Goal: Register for event/course: Register for event/course

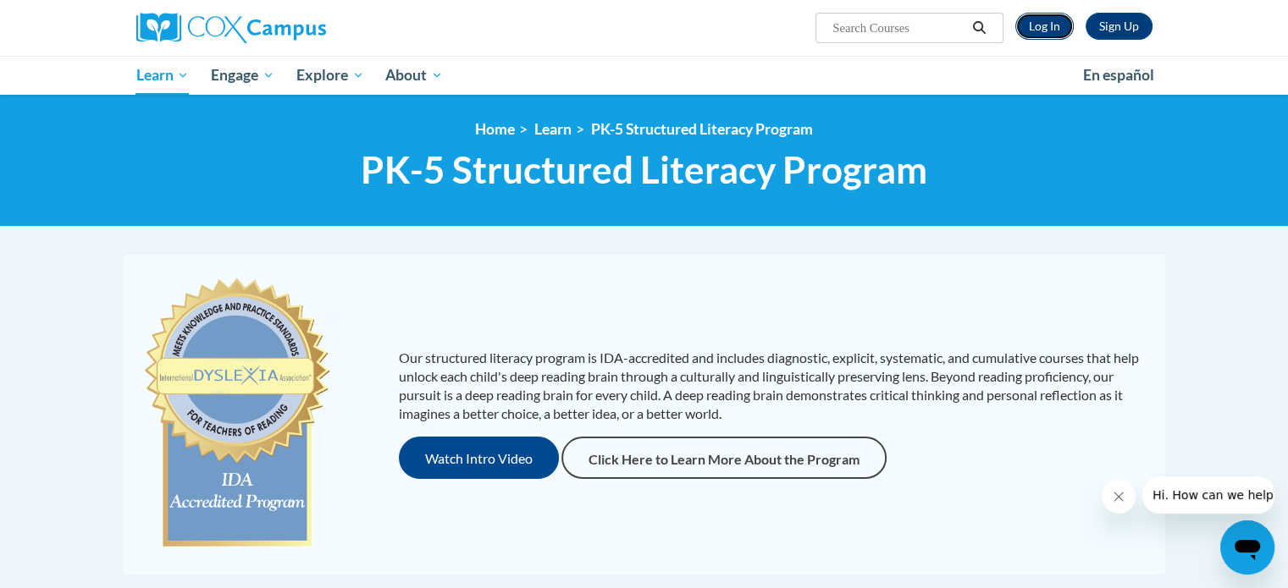
click at [1052, 26] on link "Log In" at bounding box center [1044, 26] width 58 height 27
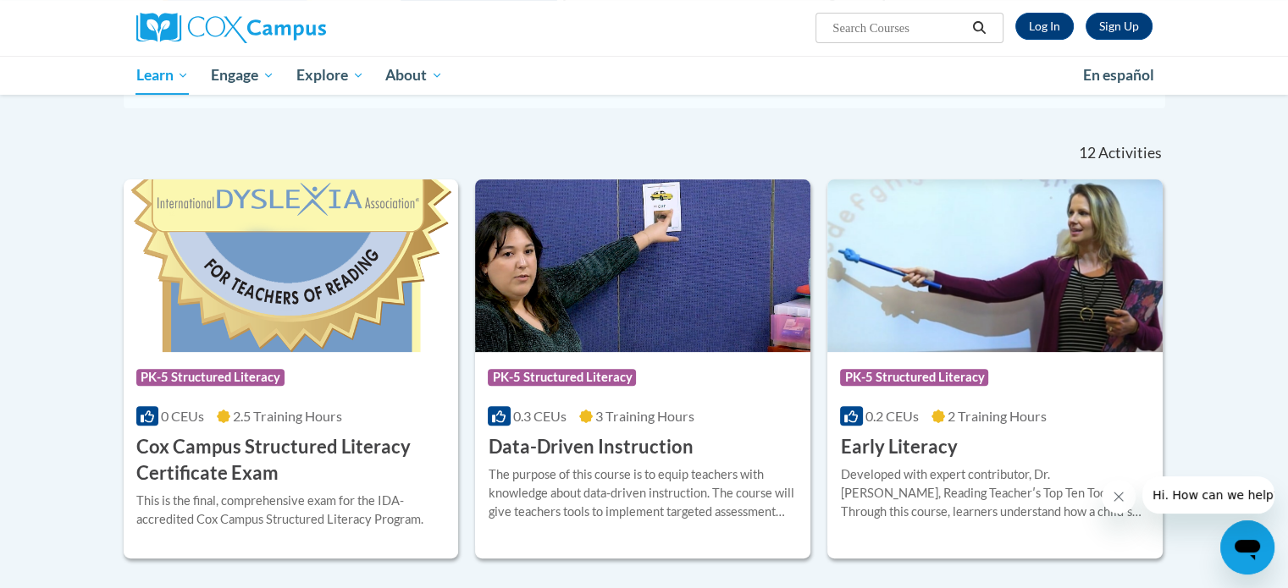
scroll to position [464, 0]
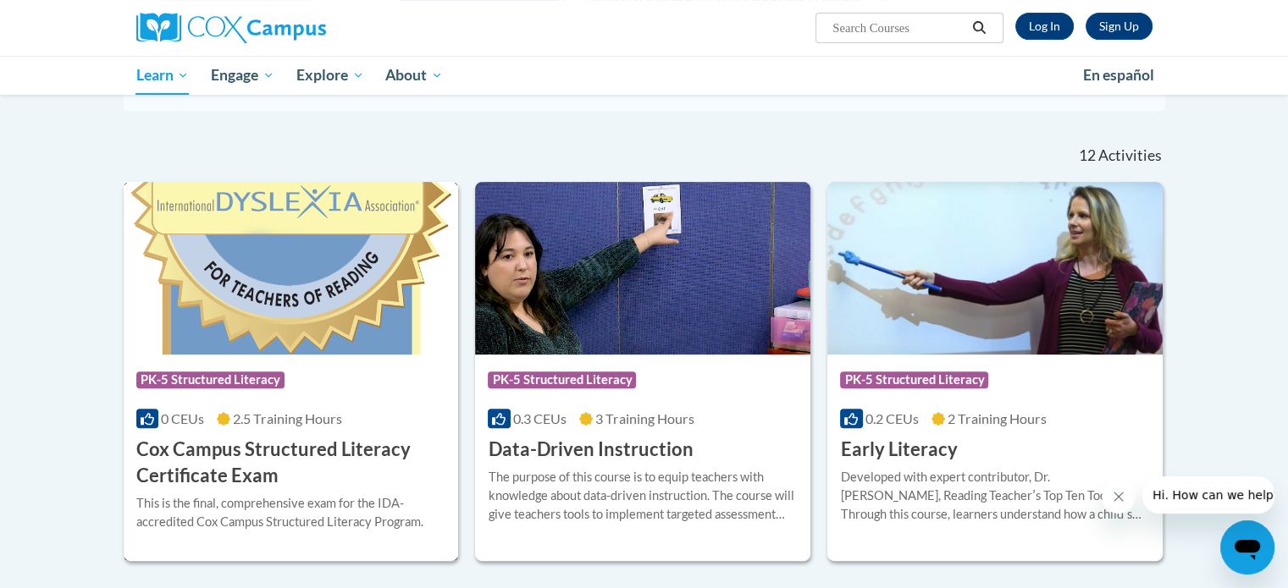
click at [315, 337] on img at bounding box center [291, 268] width 335 height 173
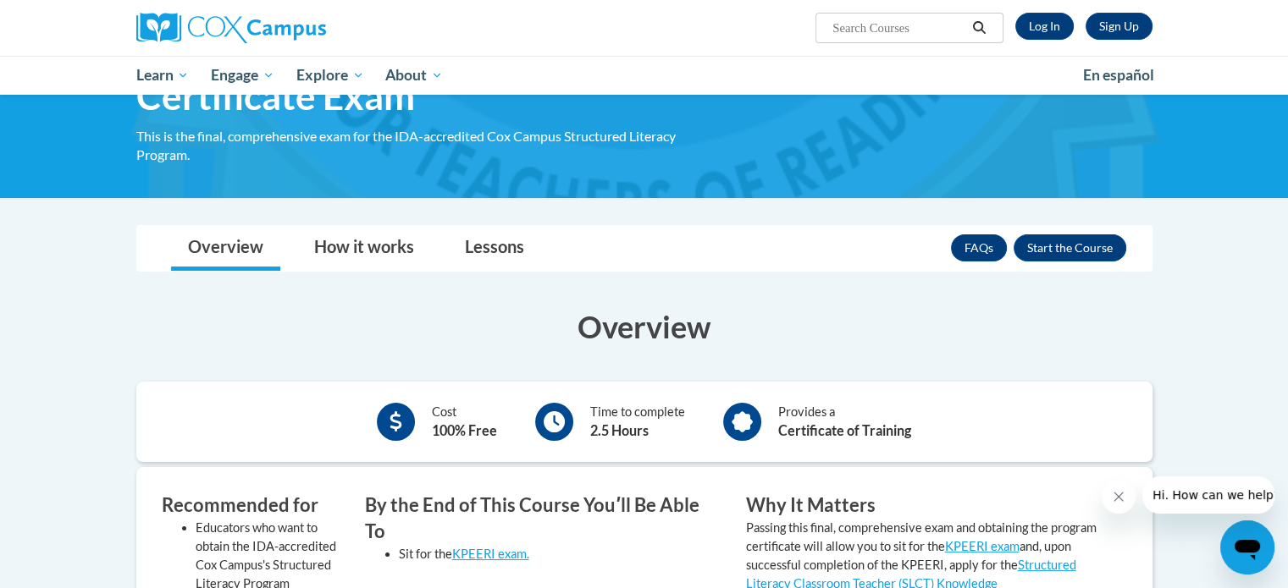
scroll to position [128, 0]
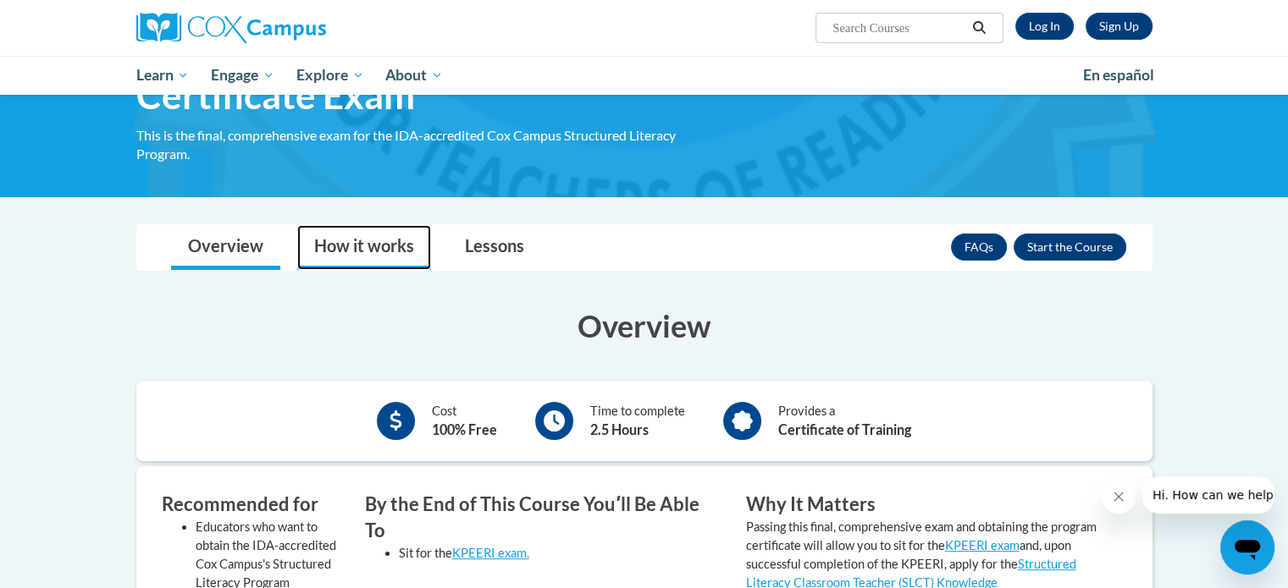
click at [379, 242] on link "How it works" at bounding box center [364, 247] width 134 height 45
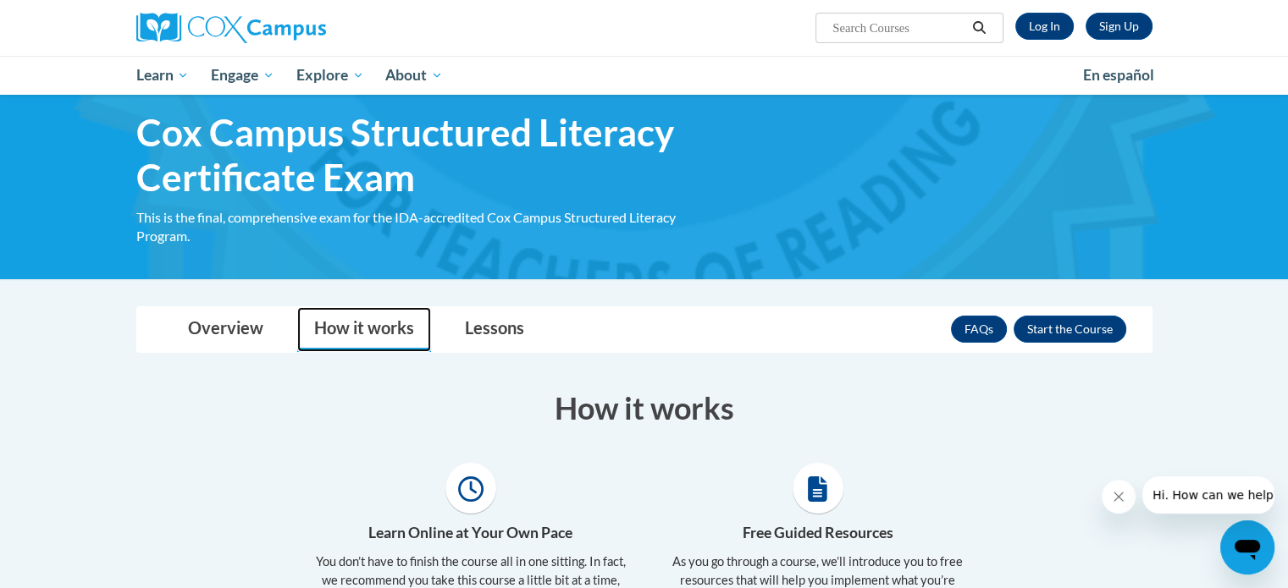
scroll to position [44, 0]
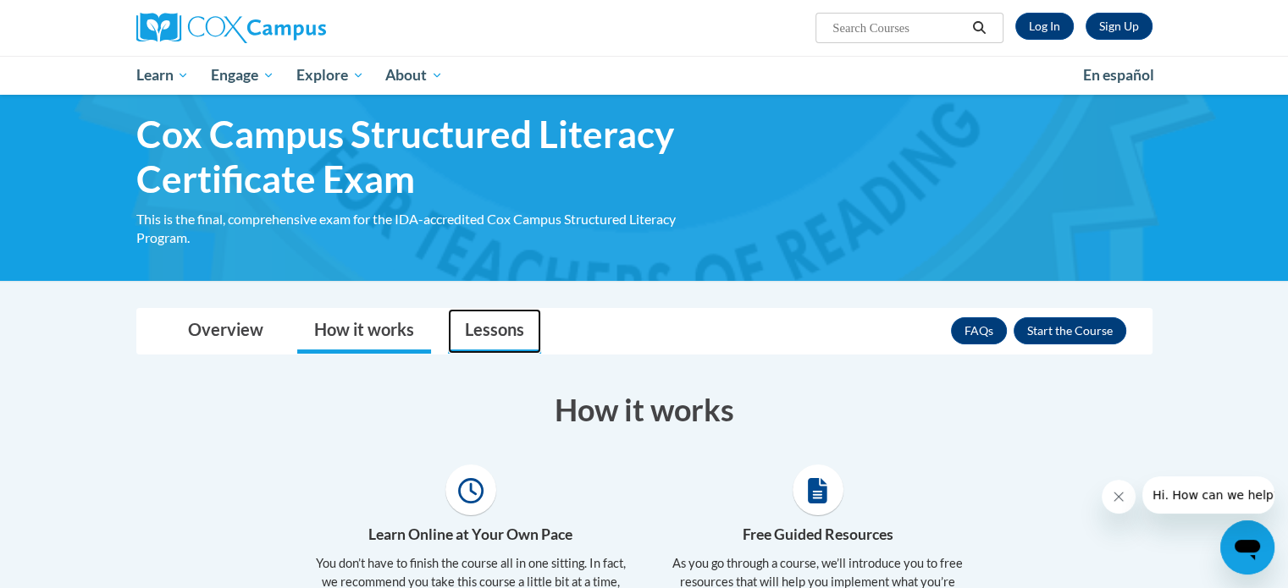
click at [478, 335] on link "Lessons" at bounding box center [494, 331] width 93 height 45
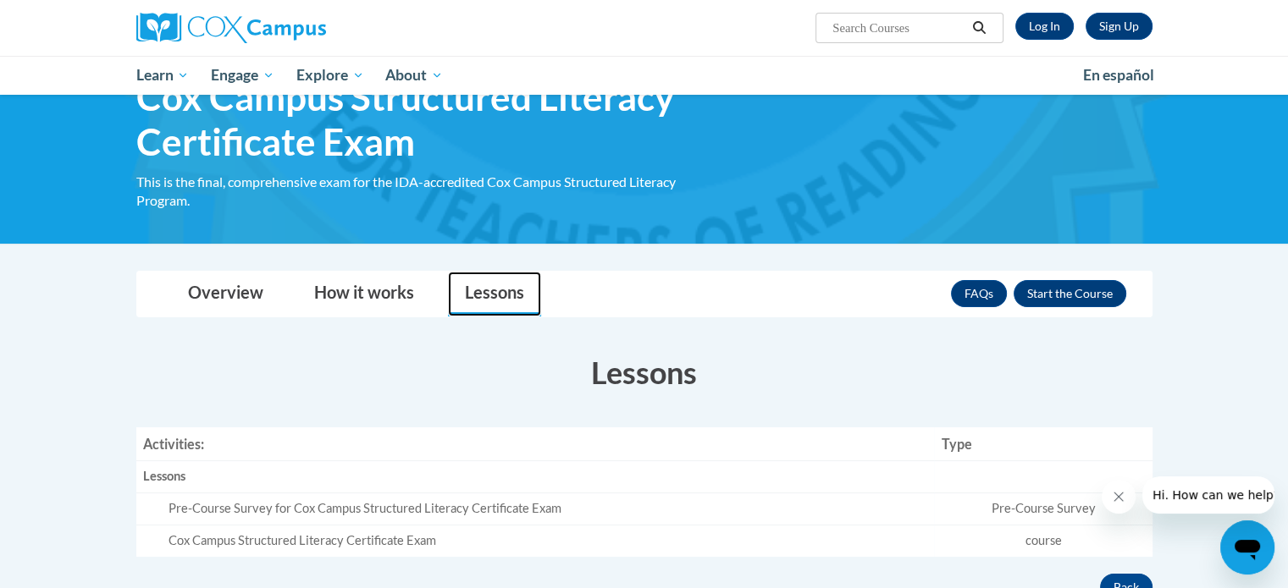
scroll to position [81, 0]
click at [1046, 294] on button "Enroll" at bounding box center [1070, 293] width 113 height 27
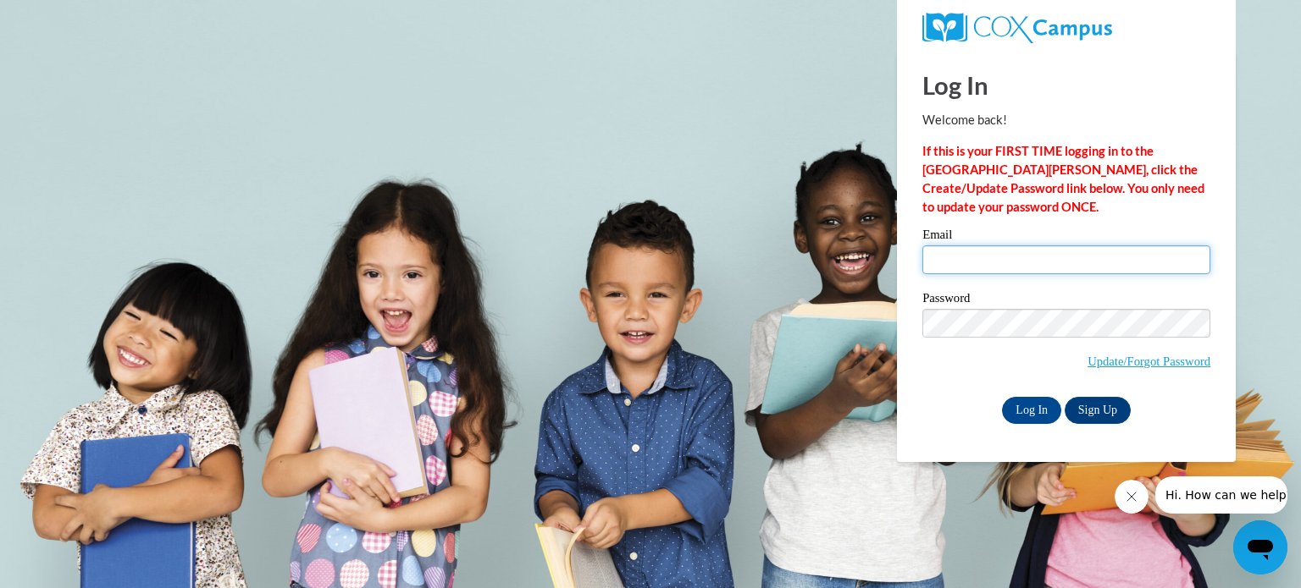
click at [979, 255] on input "Email" at bounding box center [1066, 260] width 288 height 29
type input "aplibert@yahoo.com"
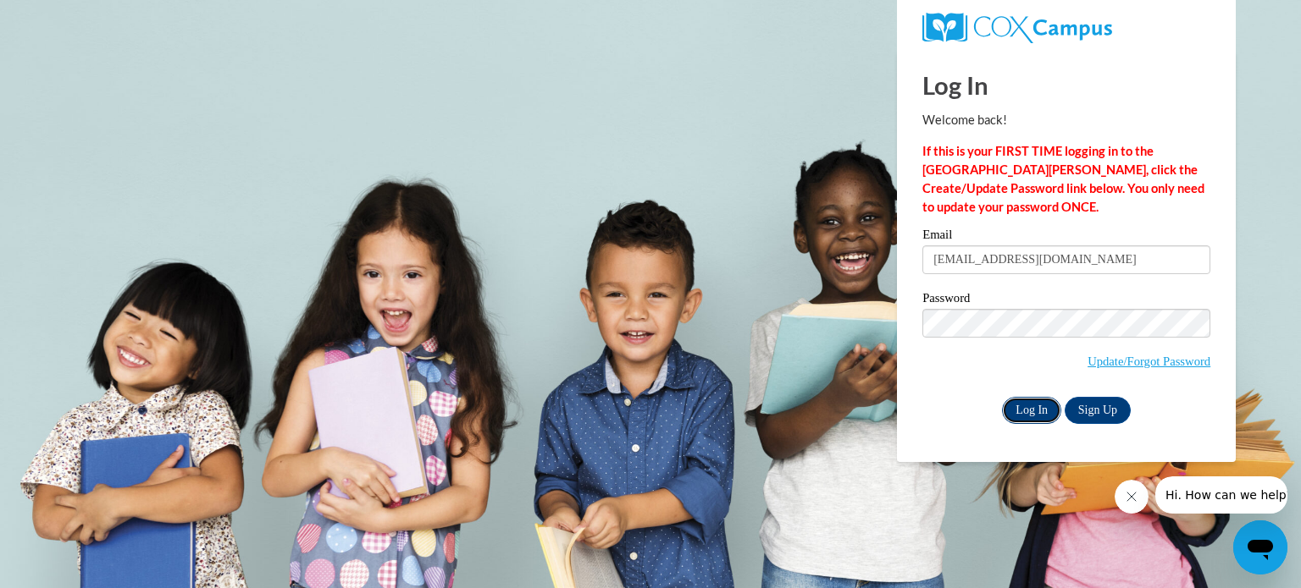
click at [1037, 409] on input "Log In" at bounding box center [1031, 410] width 59 height 27
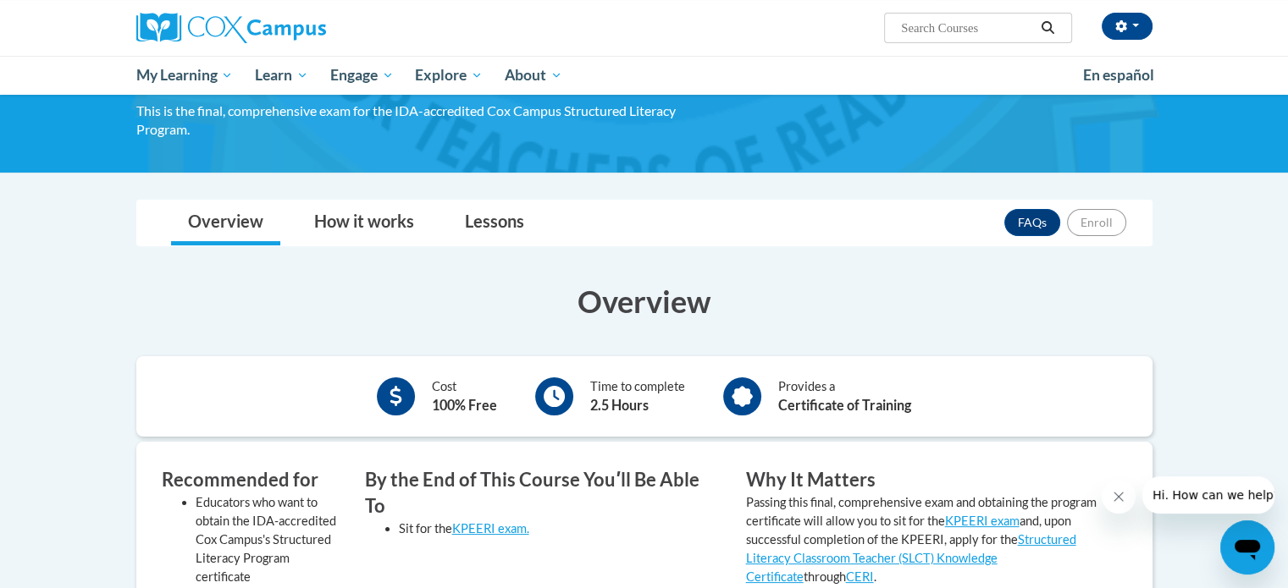
scroll to position [154, 0]
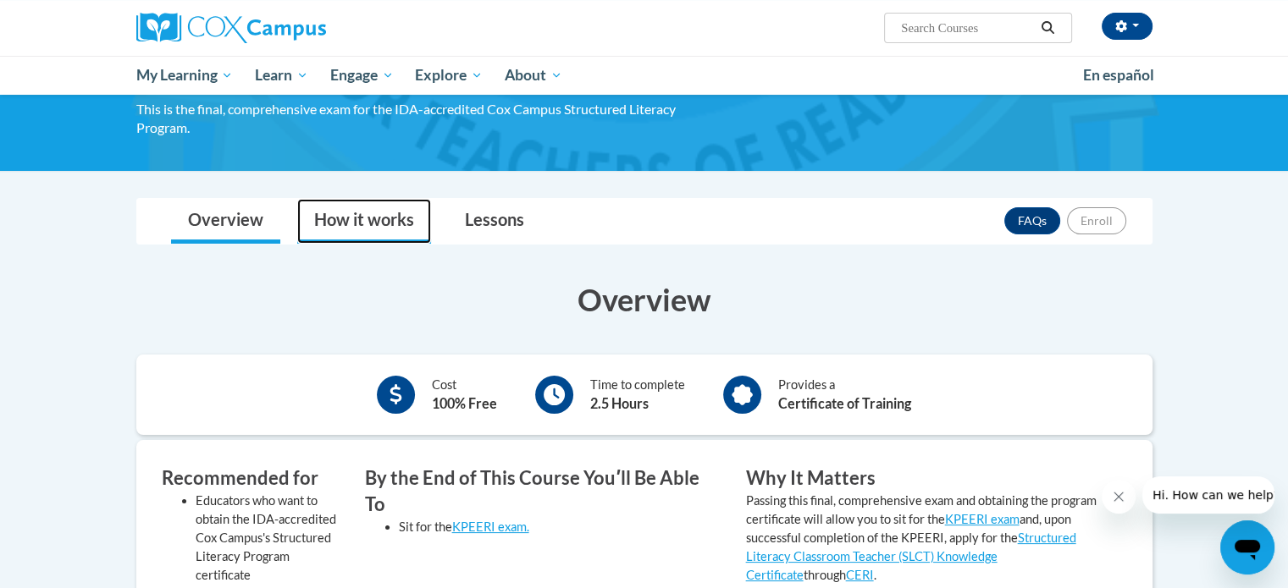
click at [364, 218] on link "How it works" at bounding box center [364, 221] width 134 height 45
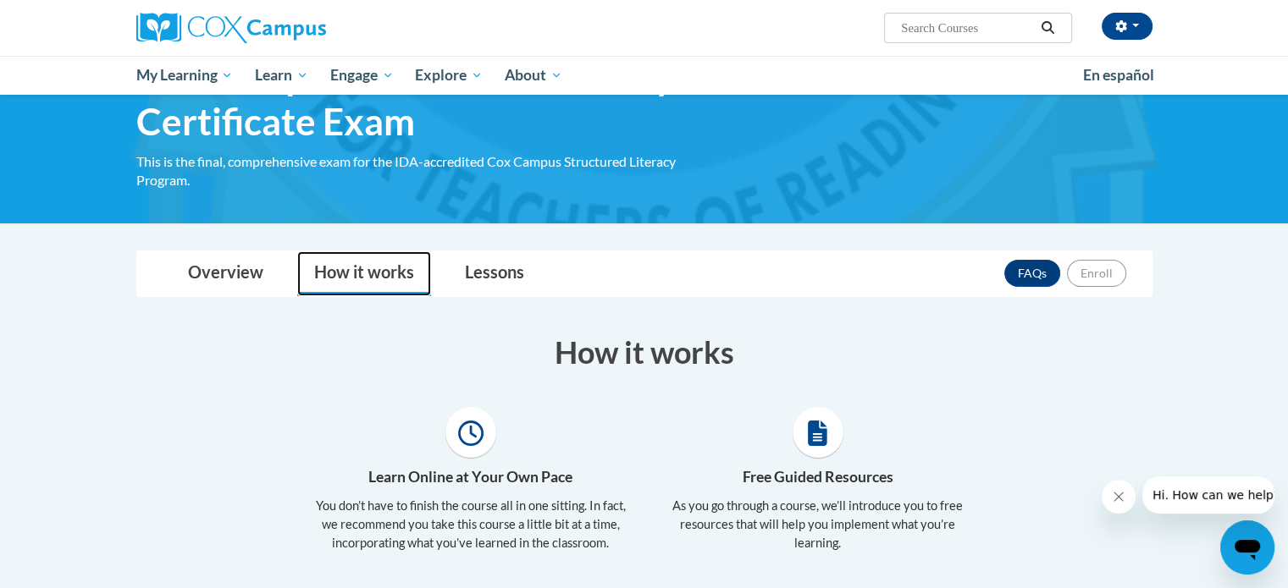
scroll to position [59, 0]
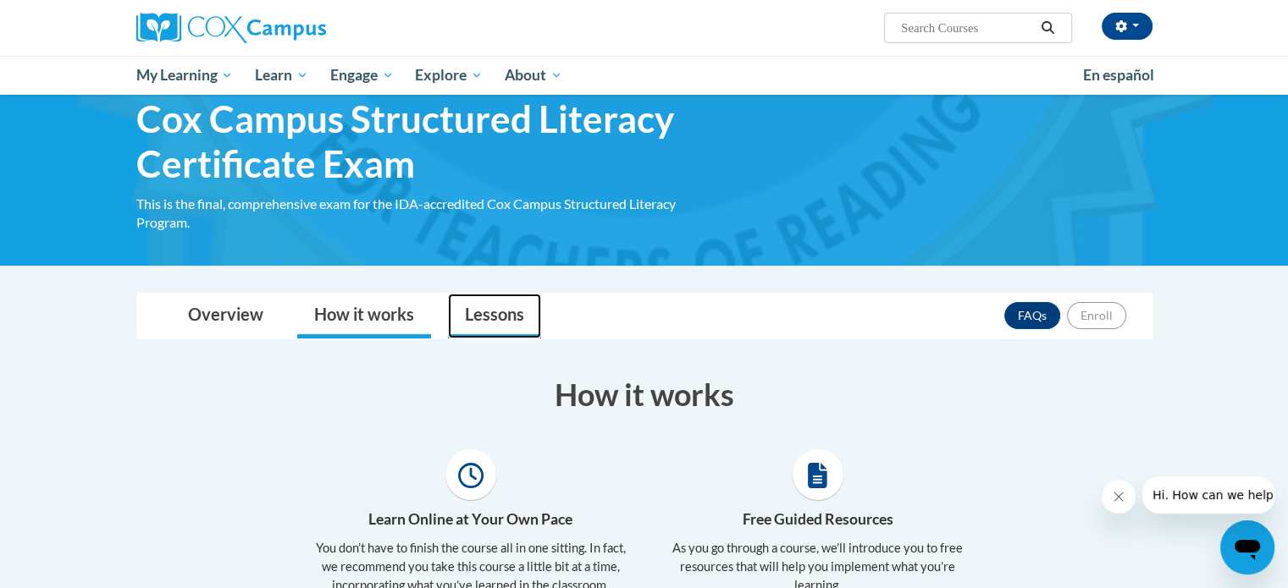
click at [472, 317] on link "Lessons" at bounding box center [494, 316] width 93 height 45
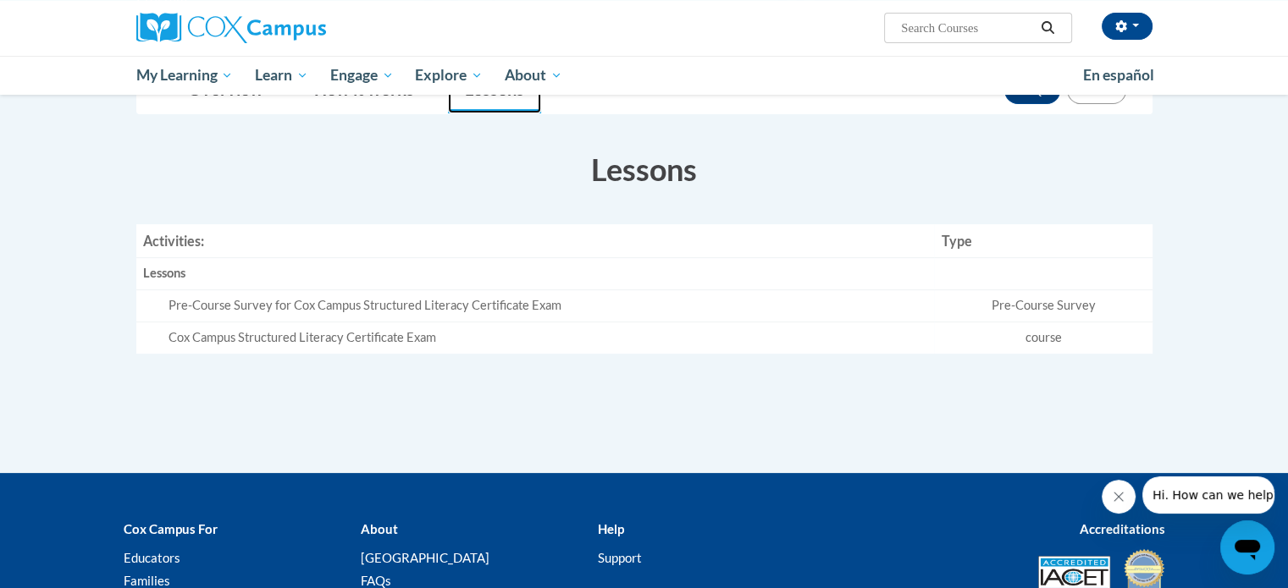
scroll to position [286, 0]
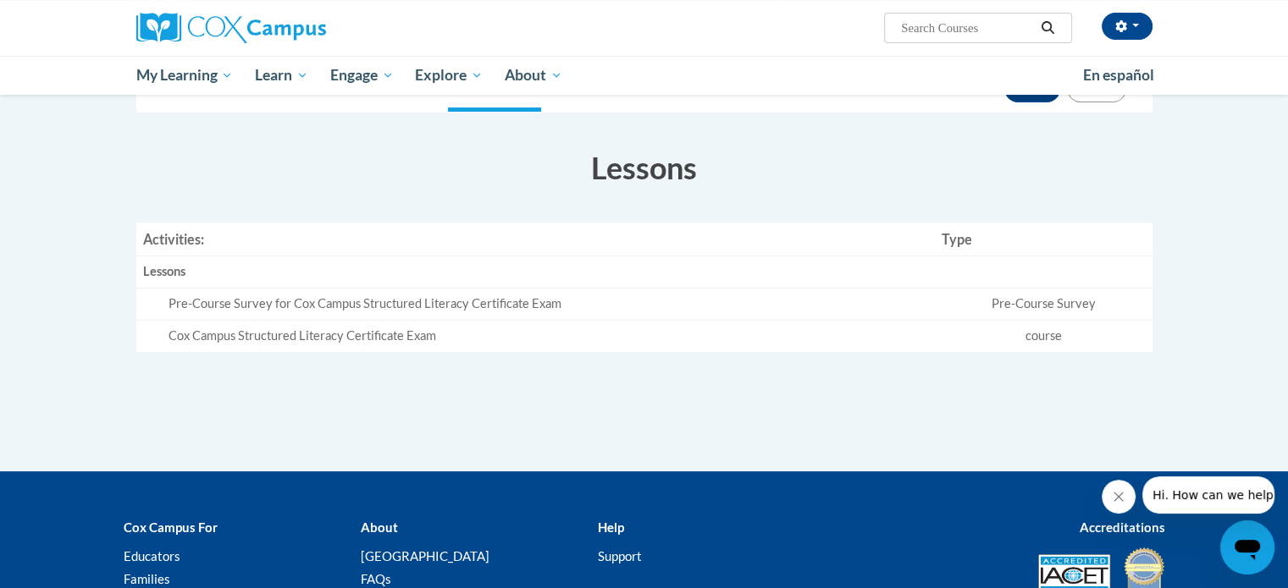
click at [379, 305] on div "Pre-Course Survey for Cox Campus Structured Literacy Certificate Exam" at bounding box center [549, 305] width 760 height 18
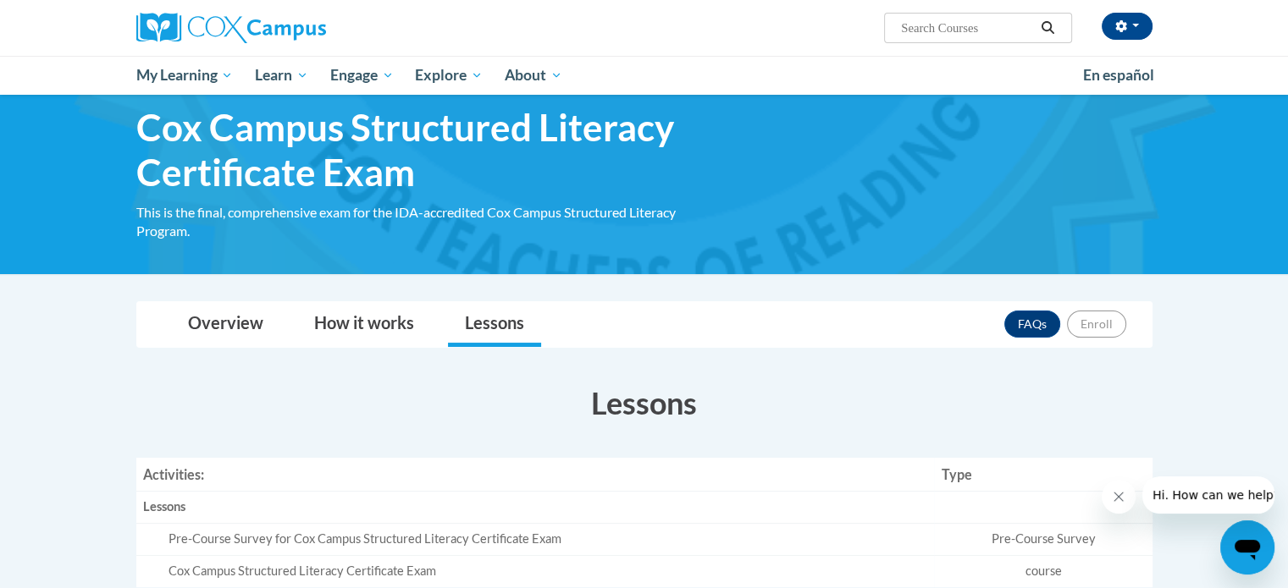
scroll to position [47, 0]
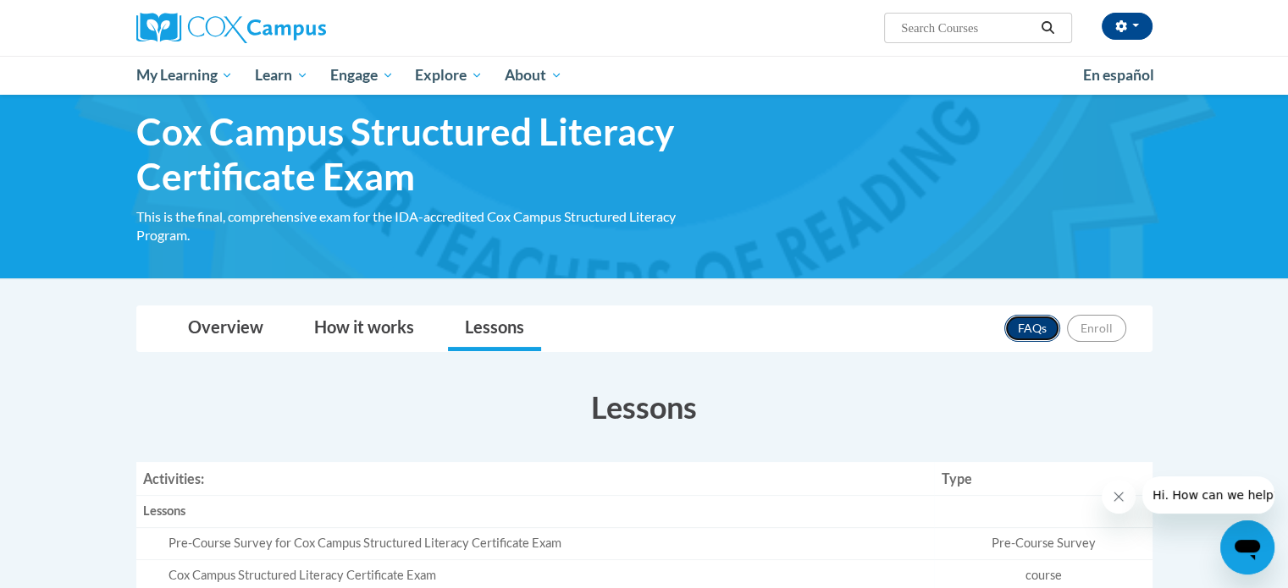
click at [1034, 325] on link "FAQs" at bounding box center [1032, 328] width 56 height 27
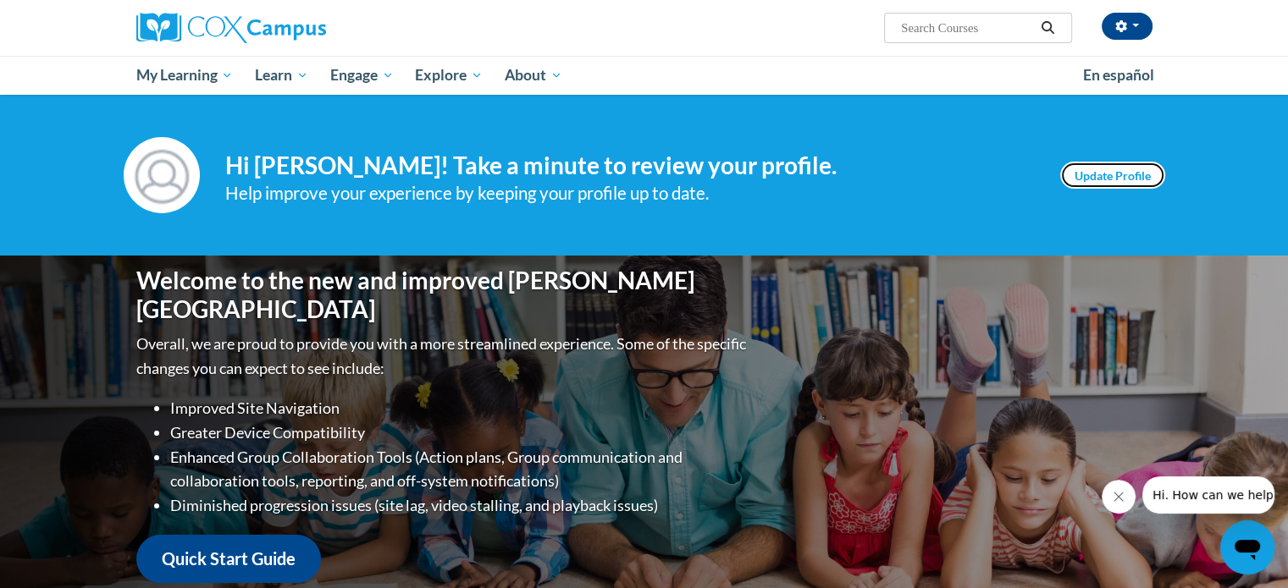
click at [1097, 174] on link "Update Profile" at bounding box center [1112, 175] width 105 height 27
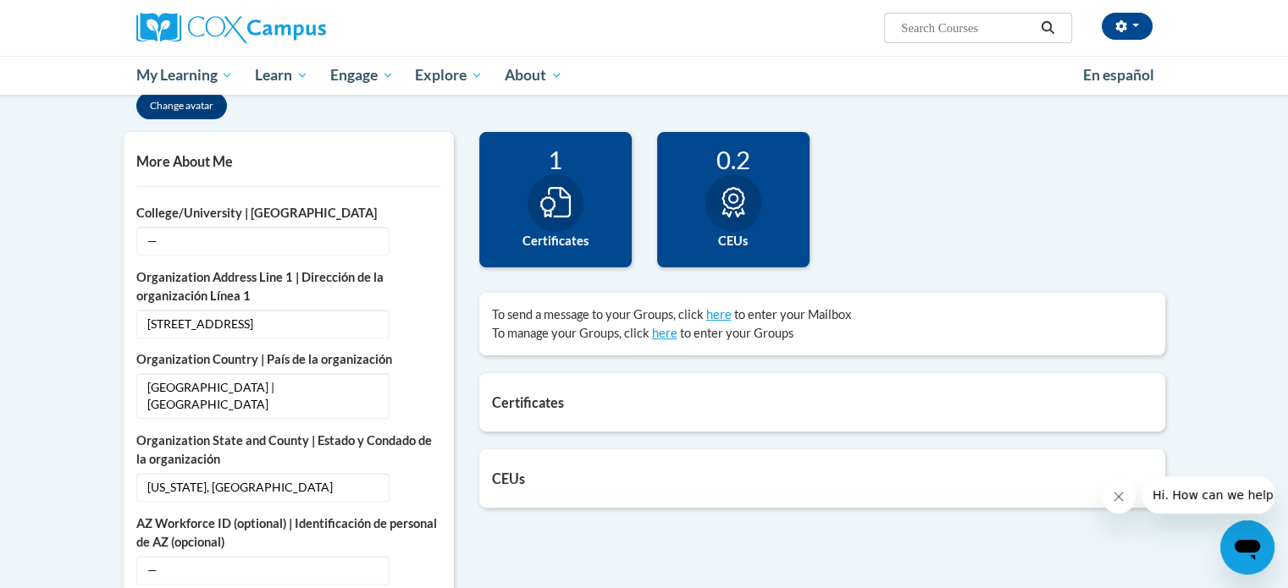
scroll to position [358, 0]
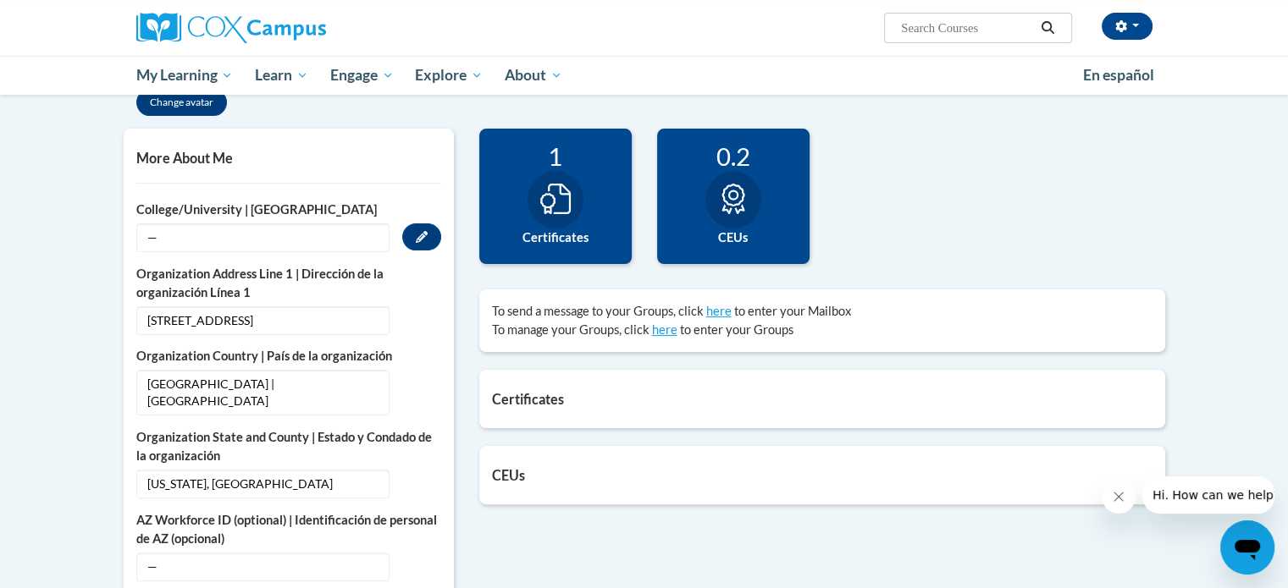
click at [252, 230] on span "—" at bounding box center [262, 238] width 253 height 29
click at [169, 235] on span "—" at bounding box center [262, 238] width 253 height 29
click at [413, 239] on button "Edit" at bounding box center [421, 237] width 39 height 27
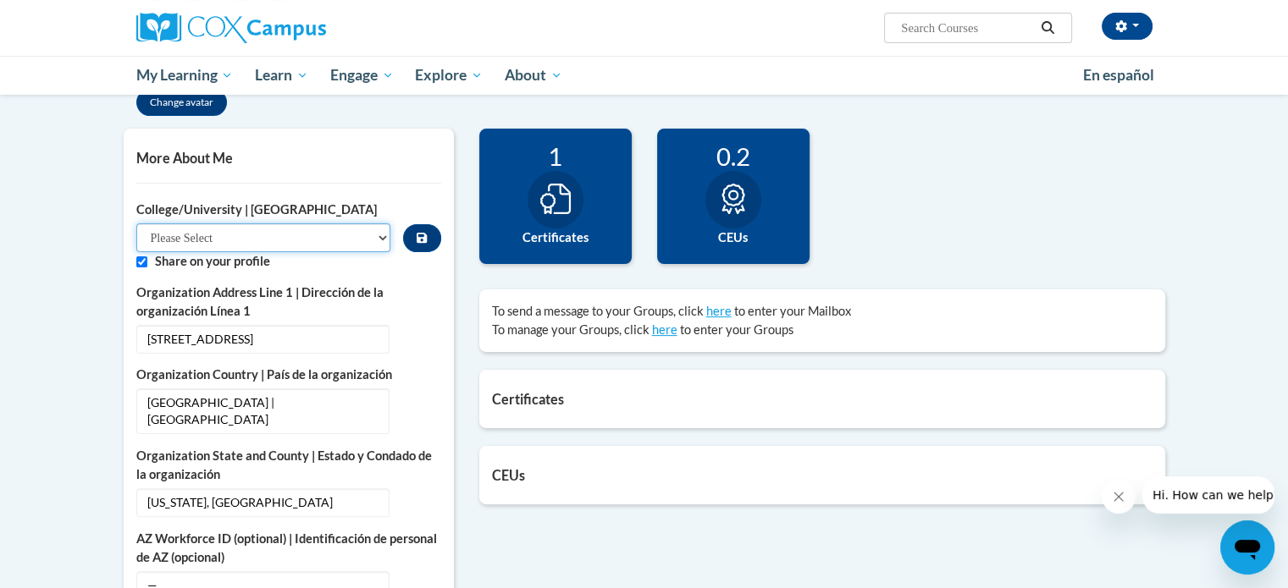
click at [332, 236] on select "Please Select College/University Staff | Empleado universitario College/Univers…" at bounding box center [263, 238] width 255 height 29
select select "99b32b07-cffc-426c-8bf6-0cd77760d84b"
click at [136, 224] on select "Please Select College/University Staff | Empleado universitario College/Univers…" at bounding box center [263, 238] width 255 height 29
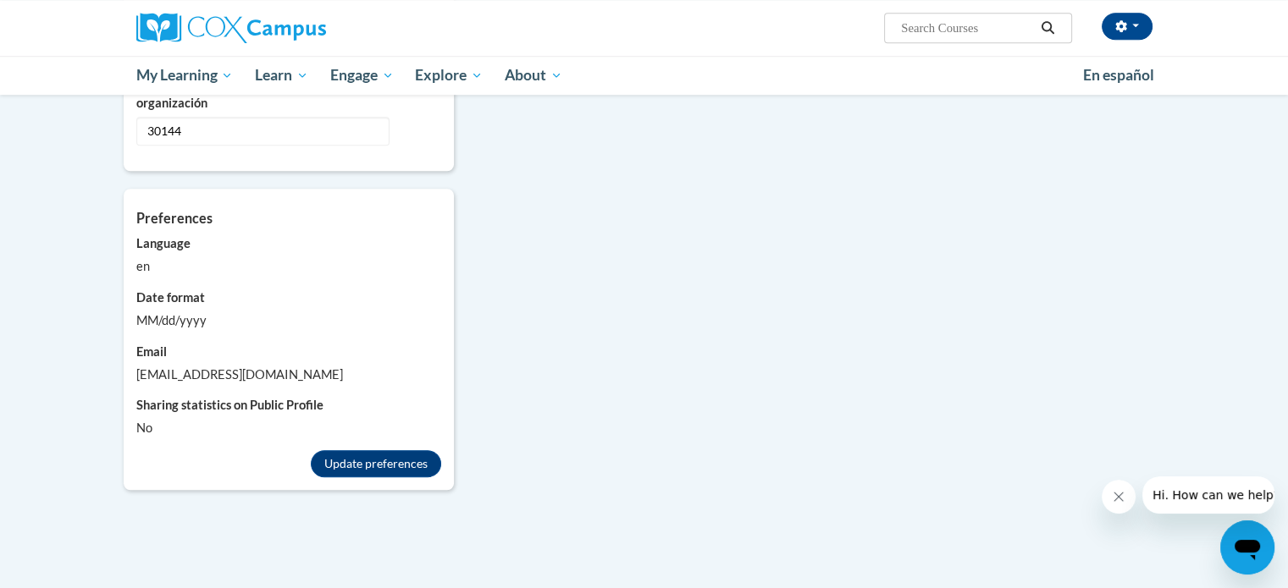
scroll to position [1353, 0]
click at [355, 451] on button "Update preferences" at bounding box center [376, 464] width 130 height 27
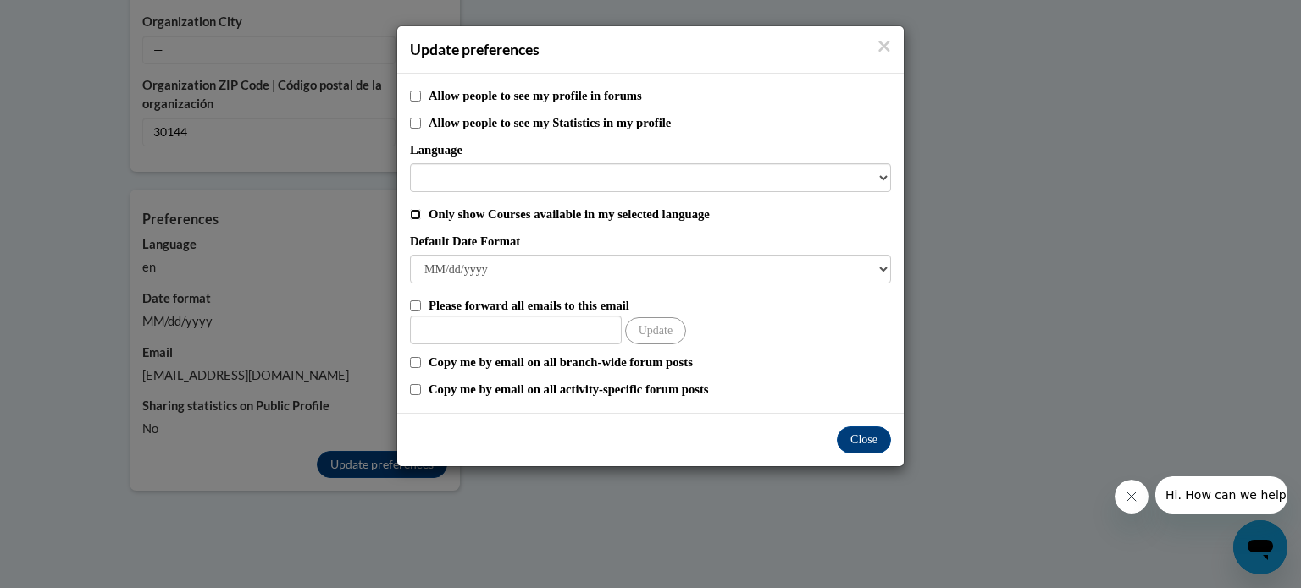
click at [417, 212] on input "Only show Courses available in my selected language" at bounding box center [415, 214] width 11 height 11
checkbox input "true"
click at [867, 438] on button "Close" at bounding box center [864, 440] width 54 height 27
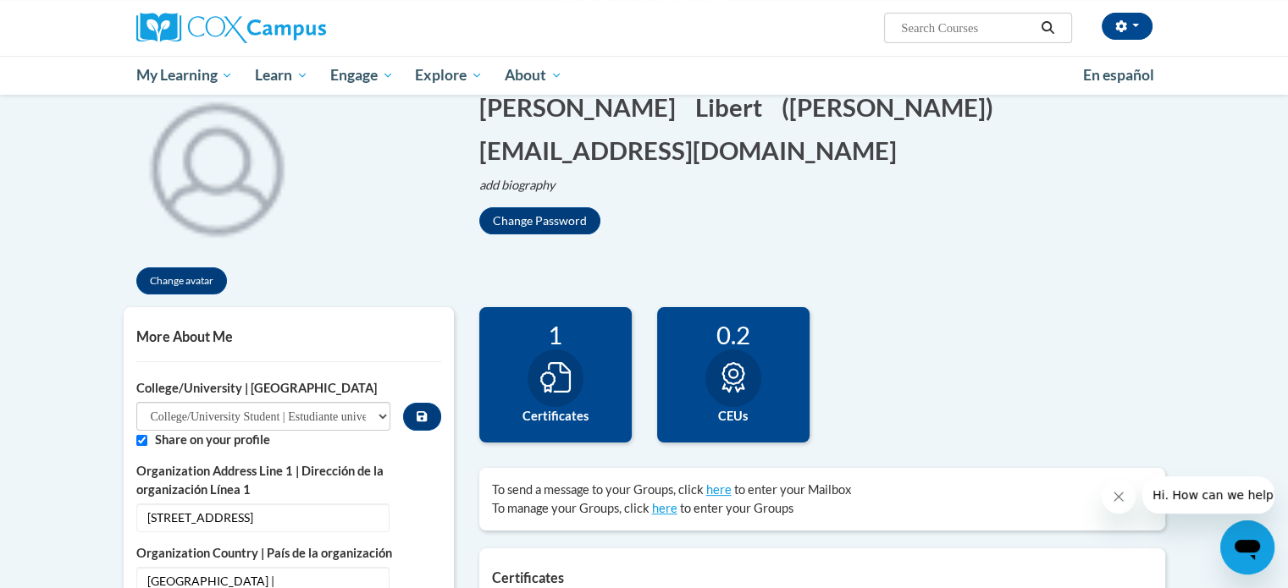
scroll to position [0, 0]
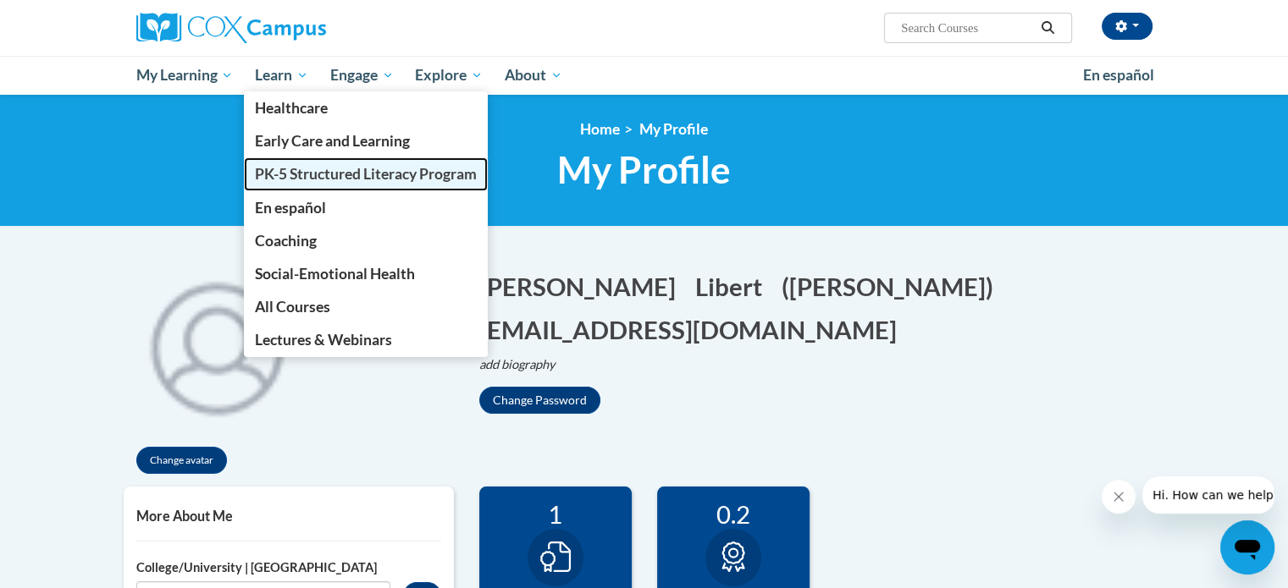
click at [273, 179] on span "PK-5 Structured Literacy Program" at bounding box center [366, 174] width 222 height 18
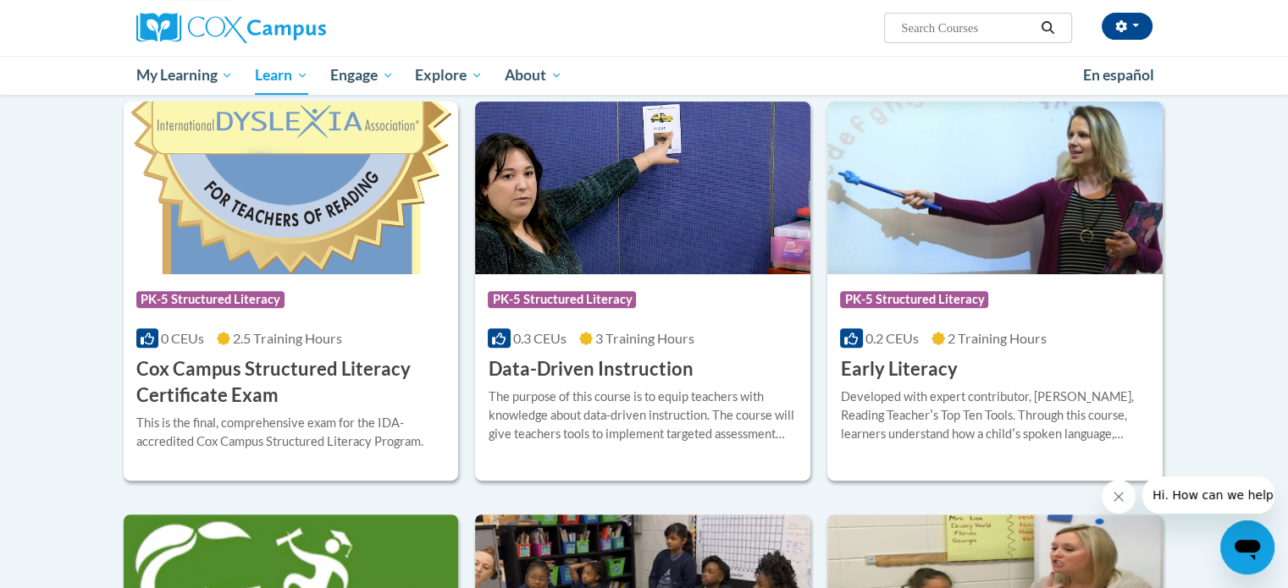
scroll to position [549, 0]
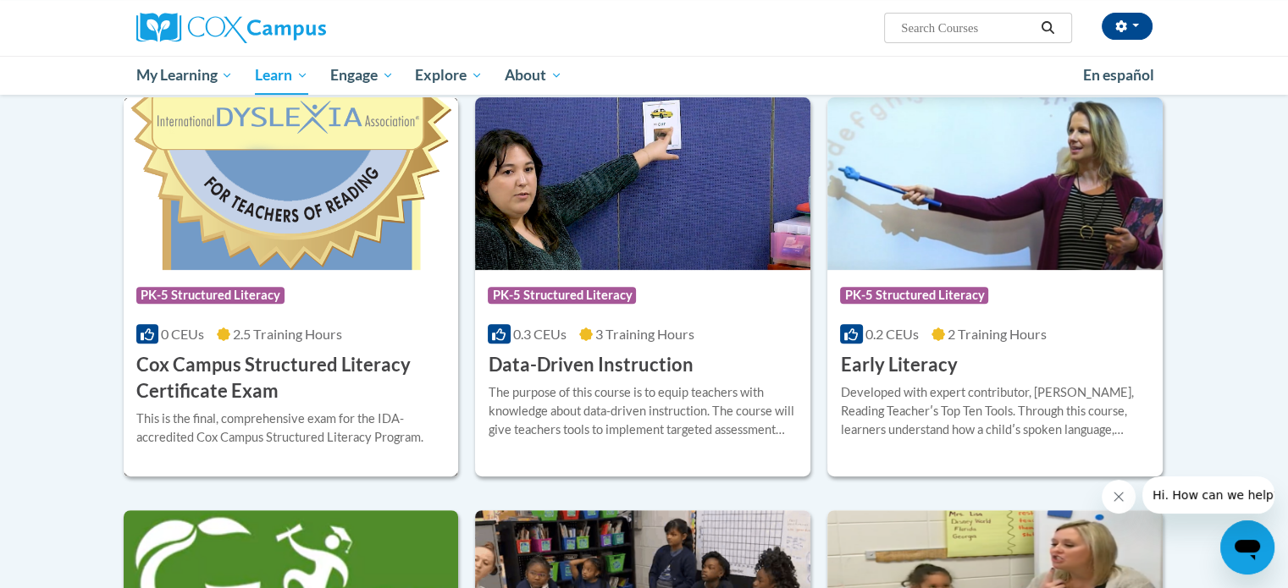
click at [301, 229] on img at bounding box center [291, 183] width 335 height 173
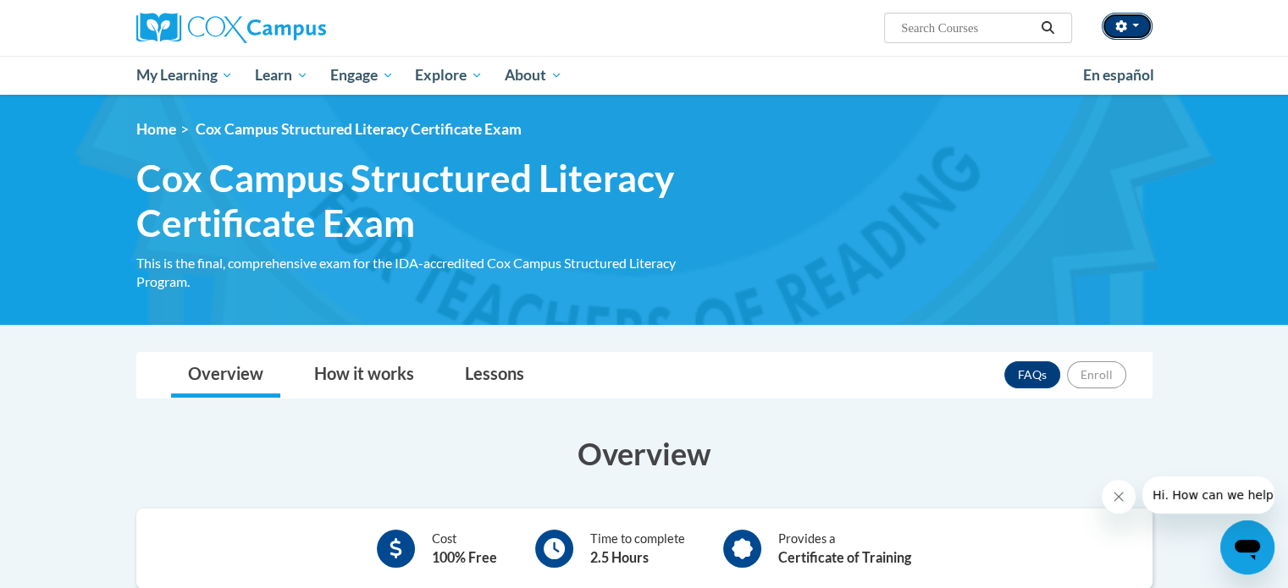
click at [1138, 21] on button "button" at bounding box center [1127, 26] width 51 height 27
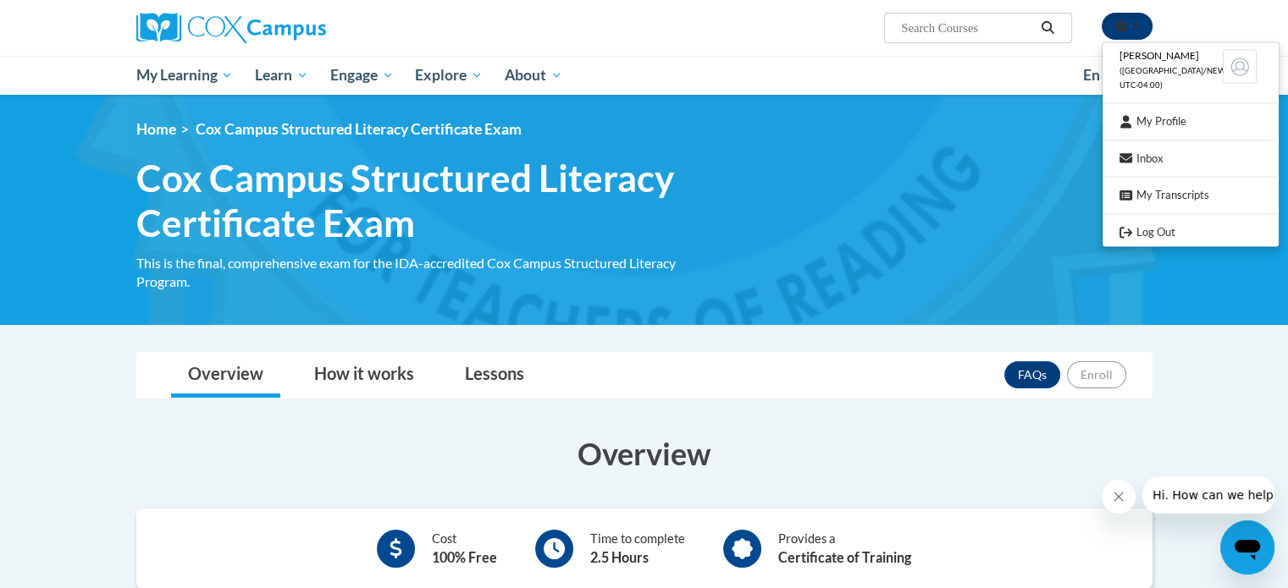
click at [1138, 21] on button "button" at bounding box center [1127, 26] width 51 height 27
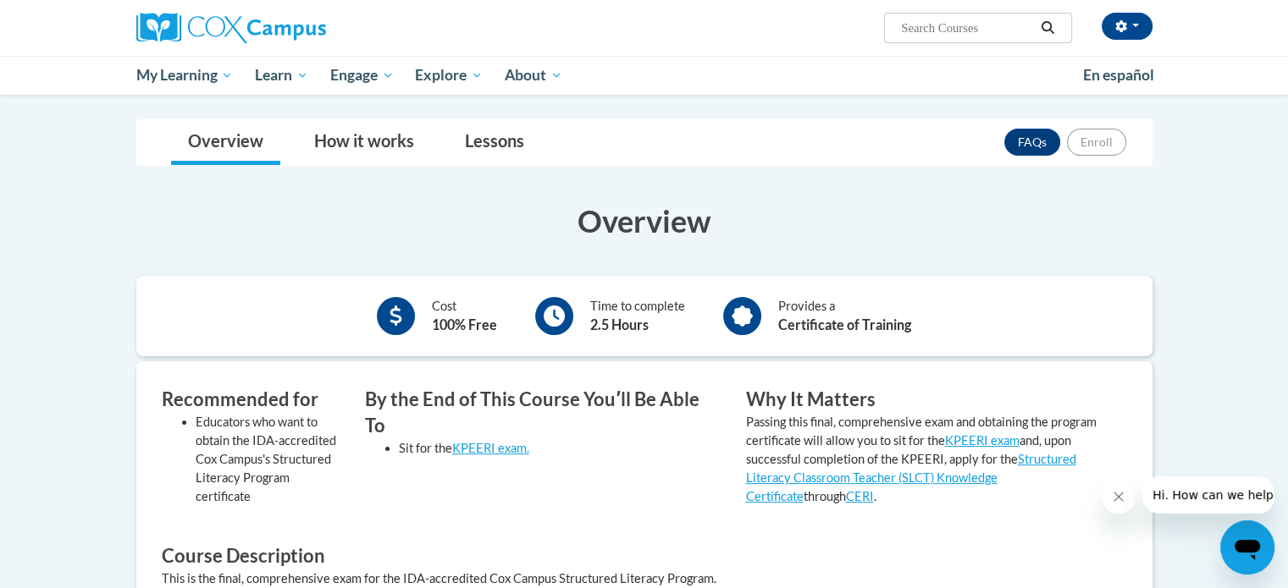
scroll to position [232, 0]
click at [891, 431] on p "Passing this final, comprehensive exam and obtaining the program certificate wi…" at bounding box center [924, 460] width 356 height 93
click at [508, 141] on link "Lessons" at bounding box center [494, 143] width 93 height 45
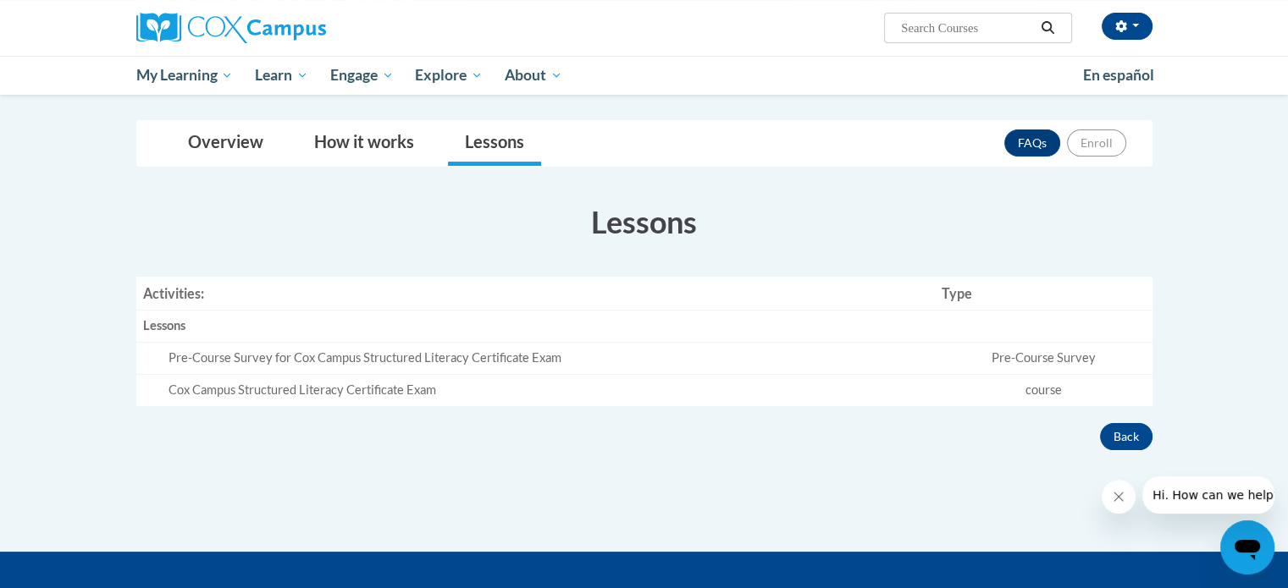
click at [667, 358] on div "Pre-Course Survey for Cox Campus Structured Literacy Certificate Exam" at bounding box center [549, 359] width 760 height 18
click at [1240, 547] on icon "Open messaging window" at bounding box center [1247, 550] width 25 height 20
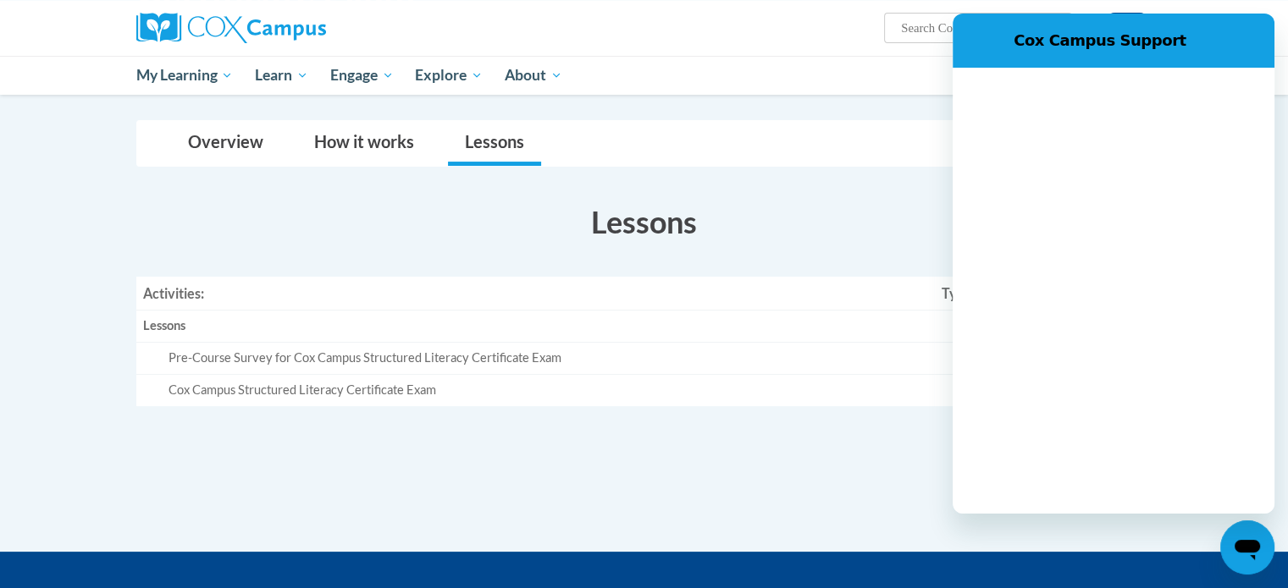
scroll to position [0, 0]
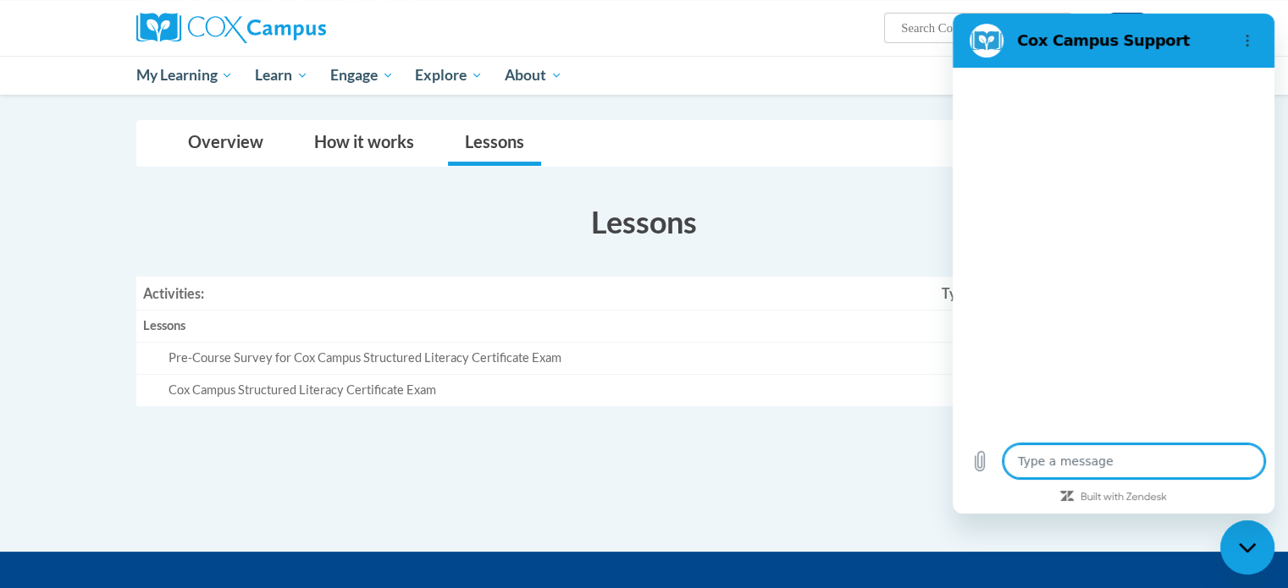
type textarea "x"
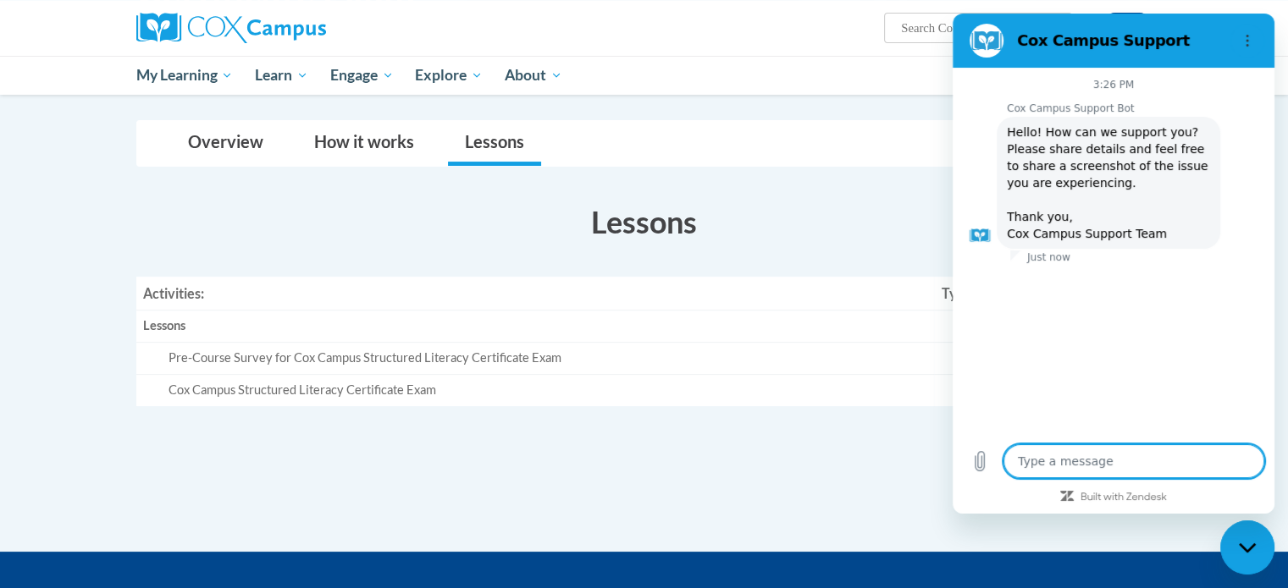
click at [1069, 465] on textarea at bounding box center [1133, 462] width 261 height 34
type textarea "I"
type textarea "x"
type textarea "I"
type textarea "x"
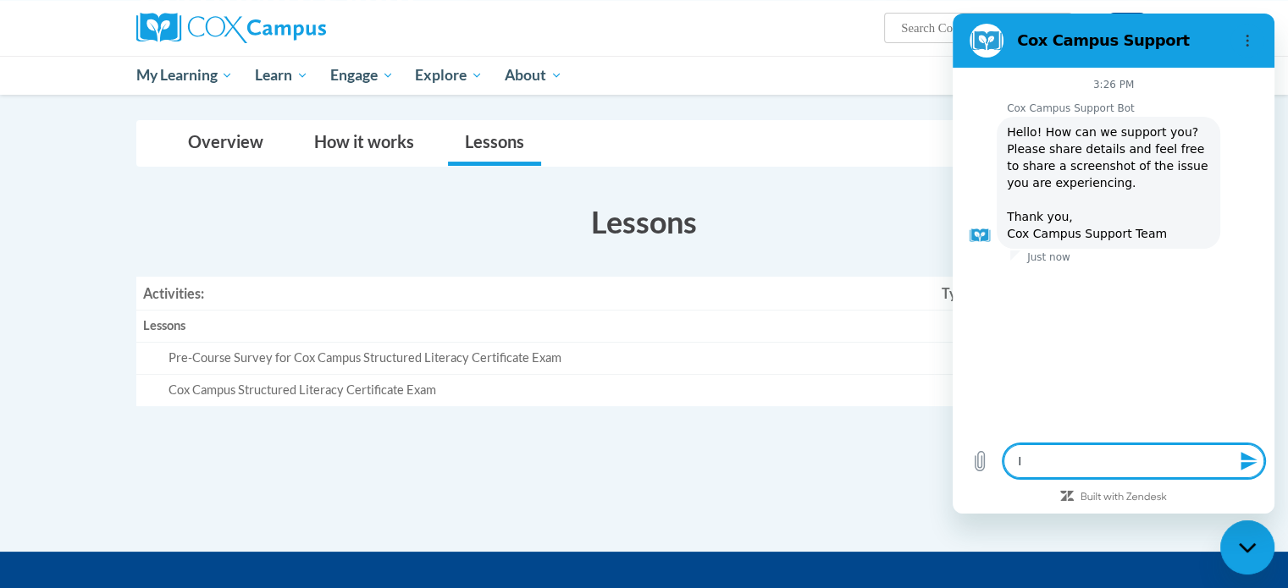
type textarea "I a"
type textarea "x"
type textarea "I am"
type textarea "x"
type textarea "I am"
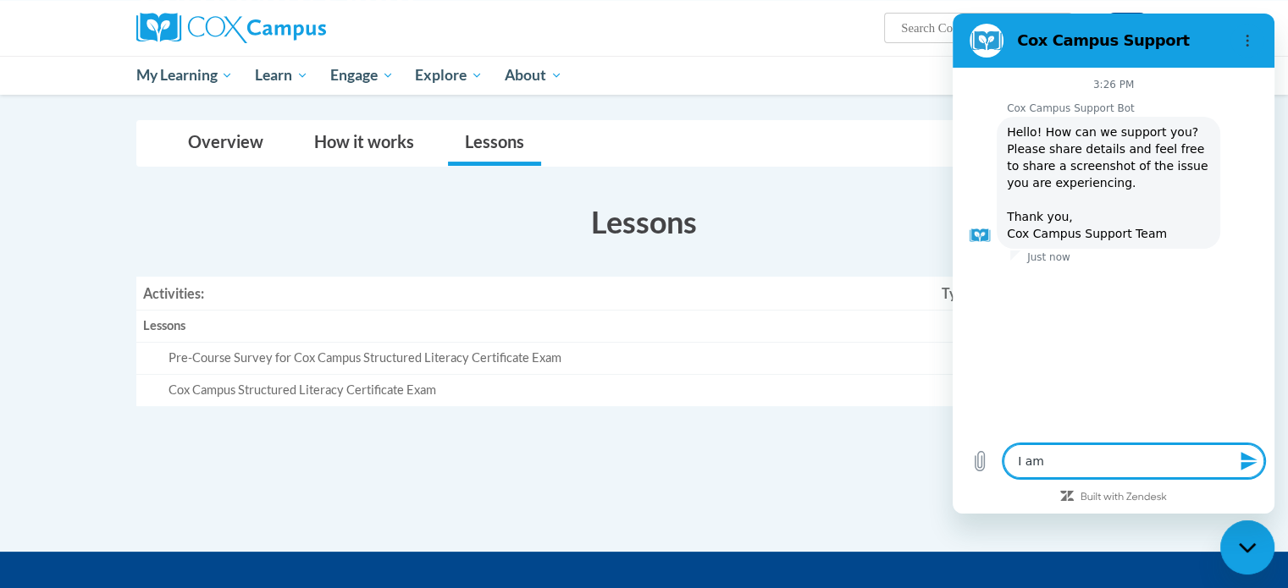
type textarea "x"
type textarea "I am t"
type textarea "x"
type textarea "I am tr"
type textarea "x"
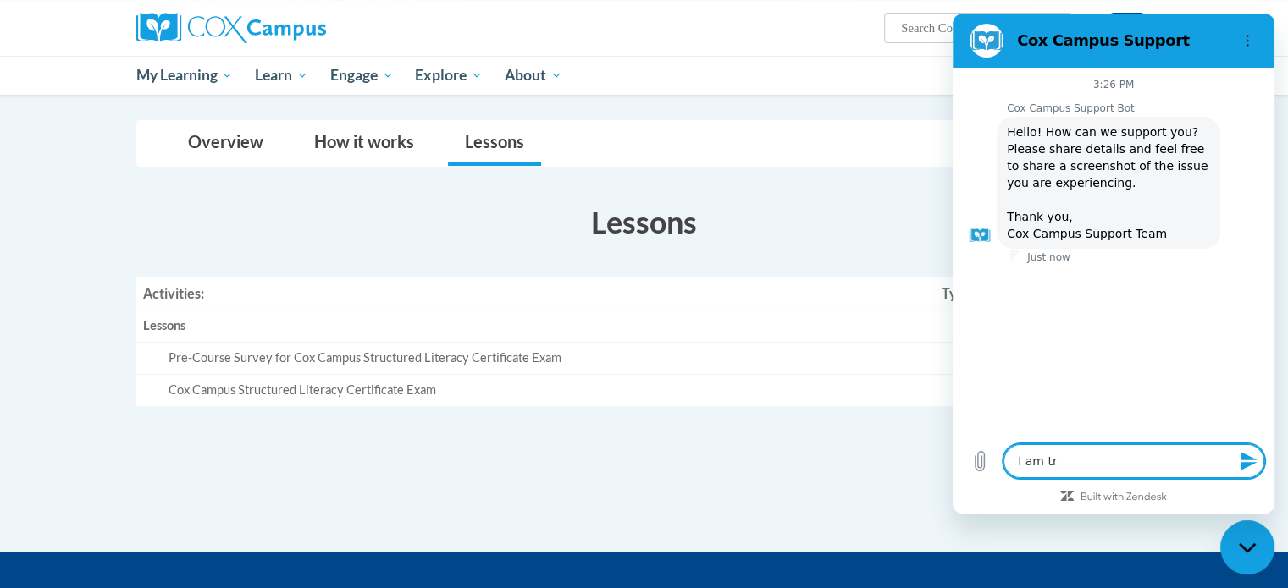
type textarea "I am try"
type textarea "x"
type textarea "I am tryi"
type textarea "x"
type textarea "I am tryin"
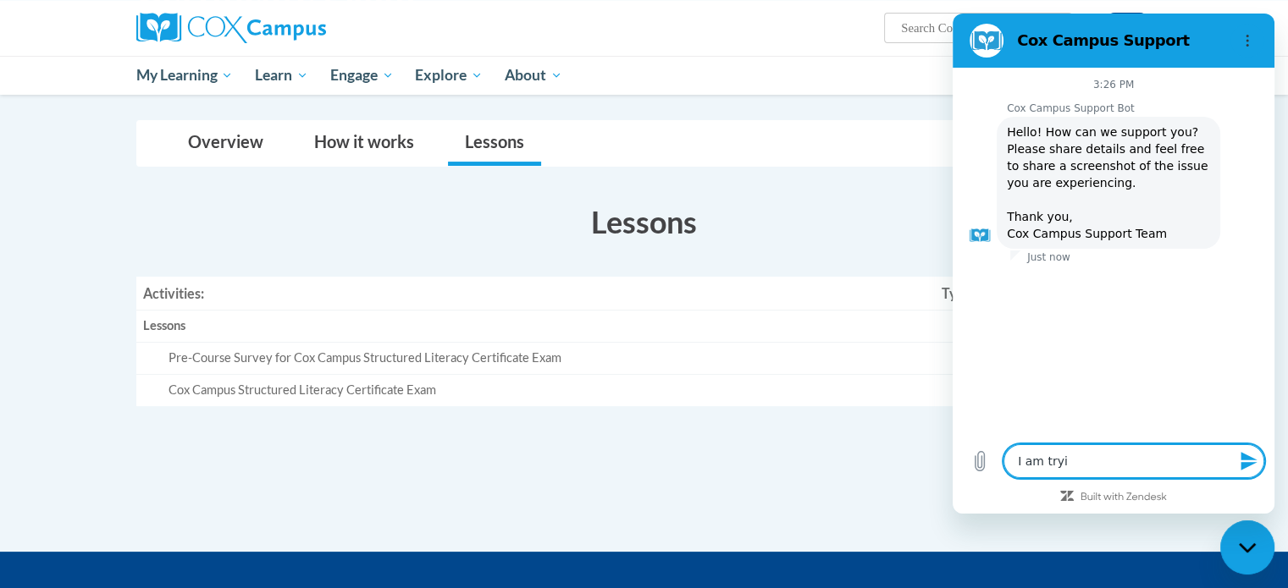
type textarea "x"
type textarea "I am trying"
type textarea "x"
type textarea "I am trying"
type textarea "x"
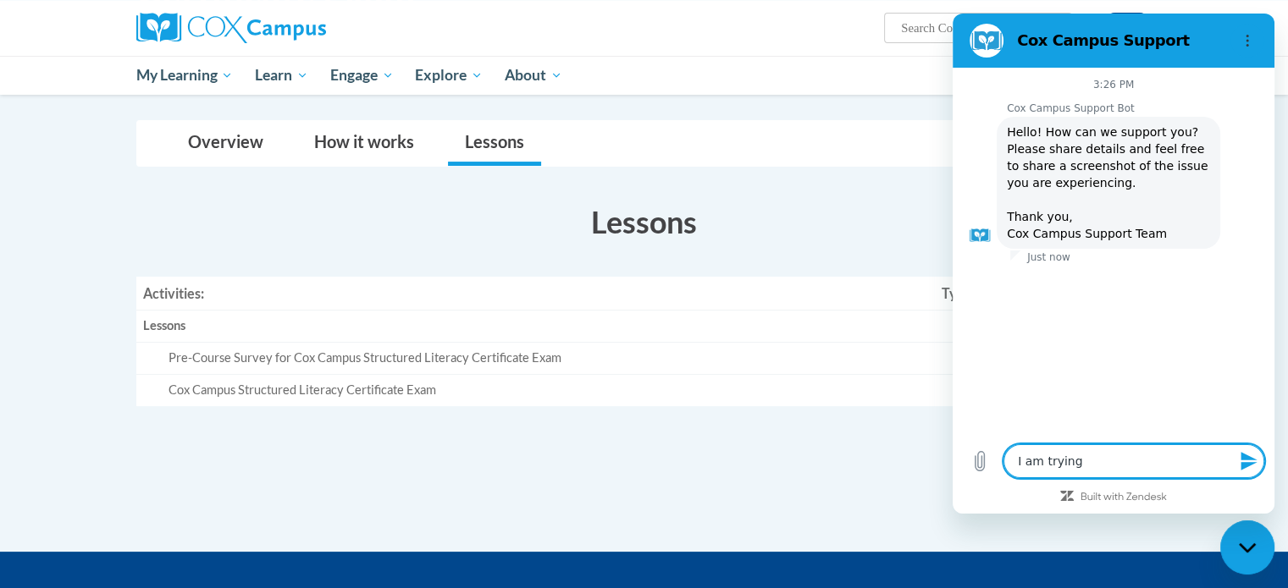
type textarea "I am trying t"
type textarea "x"
type textarea "I am trying to"
type textarea "x"
type textarea "I am trying to"
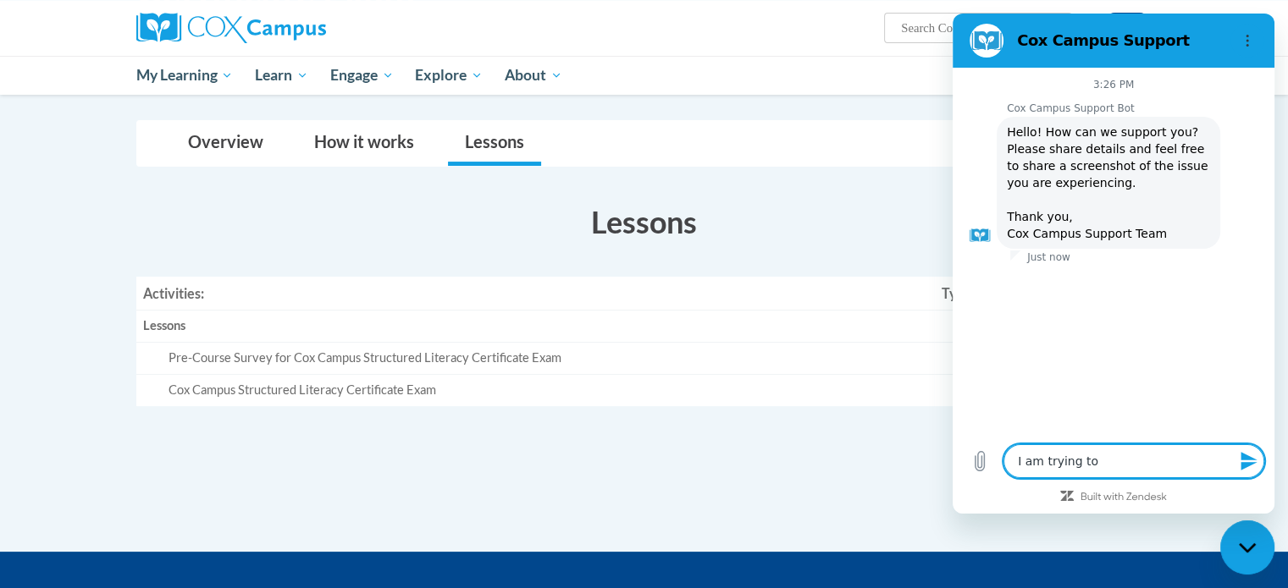
type textarea "x"
type textarea "I am trying to t"
type textarea "x"
type textarea "I am trying to ta"
type textarea "x"
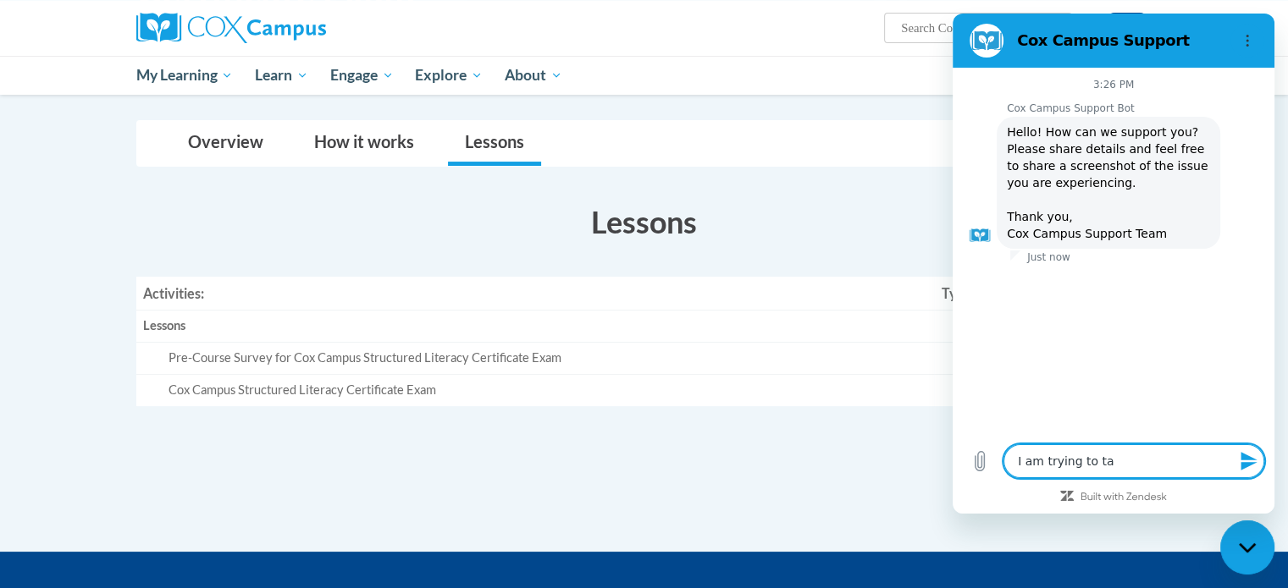
type textarea "I am trying to tak"
type textarea "x"
type textarea "I am trying to take"
type textarea "x"
type textarea "I am trying to take"
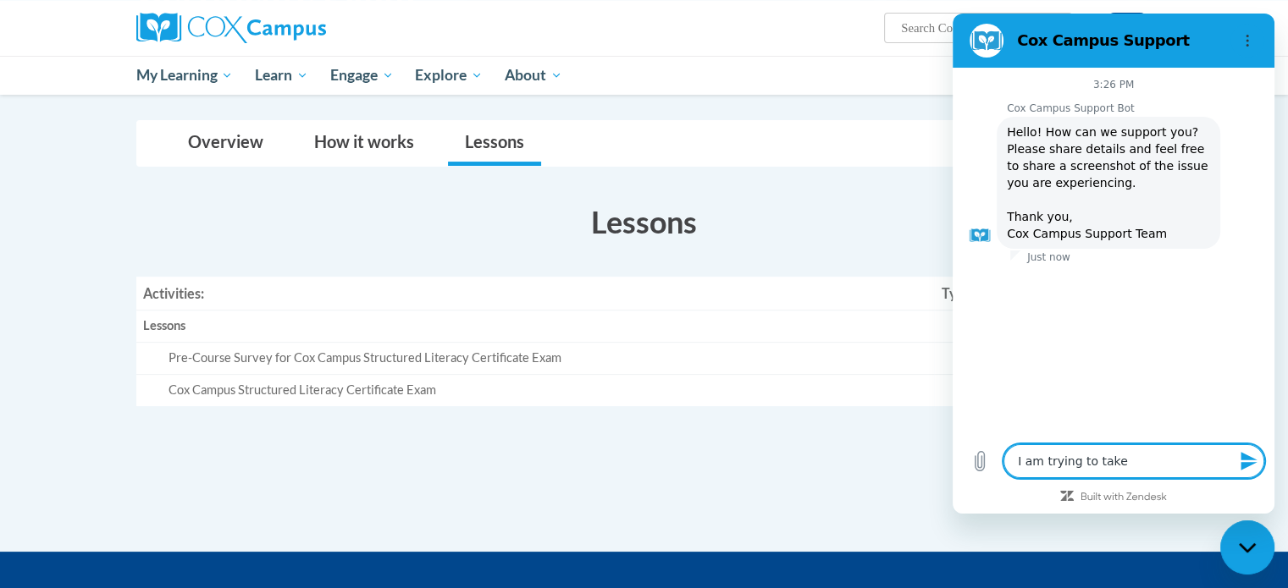
type textarea "x"
type textarea "I am trying to take t"
type textarea "x"
type textarea "I am trying to take th"
type textarea "x"
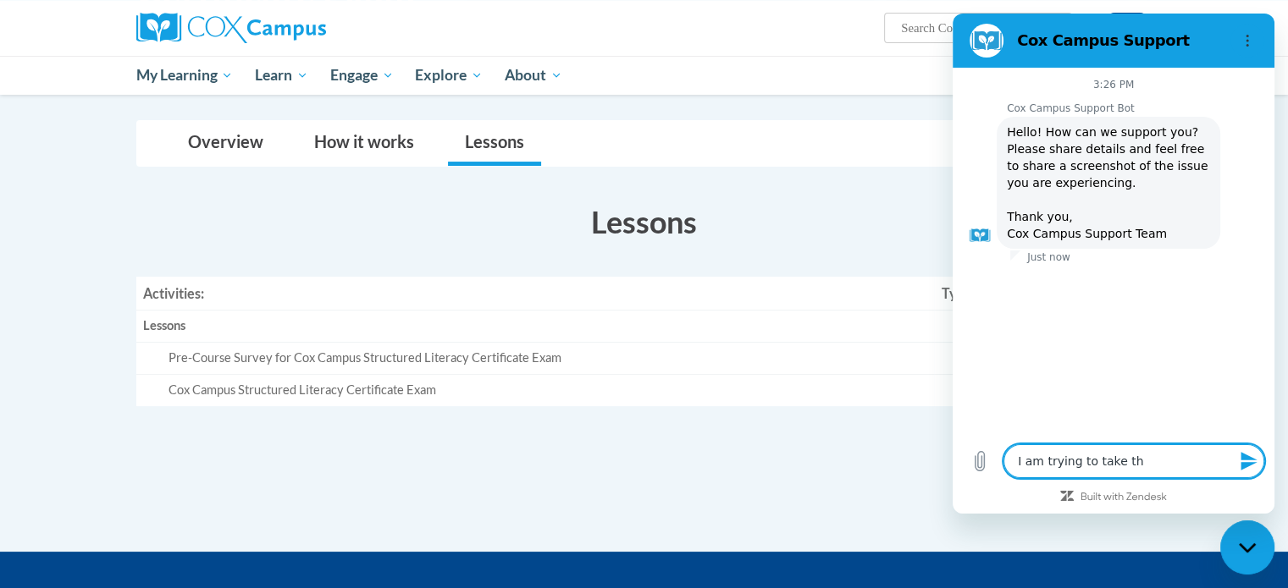
type textarea "I am trying to take the"
type textarea "x"
type textarea "I am trying to take the"
type textarea "x"
type textarea "I am trying to take the s"
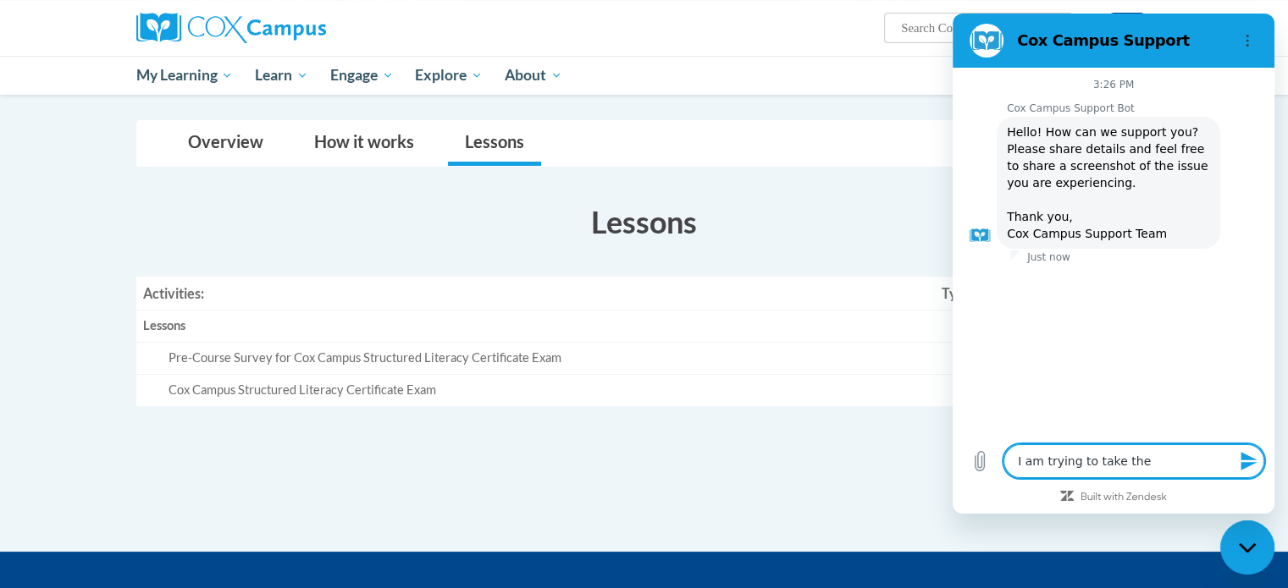
type textarea "x"
type textarea "I am trying to take the sy"
type textarea "x"
type textarea "I am trying to take the sys"
type textarea "x"
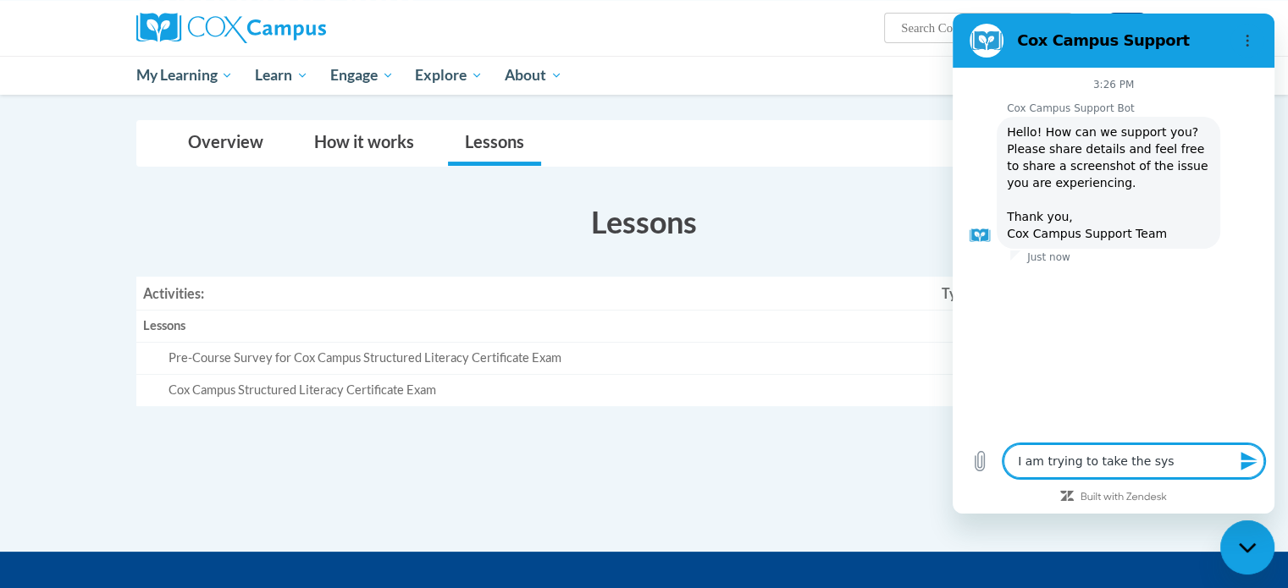
type textarea "I am trying to take the sysl"
type textarea "x"
type textarea "I am trying to take the sysle"
type textarea "x"
type textarea "I am trying to take the syslex"
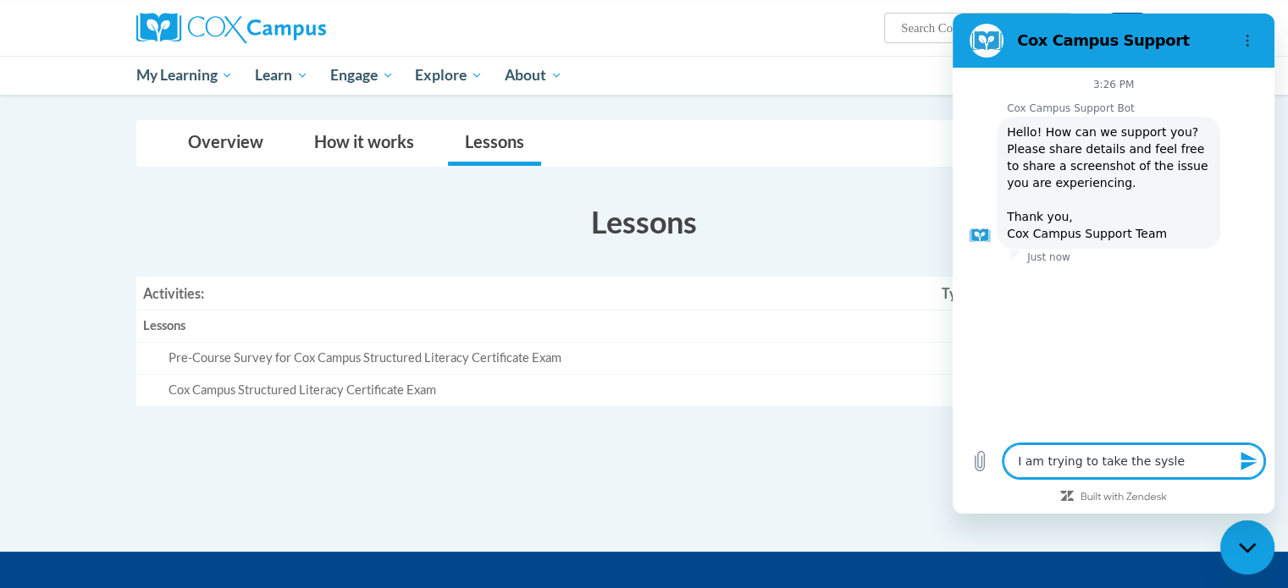
type textarea "x"
type textarea "I am trying to take the syslexi"
type textarea "x"
type textarea "I am trying to take the syslexis"
type textarea "x"
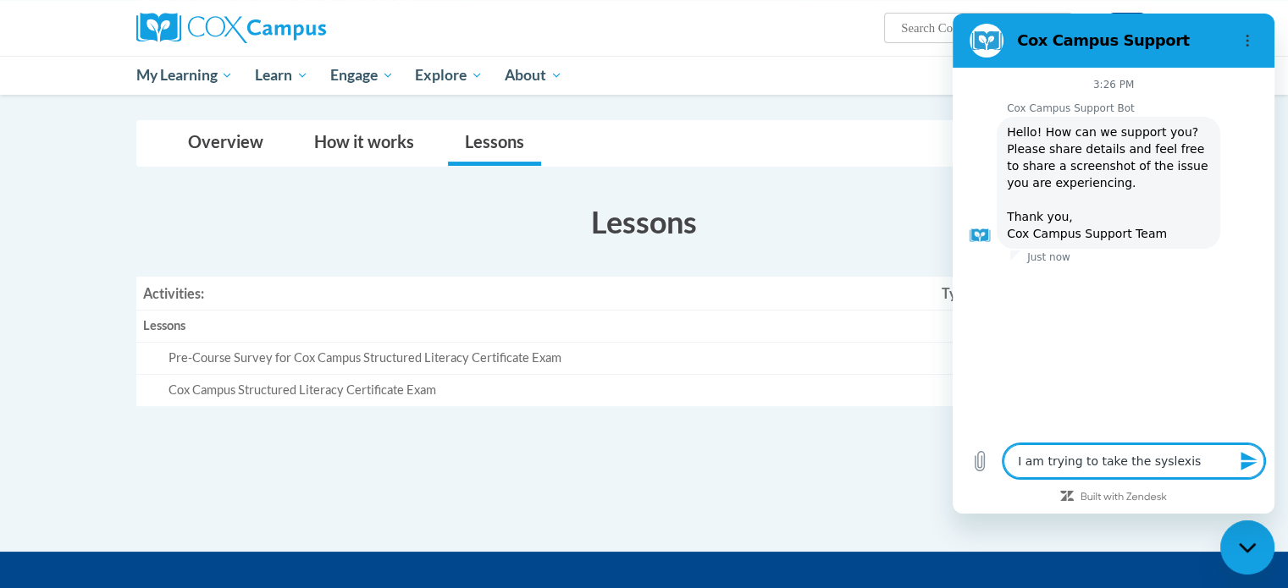
type textarea "I am trying to take the syslexi"
type textarea "x"
type textarea "I am trying to take the syslex"
type textarea "x"
type textarea "I am trying to take the sysle"
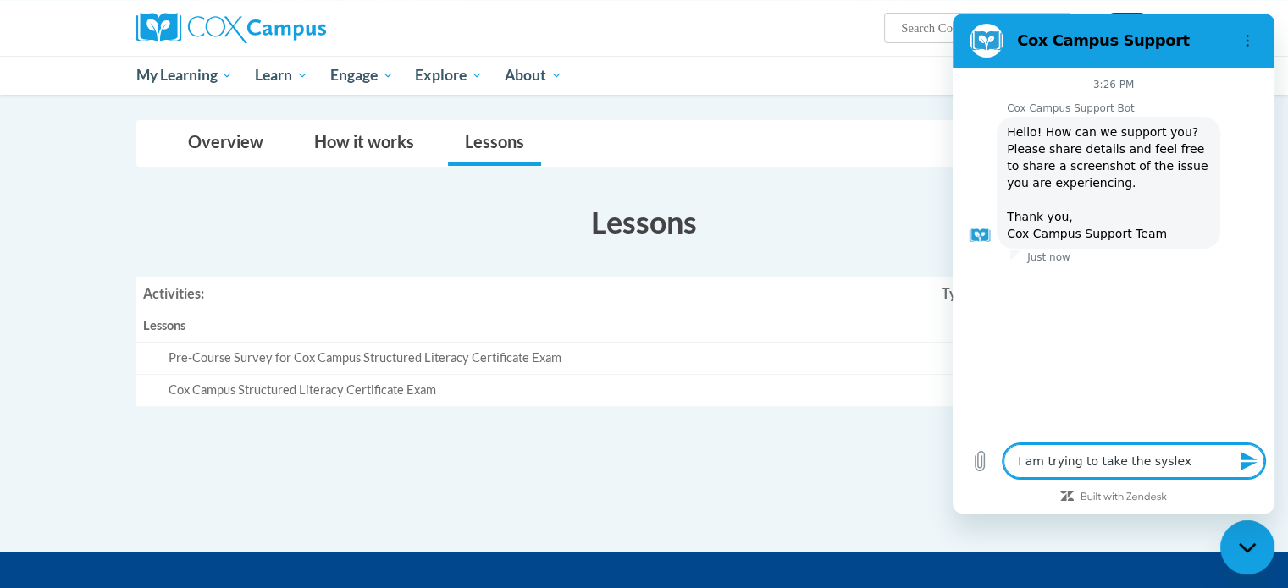
type textarea "x"
type textarea "I am trying to take the sysl"
type textarea "x"
type textarea "I am trying to take the sys"
type textarea "x"
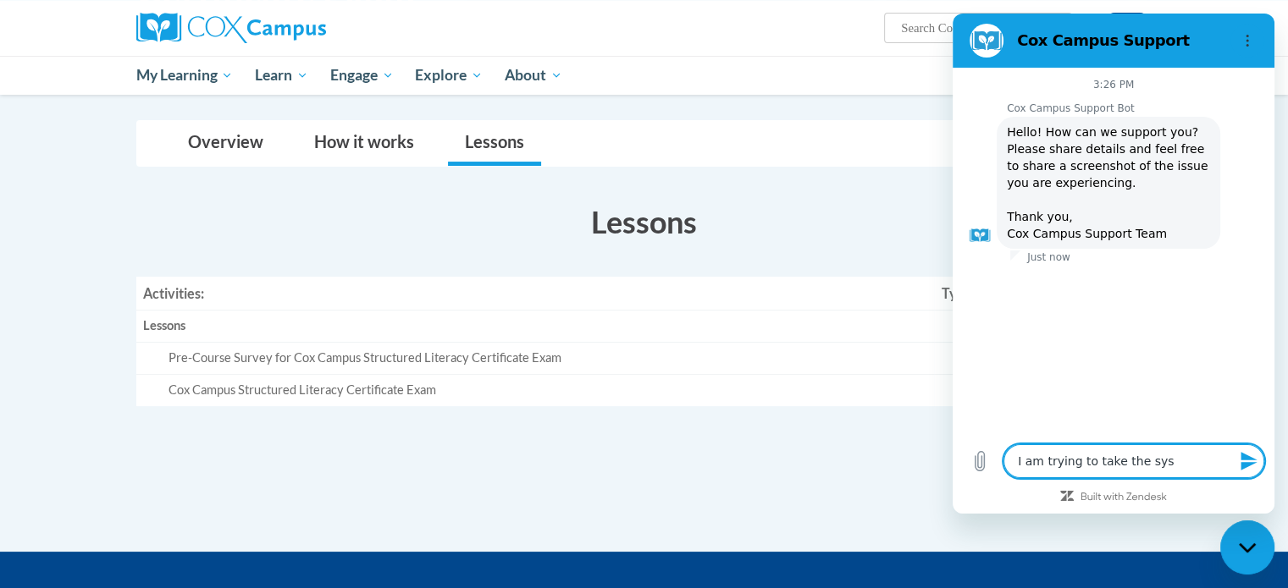
type textarea "I am trying to take the sy"
type textarea "x"
type textarea "I am trying to take the s"
type textarea "x"
type textarea "I am trying to take the"
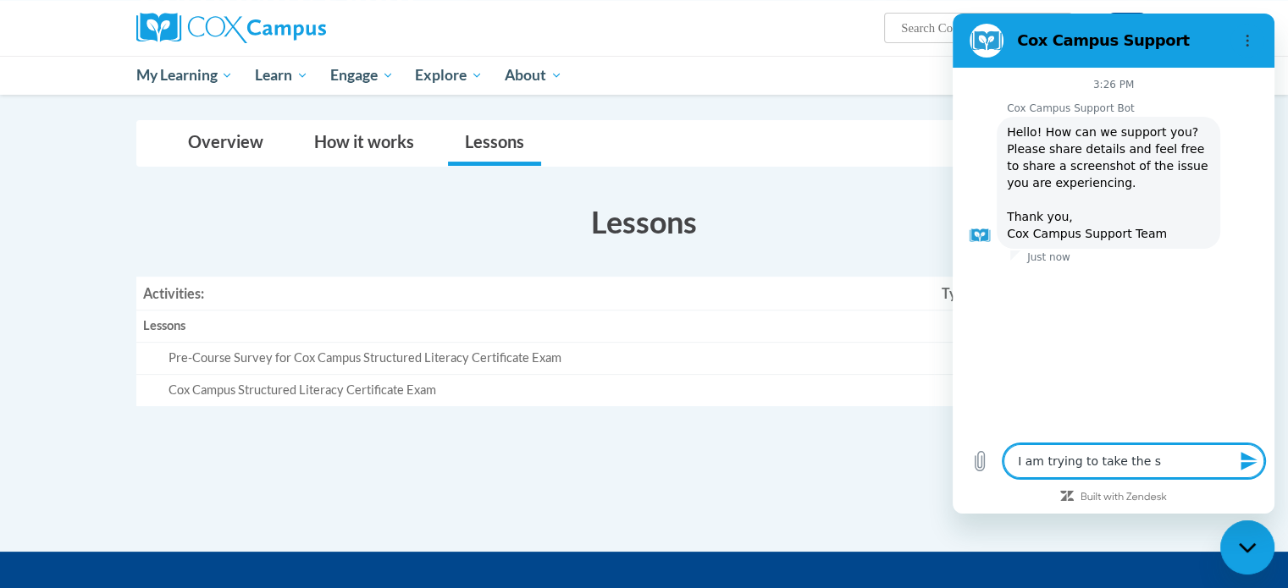
type textarea "x"
type textarea "I am trying to take the"
type textarea "x"
type textarea "I am trying to take th"
type textarea "x"
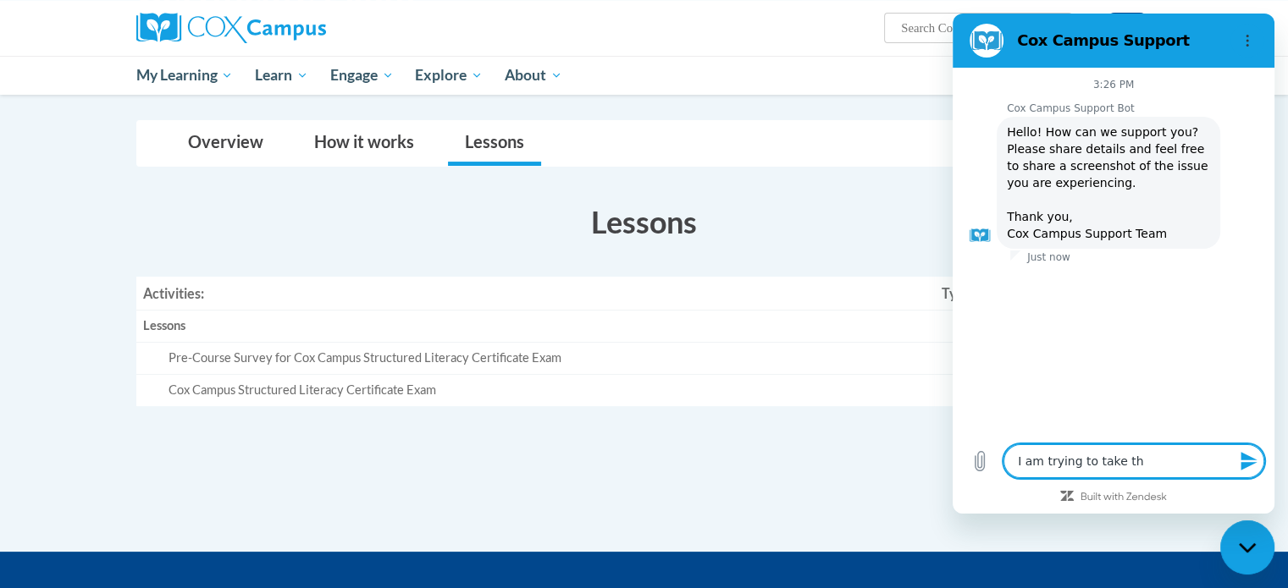
type textarea "I am trying to take t"
type textarea "x"
type textarea "I am trying to take"
type textarea "x"
type textarea "I am trying to take"
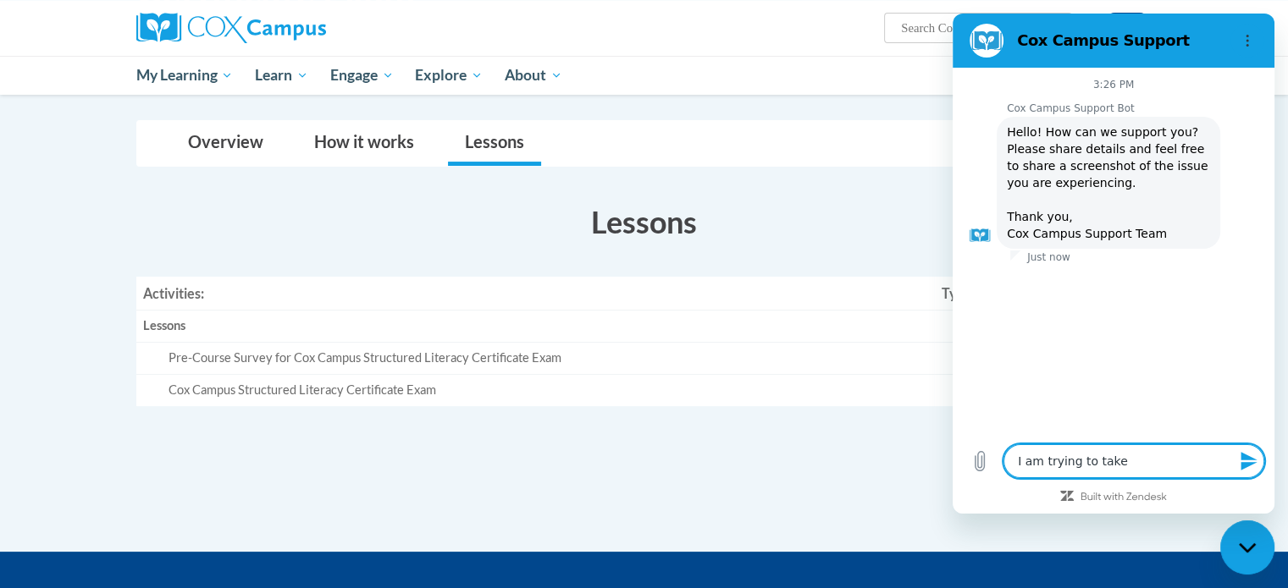
type textarea "x"
type textarea "I am trying to take"
type textarea "x"
type textarea "I am trying to take a"
type textarea "x"
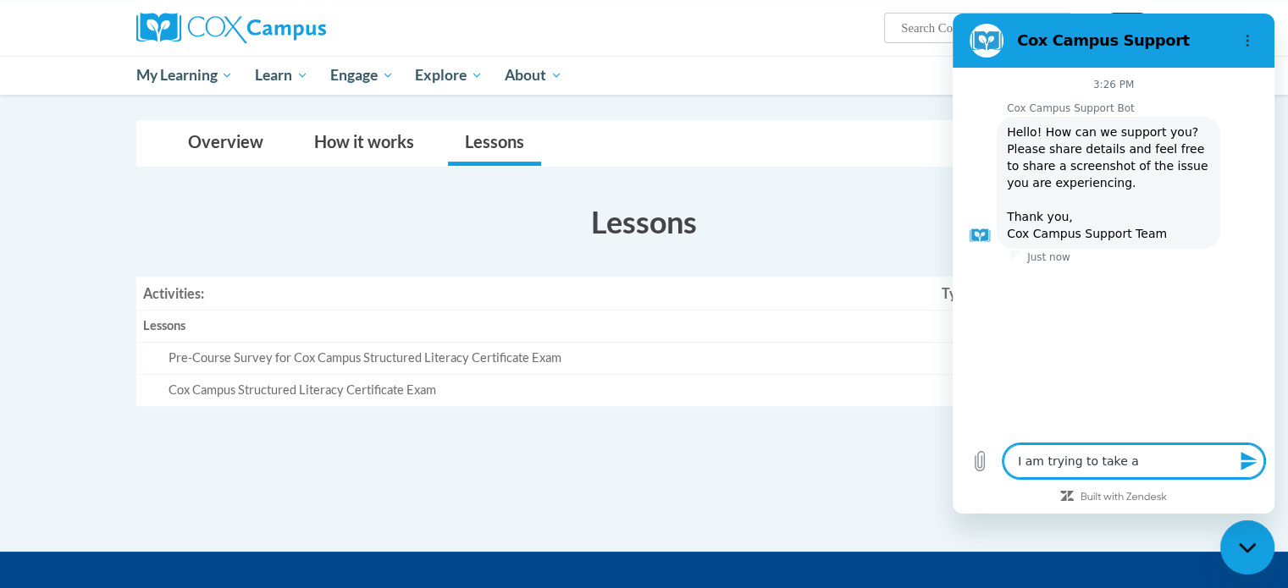
type textarea "I am trying to take a"
type textarea "x"
type textarea "I am trying to take a c"
type textarea "x"
type textarea "I am trying to take a co"
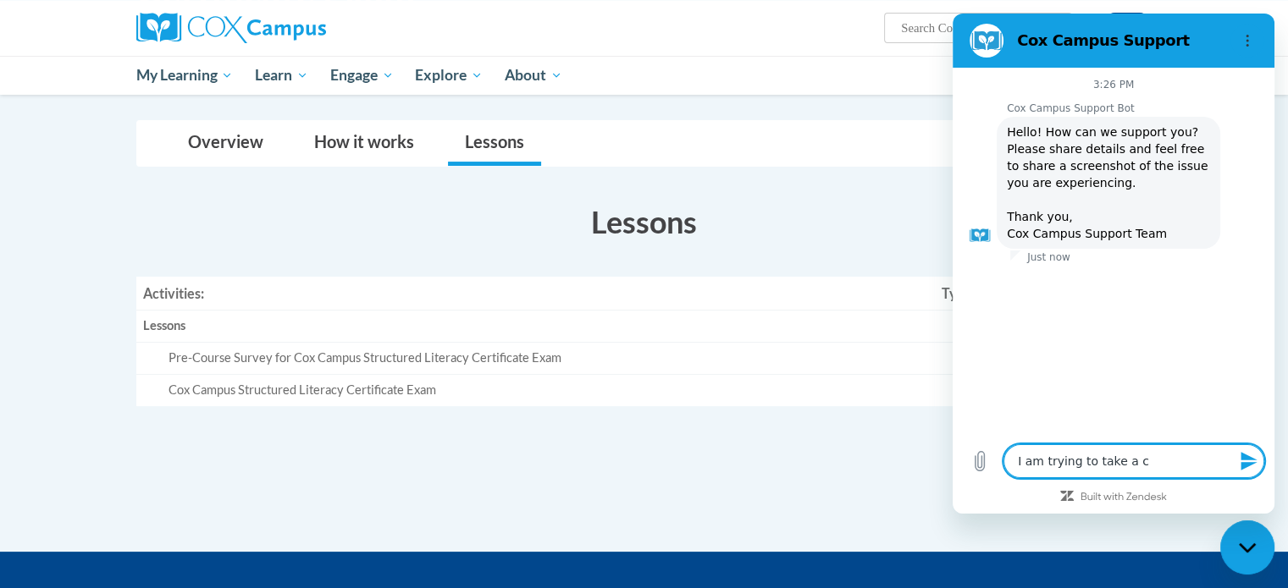
type textarea "x"
type textarea "I am trying to take a cou"
type textarea "x"
type textarea "I am trying to take a cour"
type textarea "x"
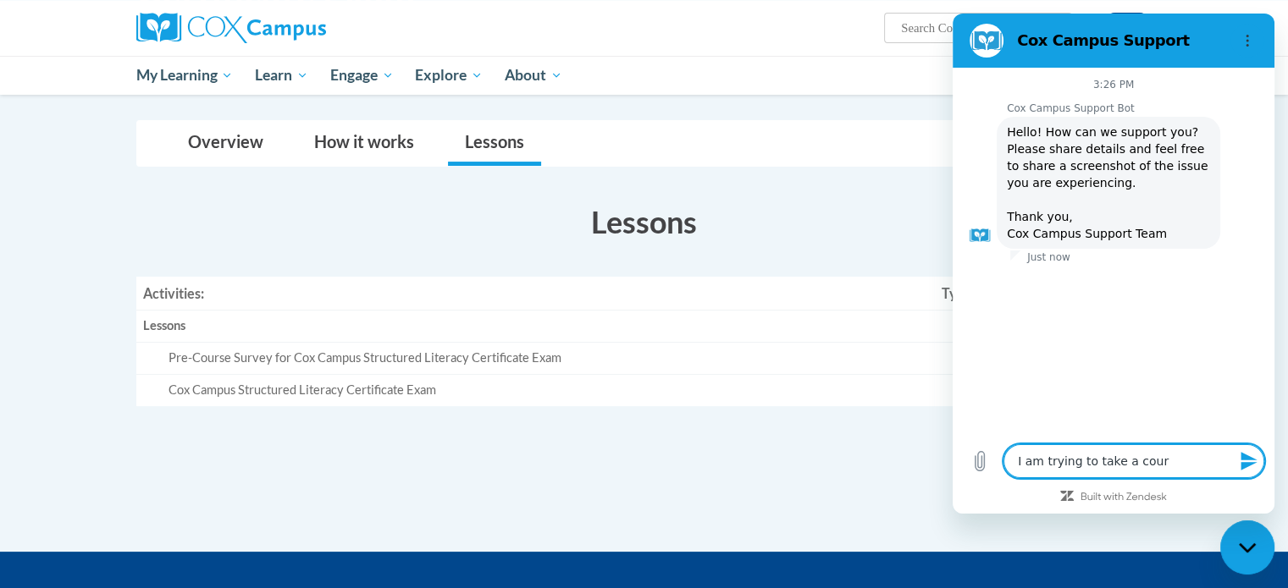
type textarea "I am trying to take a cours"
type textarea "x"
type textarea "I am trying to take a course"
type textarea "x"
type textarea "I am trying to take a course"
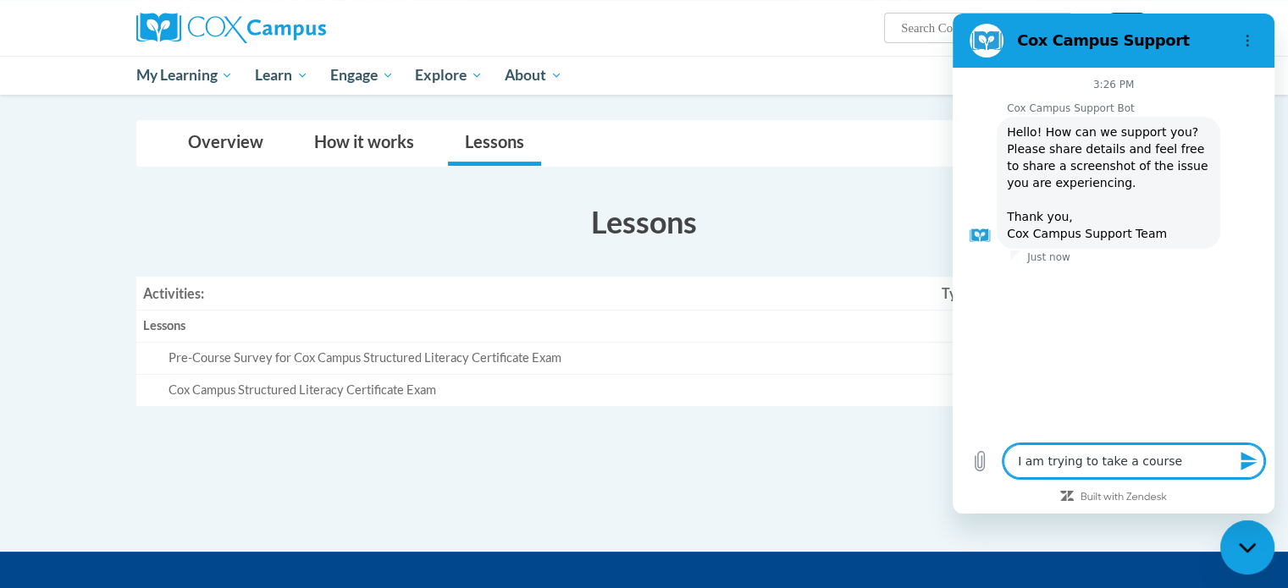
type textarea "x"
type textarea "I am trying to take a course a"
type textarea "x"
type textarea "I am trying to take a course an"
type textarea "x"
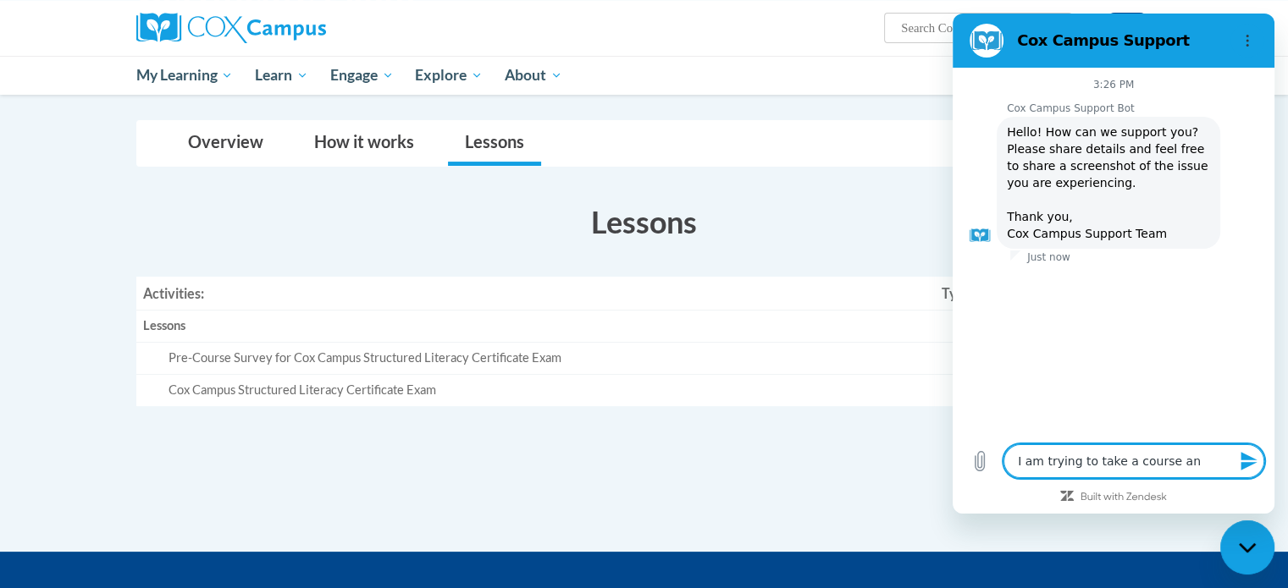
type textarea "I am trying to take a course and"
type textarea "x"
type textarea "I am trying to take a course and"
type textarea "x"
type textarea "I am trying to take a course and I"
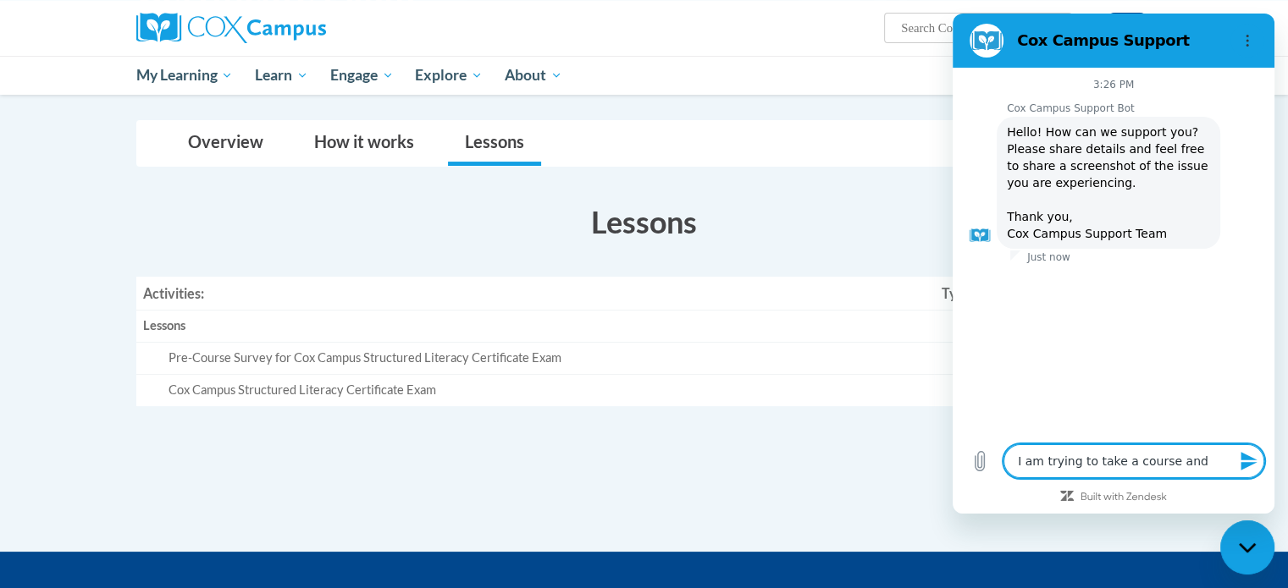
type textarea "x"
type textarea "I am trying to take a course and I"
type textarea "x"
type textarea "I am trying to take a course and I a"
type textarea "x"
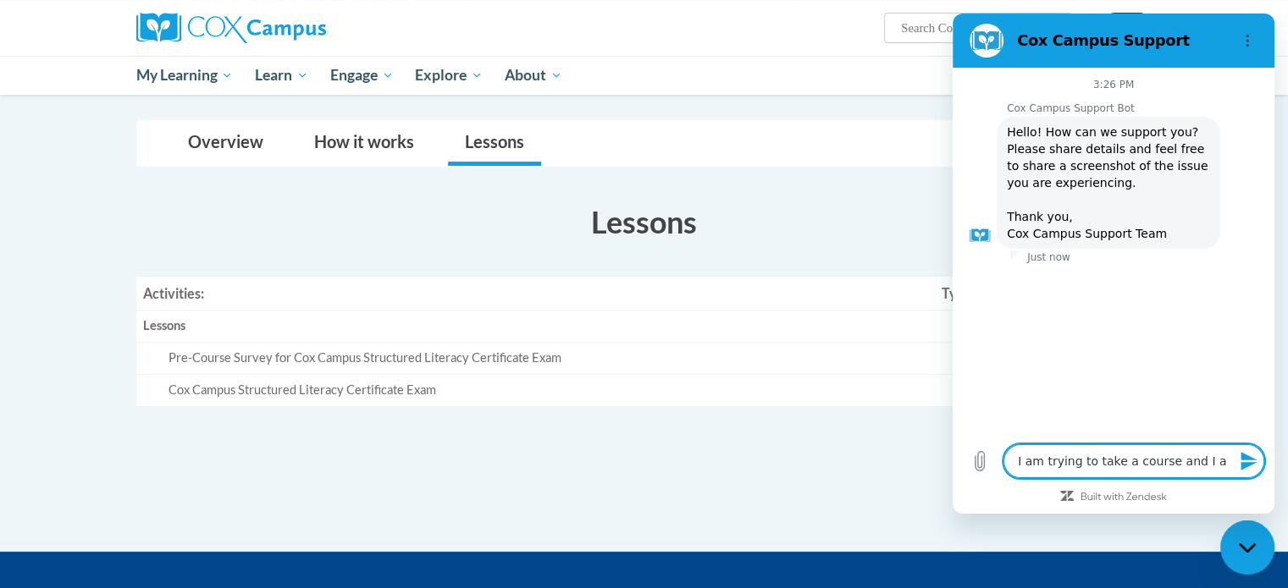
type textarea "I am trying to take a course and I am"
type textarea "x"
type textarea "I am trying to take a course and I am"
type textarea "x"
type textarea "I am trying to take a course and I am l"
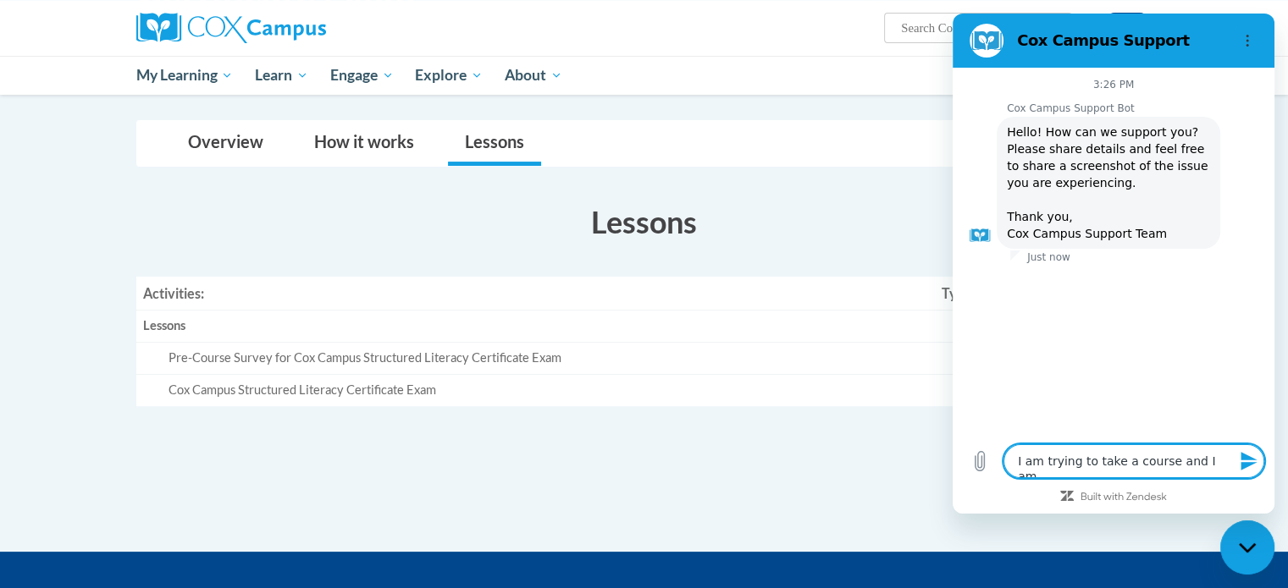
type textarea "x"
type textarea "I am trying to take a course and I am lo"
type textarea "x"
type textarea "I am trying to take a course and I am log"
type textarea "x"
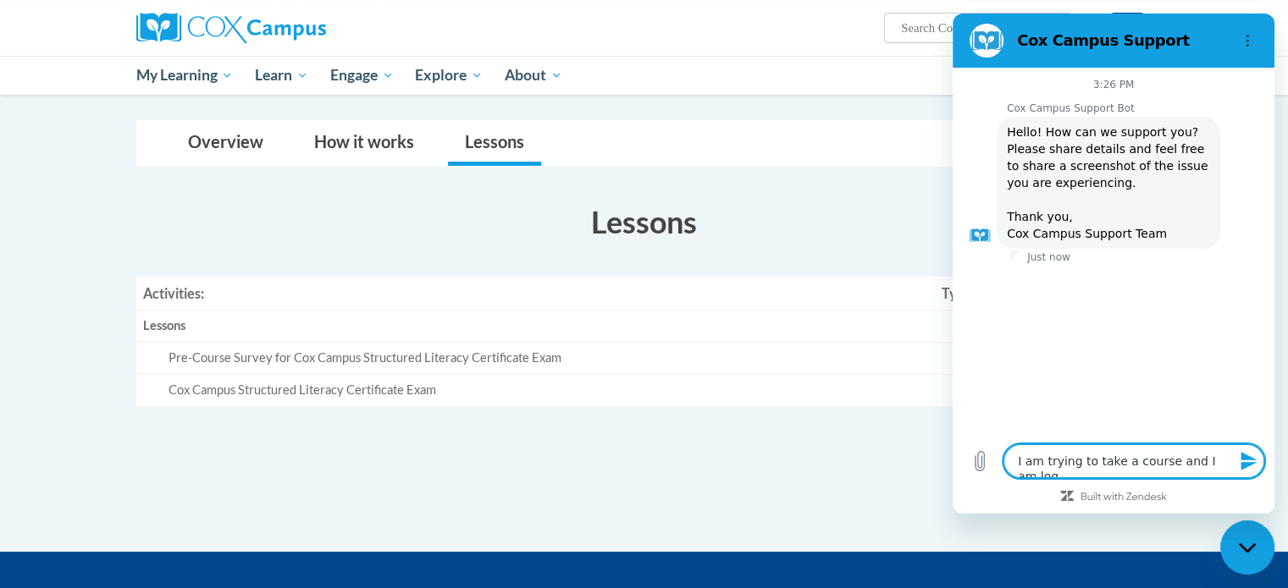
type textarea "I am trying to take a course and I am logg"
type textarea "x"
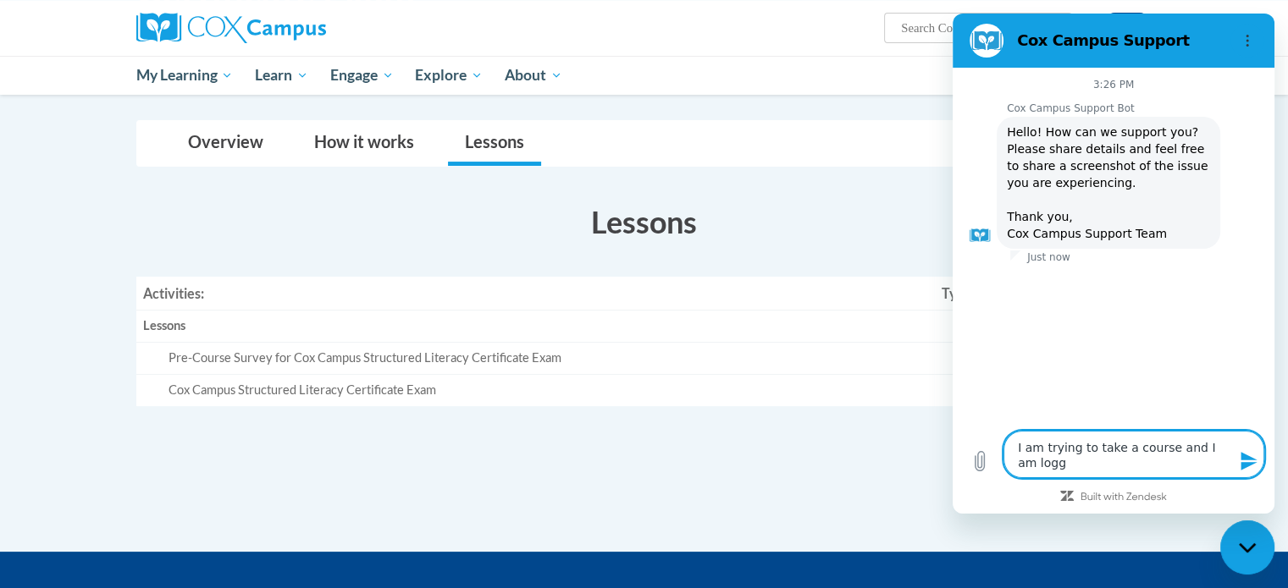
type textarea "I am trying to take a course and I am logge"
type textarea "x"
type textarea "I am trying to take a course and I am logged"
type textarea "x"
type textarea "I am trying to take a course and I am logged"
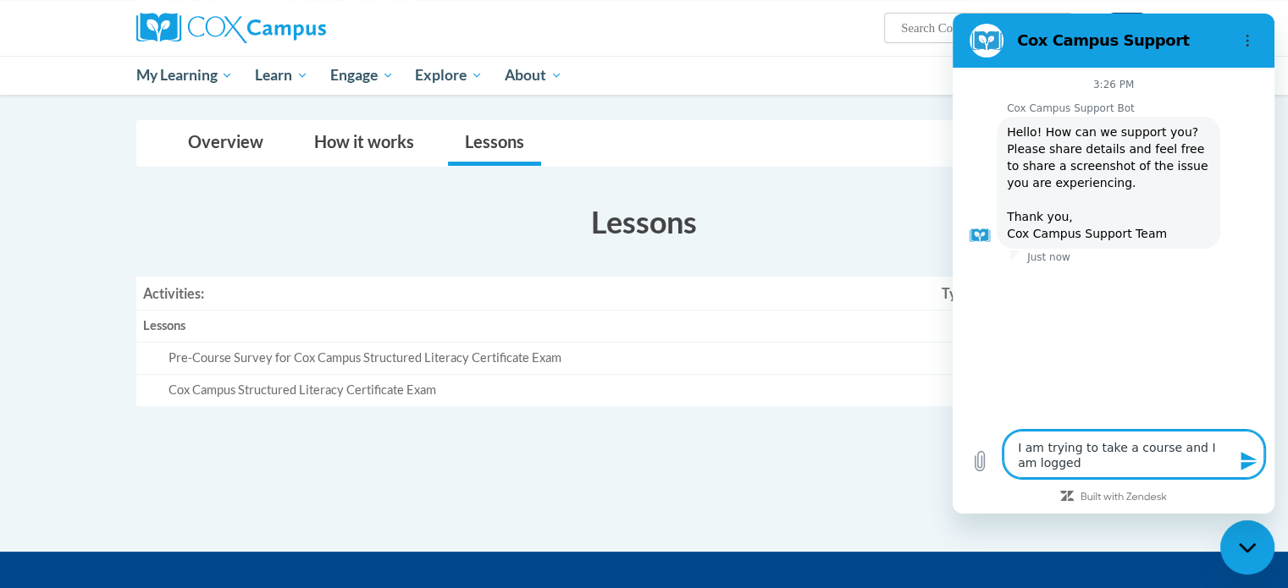
type textarea "x"
type textarea "I am trying to take a course and I am logged i"
type textarea "x"
type textarea "I am trying to take a course and I am logged in"
type textarea "x"
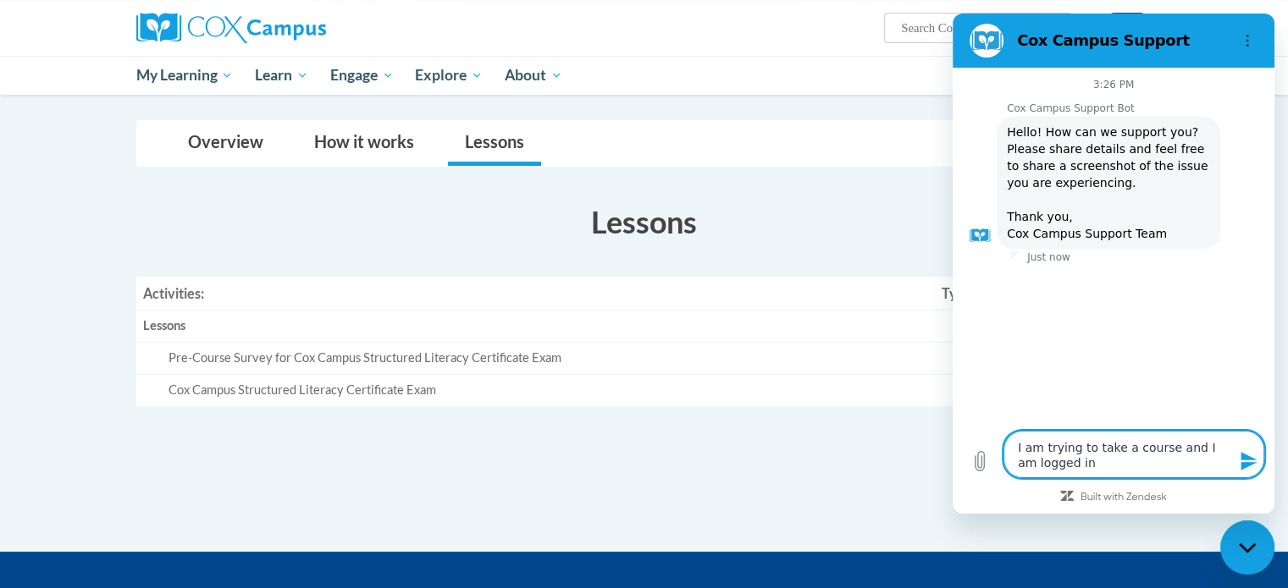
type textarea "I am trying to take a course and I am logged in"
type textarea "x"
type textarea "I am trying to take a course and I am logged in ,"
type textarea "x"
type textarea "I am trying to take a course and I am logged in"
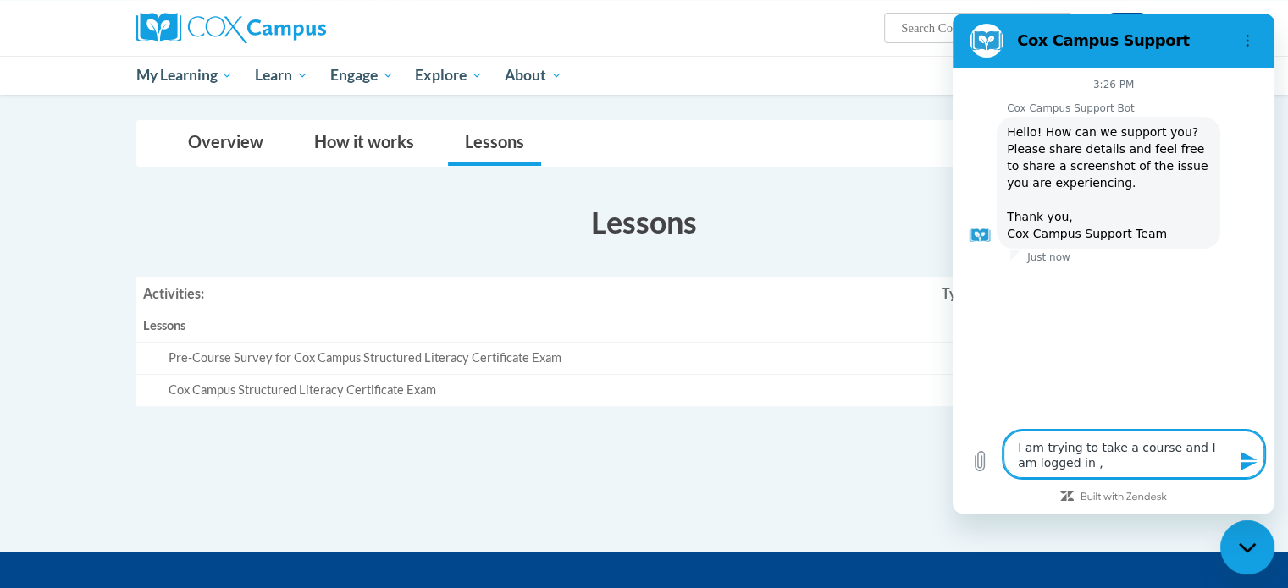
type textarea "x"
type textarea "I am trying to take a course and I am logged in b"
type textarea "x"
type textarea "I am trying to take a course and I am logged in bu"
type textarea "x"
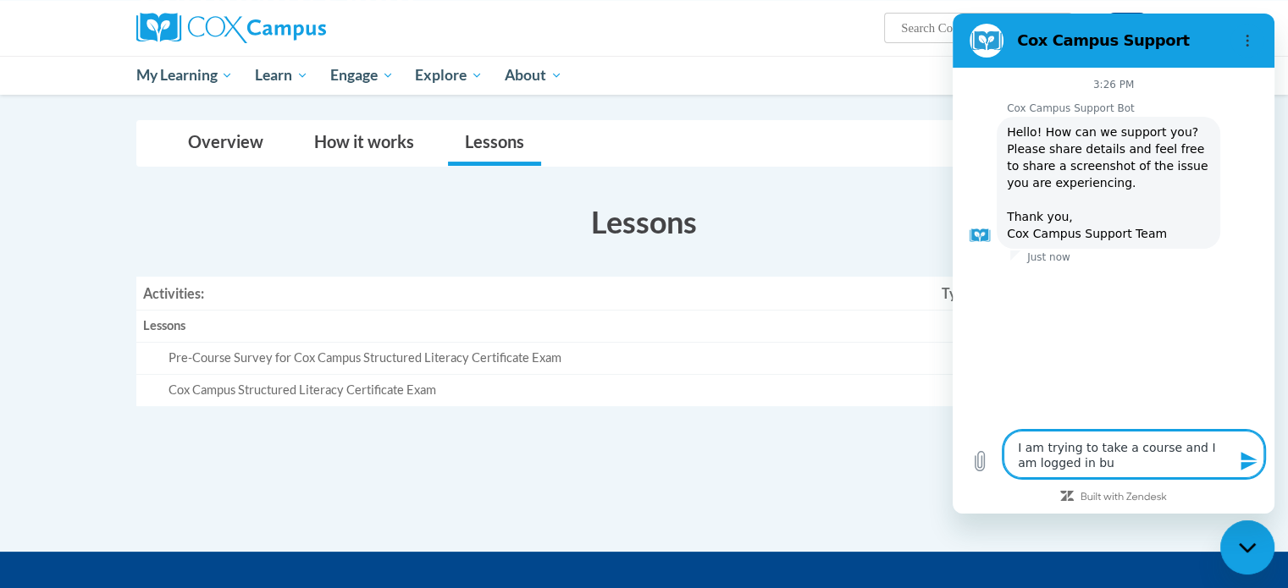
type textarea "I am trying to take a course and I am logged in but"
type textarea "x"
type textarea "I am trying to take a course and I am logged in but"
type textarea "x"
type textarea "I am trying to take a course and I am logged in but u"
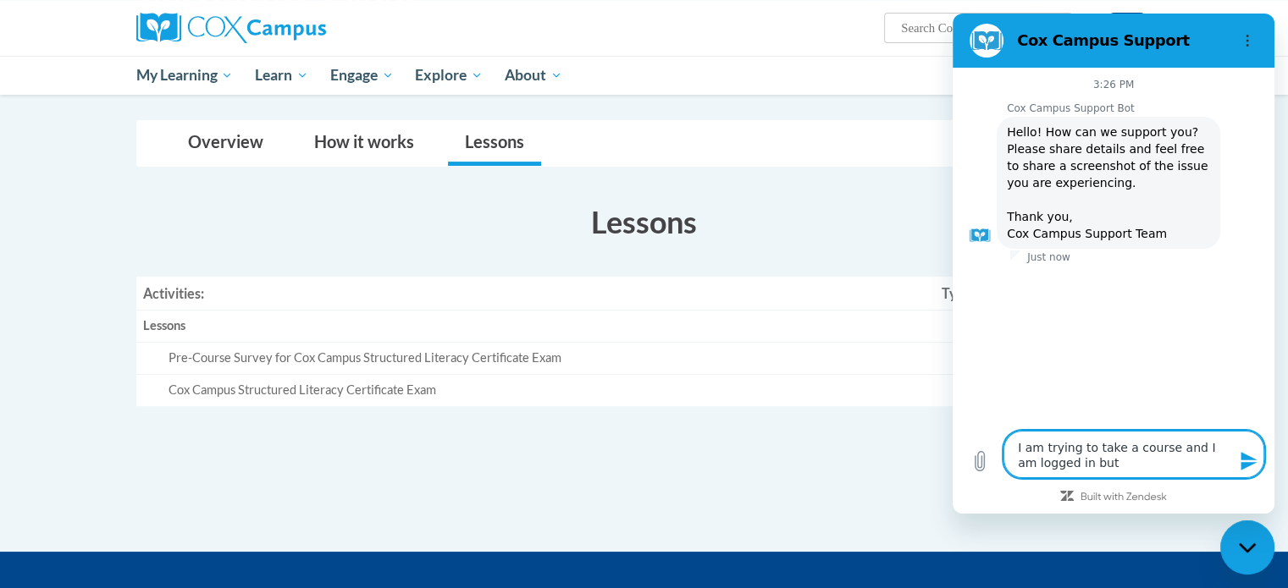
type textarea "x"
type textarea "I am trying to take a course and I am logged in but un"
type textarea "x"
type textarea "I am trying to take a course and I am logged in but una"
type textarea "x"
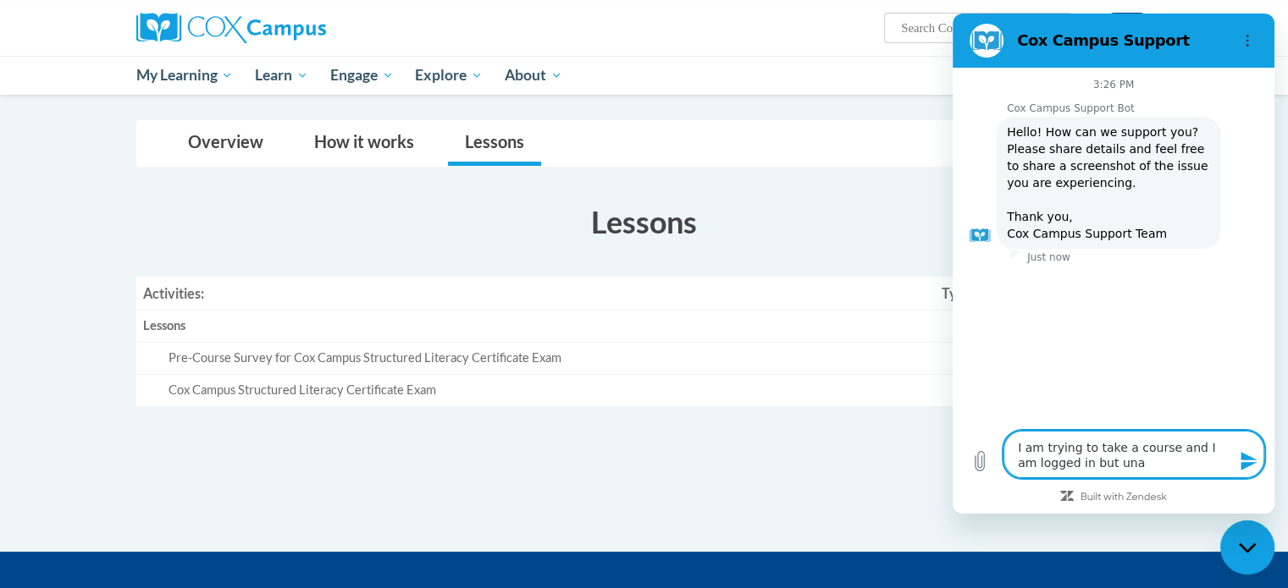
type textarea "I am trying to take a course and I am logged in but unal"
type textarea "x"
type textarea "I am trying to take a course and I am logged in but unalb"
type textarea "x"
type textarea "I am trying to take a course and I am logged in but unalbe"
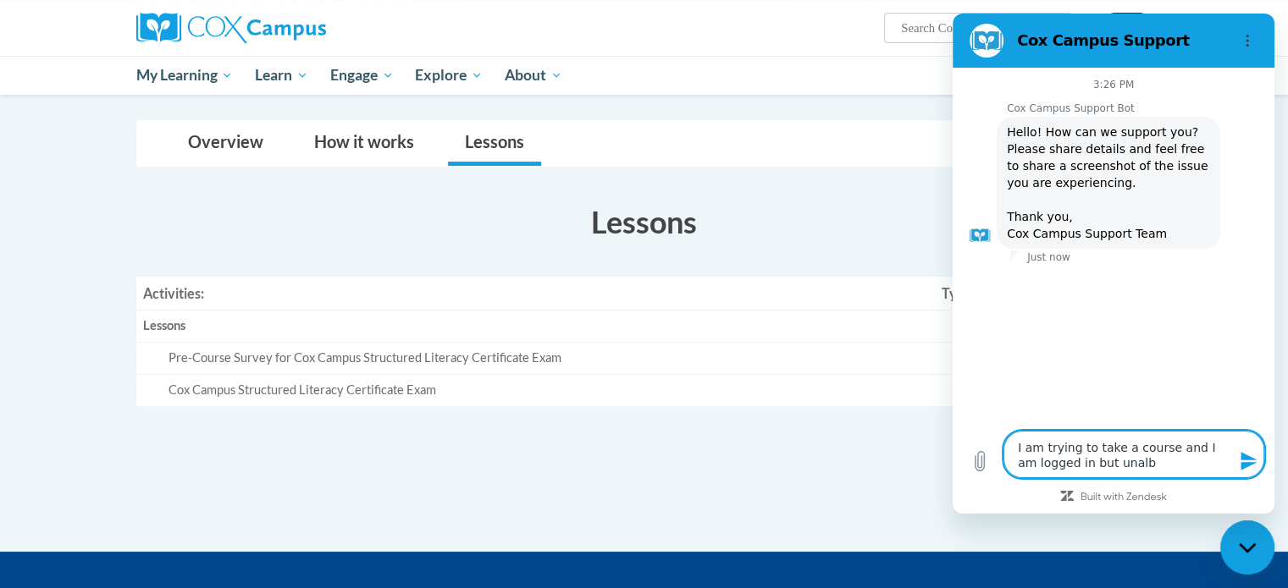
type textarea "x"
type textarea "I am trying to take a course and I am logged in but unalb"
type textarea "x"
type textarea "I am trying to take a course and I am logged in but unal"
type textarea "x"
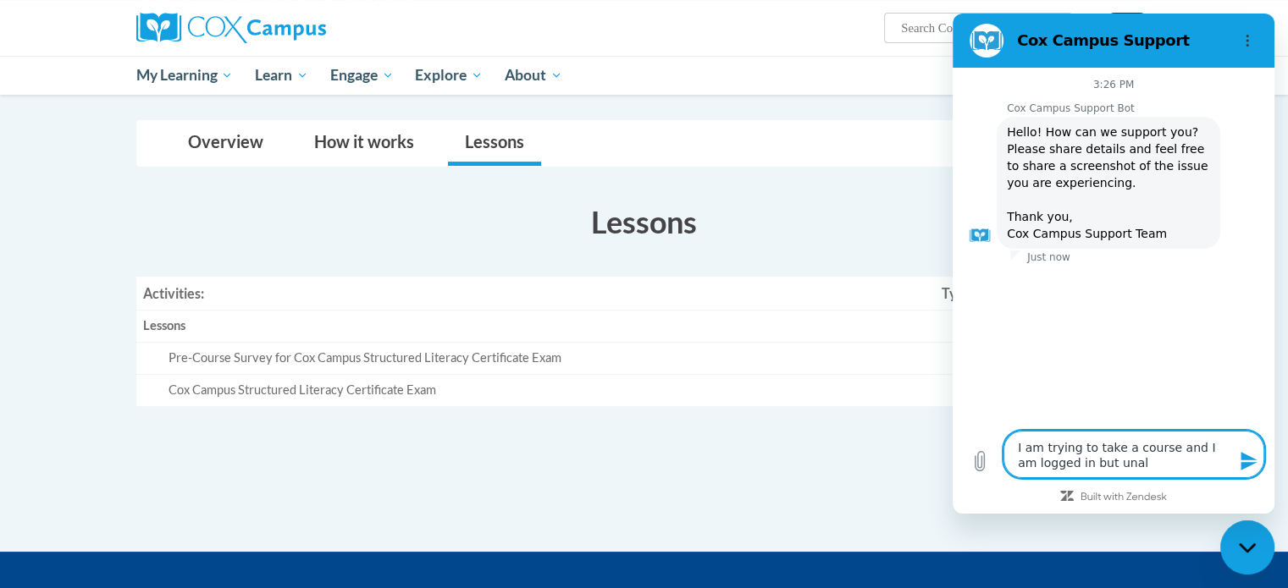
type textarea "I am trying to take a course and I am logged in but una"
type textarea "x"
type textarea "I am trying to take a course and I am logged in but unab"
type textarea "x"
type textarea "I am trying to take a course and I am logged in but unabl"
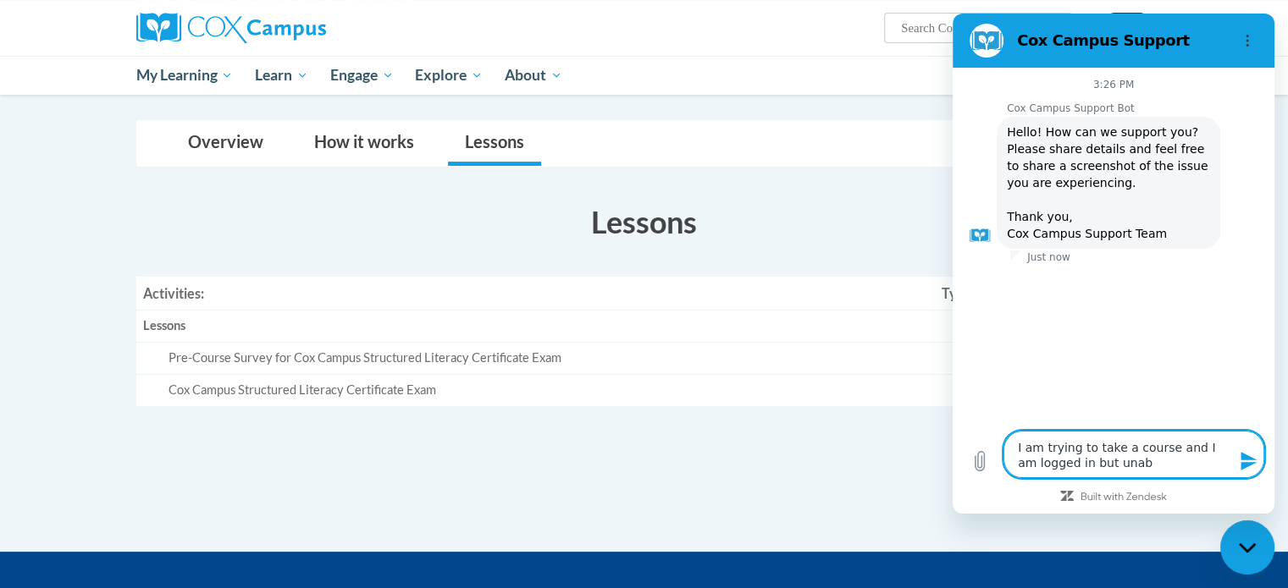
type textarea "x"
type textarea "I am trying to take a course and I am logged in but unable"
type textarea "x"
type textarea "I am trying to take a course and I am logged in but unable"
type textarea "x"
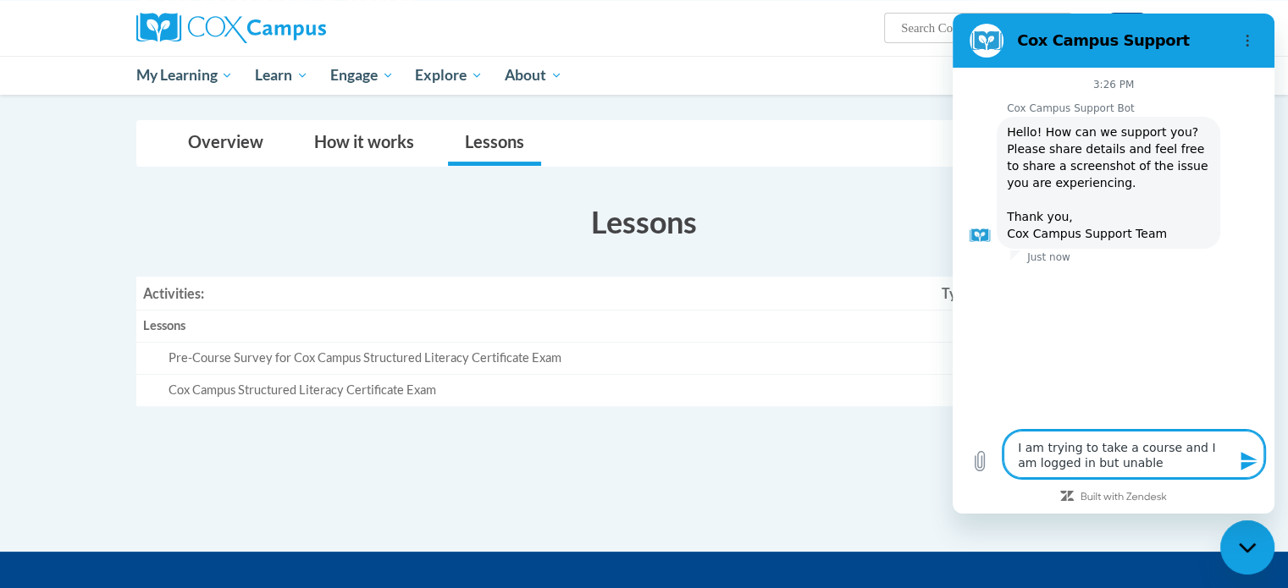
type textarea "I am trying to take a course and I am logged in but unable t"
type textarea "x"
type textarea "I am trying to take a course and I am logged in but unable to"
type textarea "x"
type textarea "I am trying to take a course and I am logged in but unable to"
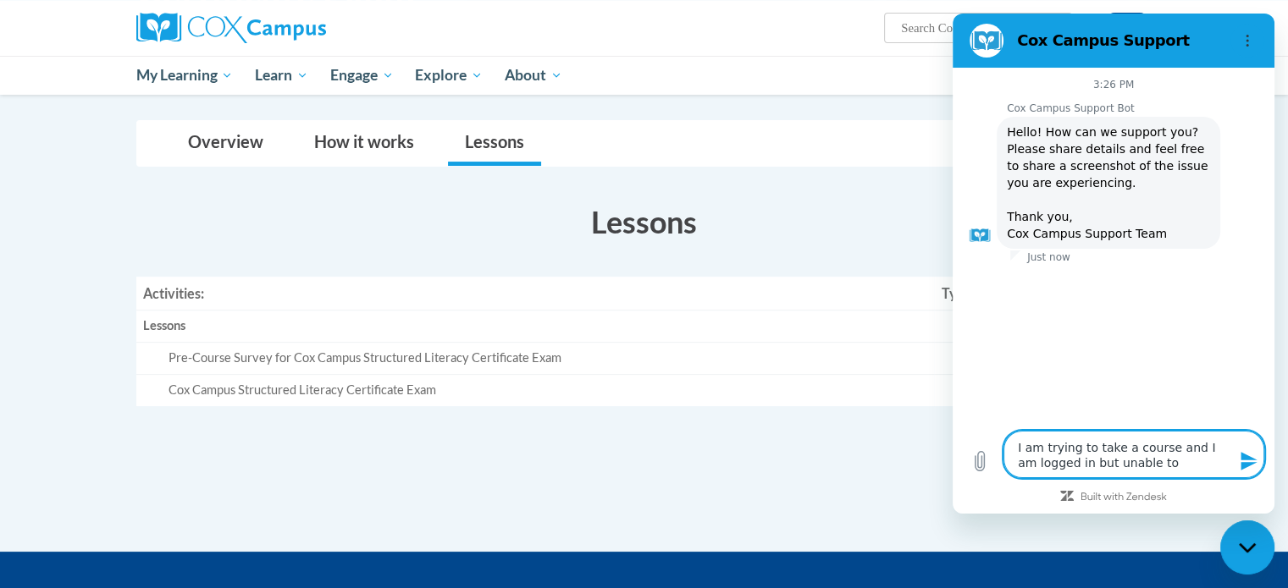
type textarea "x"
type textarea "I am trying to take a course and I am logged in but unable to s"
type textarea "x"
type textarea "I am trying to take a course and I am logged in but unable to st"
type textarea "x"
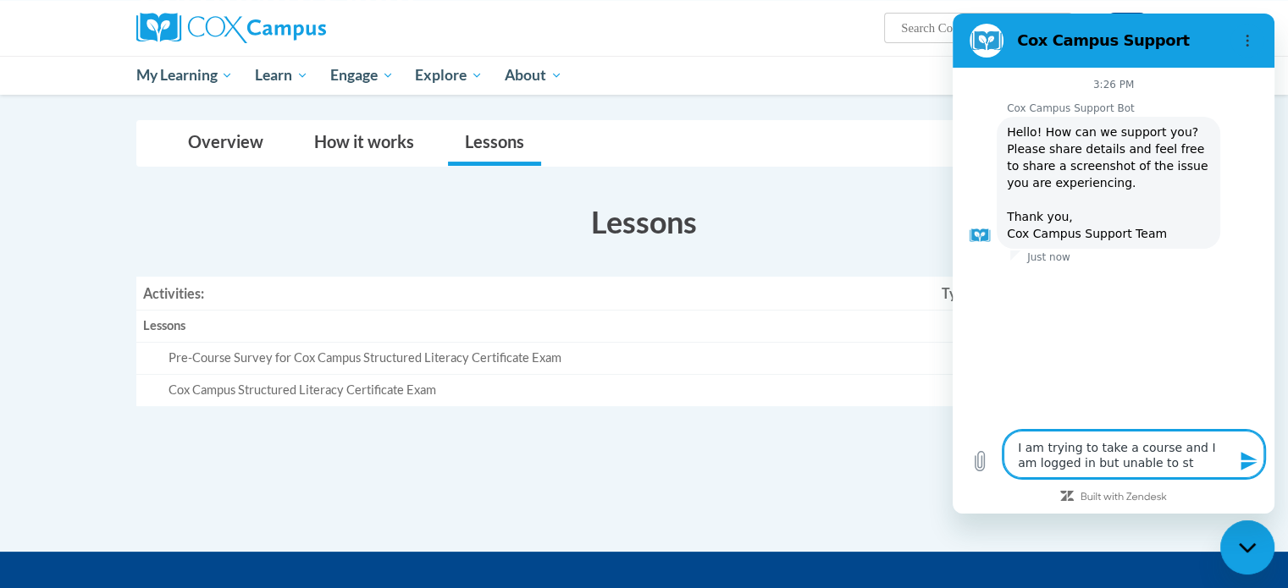
type textarea "I am trying to take a course and I am logged in but unable to sta"
type textarea "x"
type textarea "I am trying to take a course and I am logged in but unable to star"
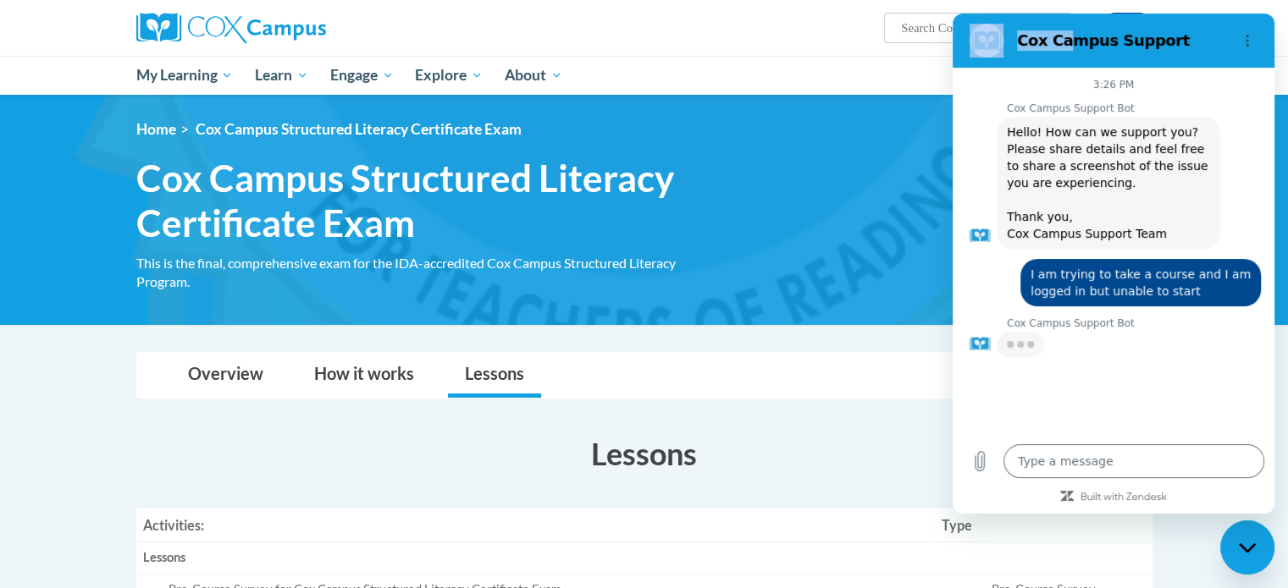
drag, startPoint x: 1058, startPoint y: 40, endPoint x: 861, endPoint y: 94, distance: 204.6
click at [953, 94] on html "Cox Campus Support 3:26 PM Cox Campus Support Bot Cox Campus Support Bot says: …" at bounding box center [1114, 264] width 322 height 500
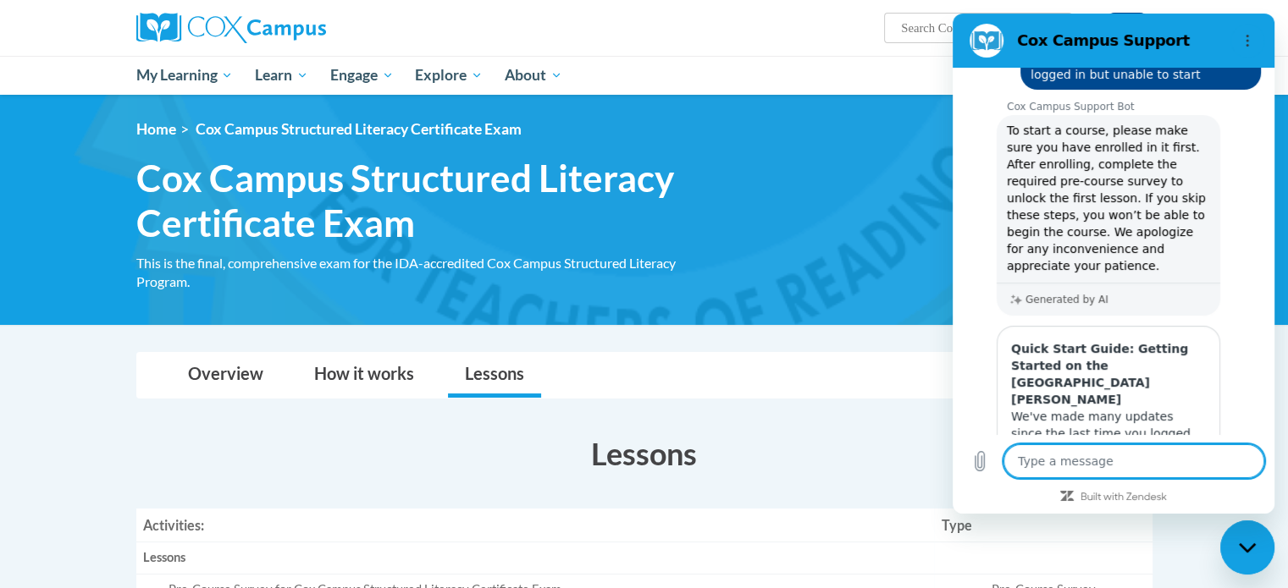
scroll to position [215, 0]
click at [1046, 457] on textarea at bounding box center [1133, 462] width 261 height 34
click at [1046, 457] on textarea "I" at bounding box center [1133, 462] width 261 height 34
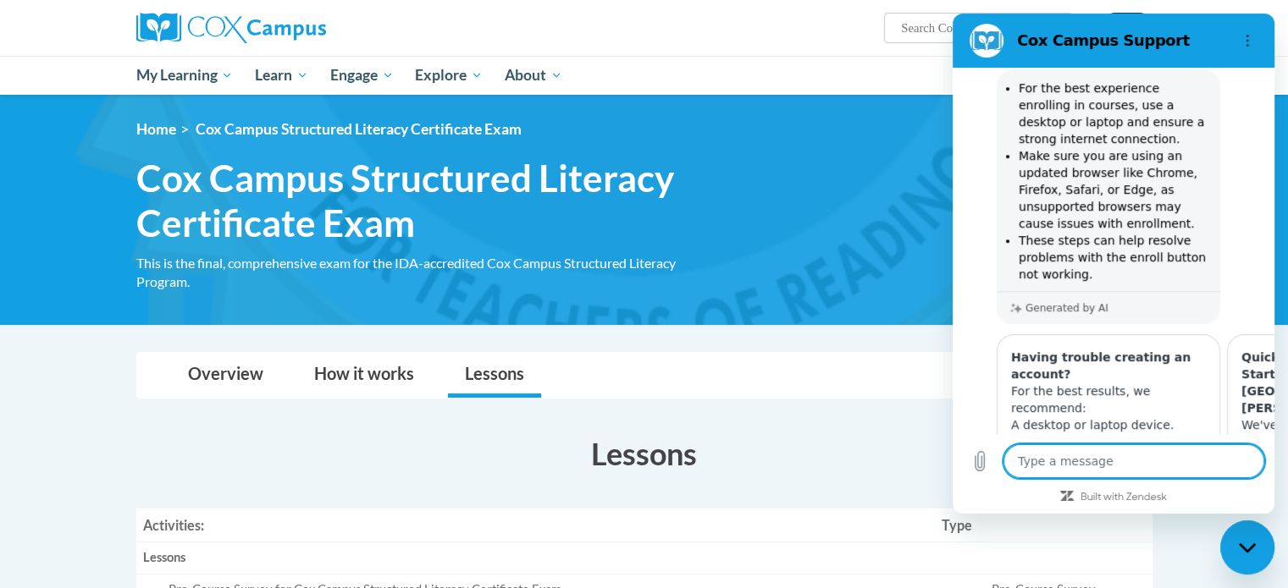
scroll to position [953, 0]
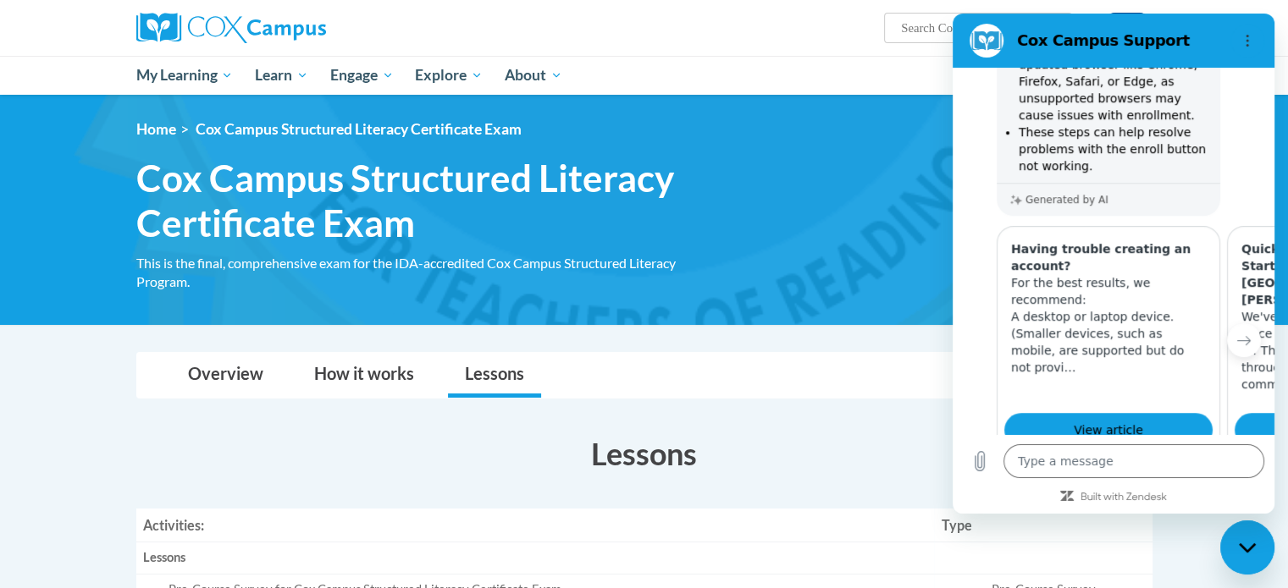
click at [1222, 519] on button "No" at bounding box center [1238, 535] width 46 height 32
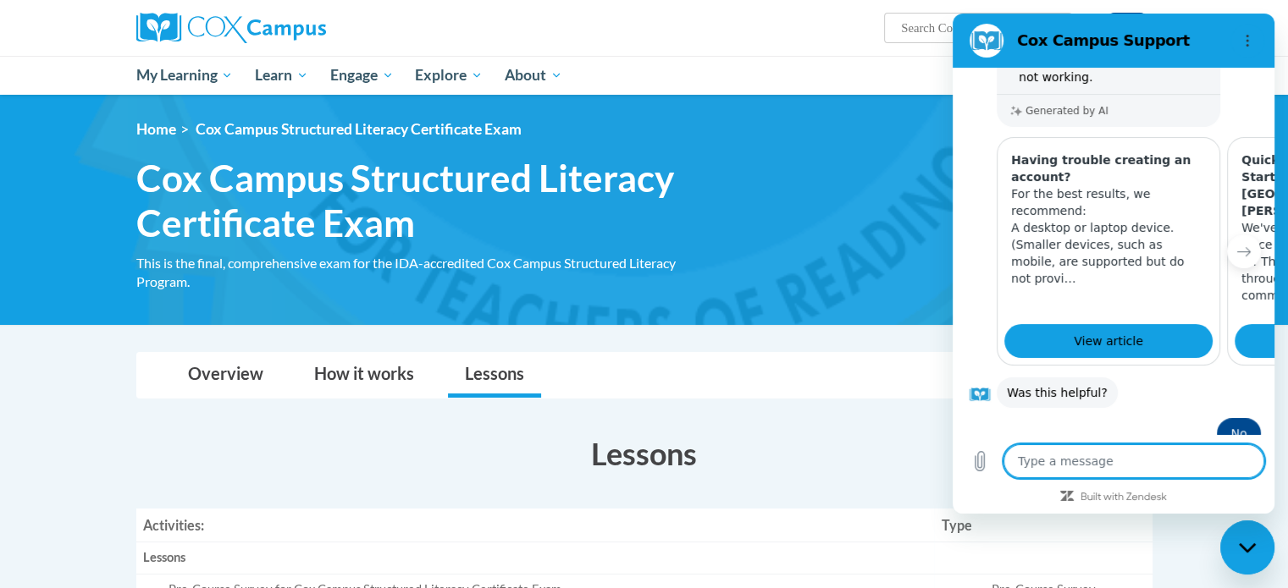
scroll to position [1084, 0]
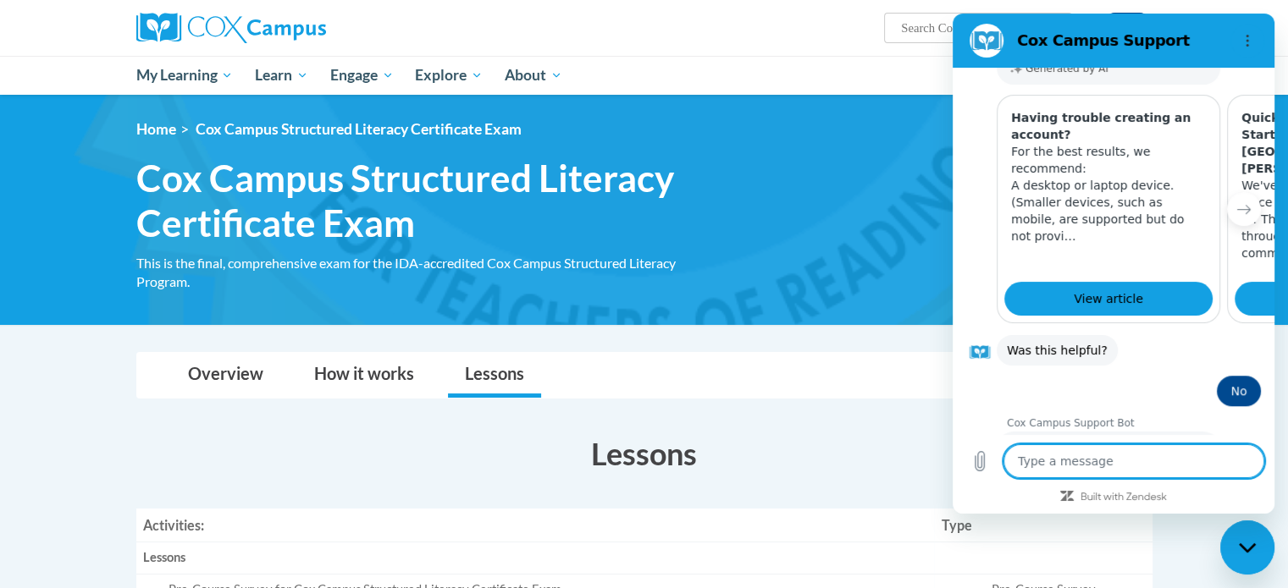
click at [1163, 518] on button "Talk to a human" at bounding box center [1204, 542] width 113 height 49
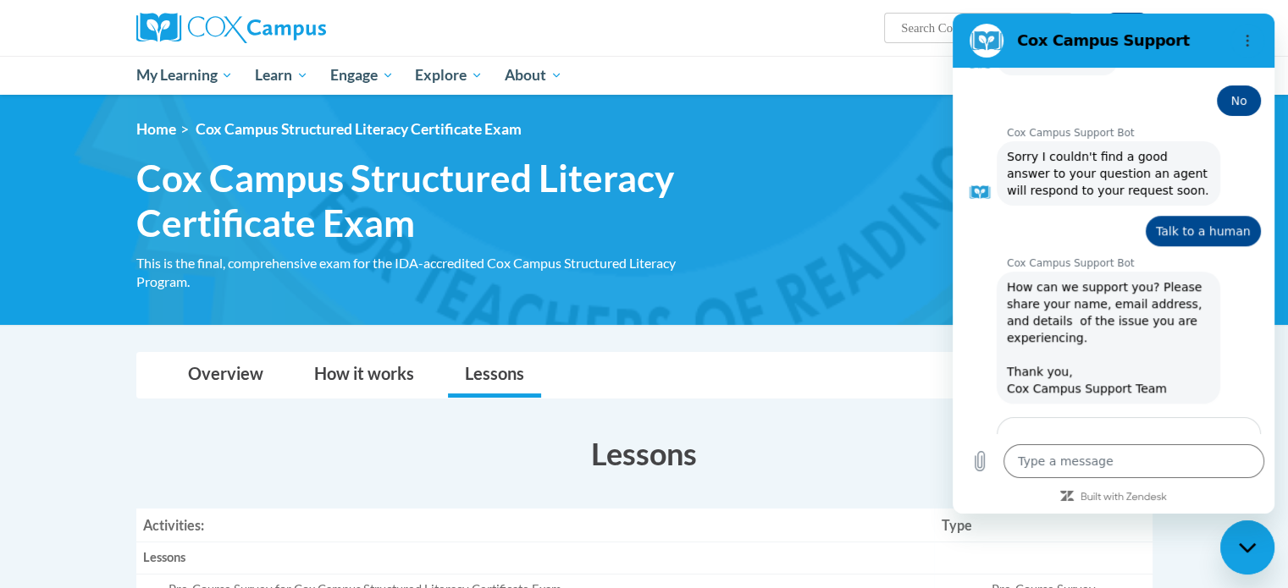
scroll to position [1373, 0]
click at [1040, 457] on input "Name" at bounding box center [1128, 475] width 235 height 36
click at [1040, 457] on input "AlliL" at bounding box center [1128, 475] width 235 height 36
click at [1204, 513] on span "Next" at bounding box center [1218, 523] width 28 height 20
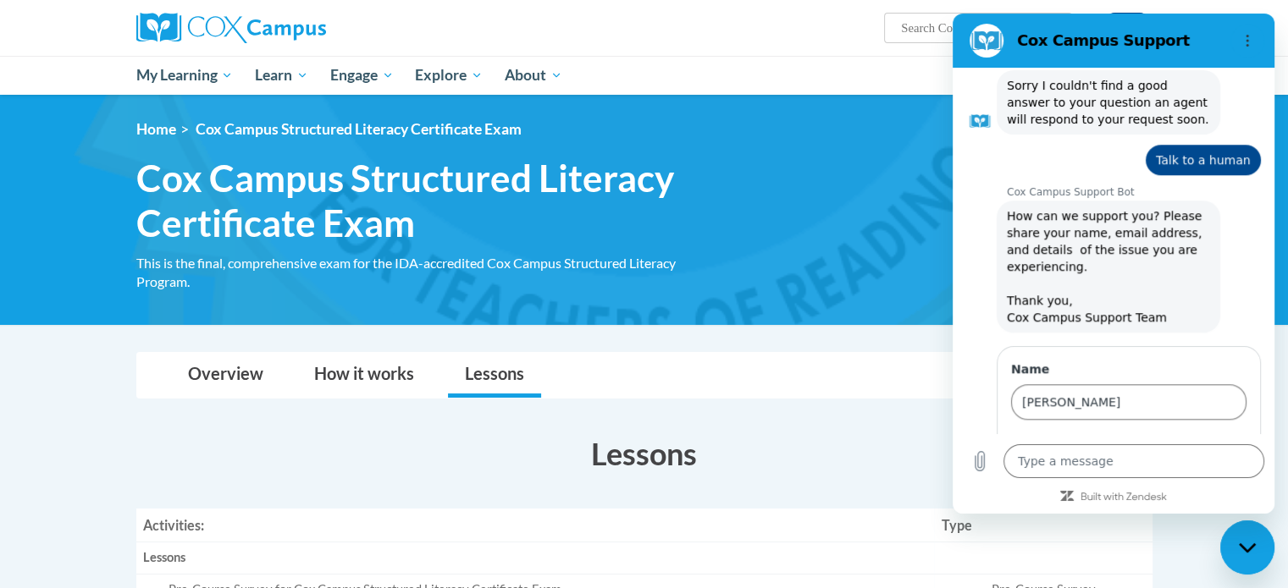
click at [1105, 457] on input "Email" at bounding box center [1128, 475] width 235 height 36
click at [1207, 513] on span "Send" at bounding box center [1217, 523] width 30 height 20
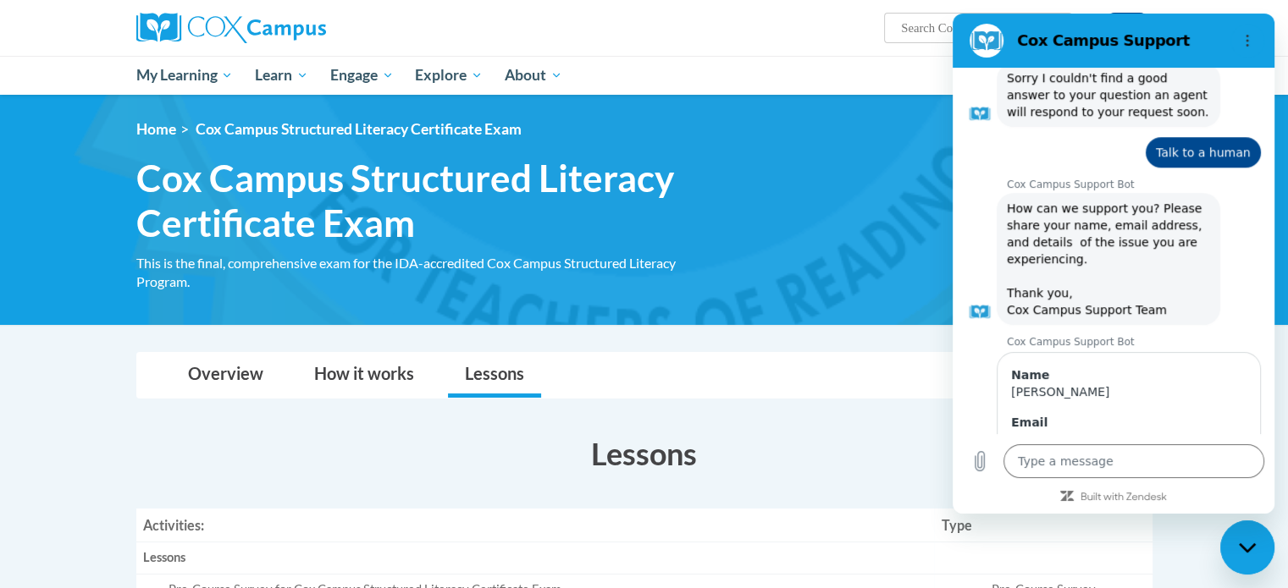
scroll to position [1649, 0]
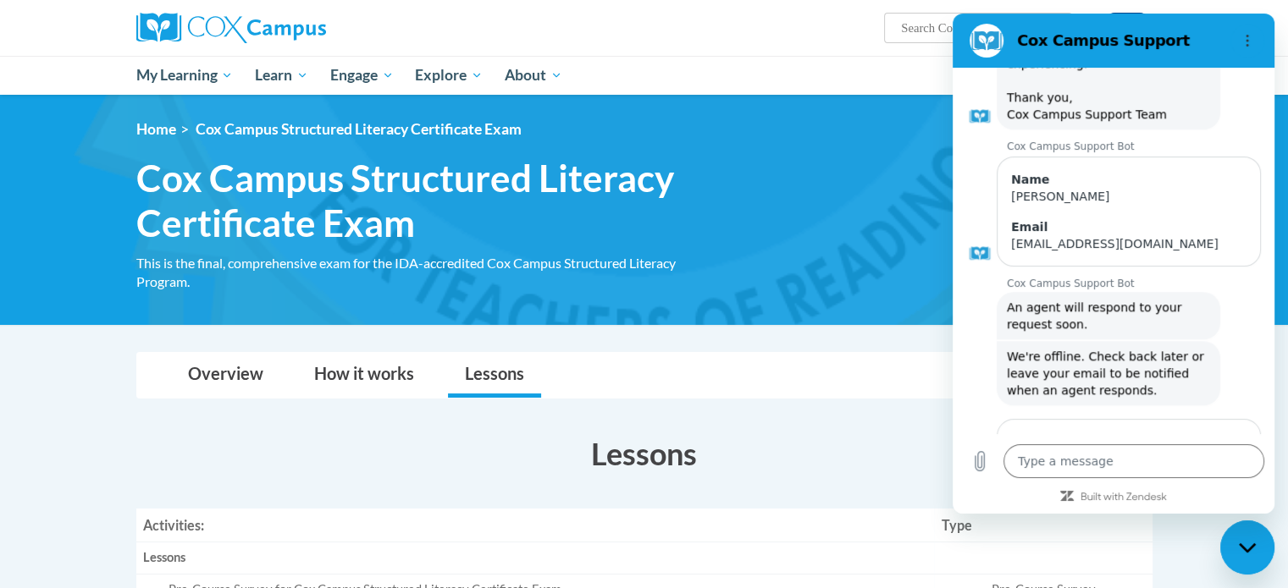
click at [1052, 457] on input "Email" at bounding box center [1128, 475] width 235 height 36
click at [1210, 513] on span "Send" at bounding box center [1217, 523] width 30 height 20
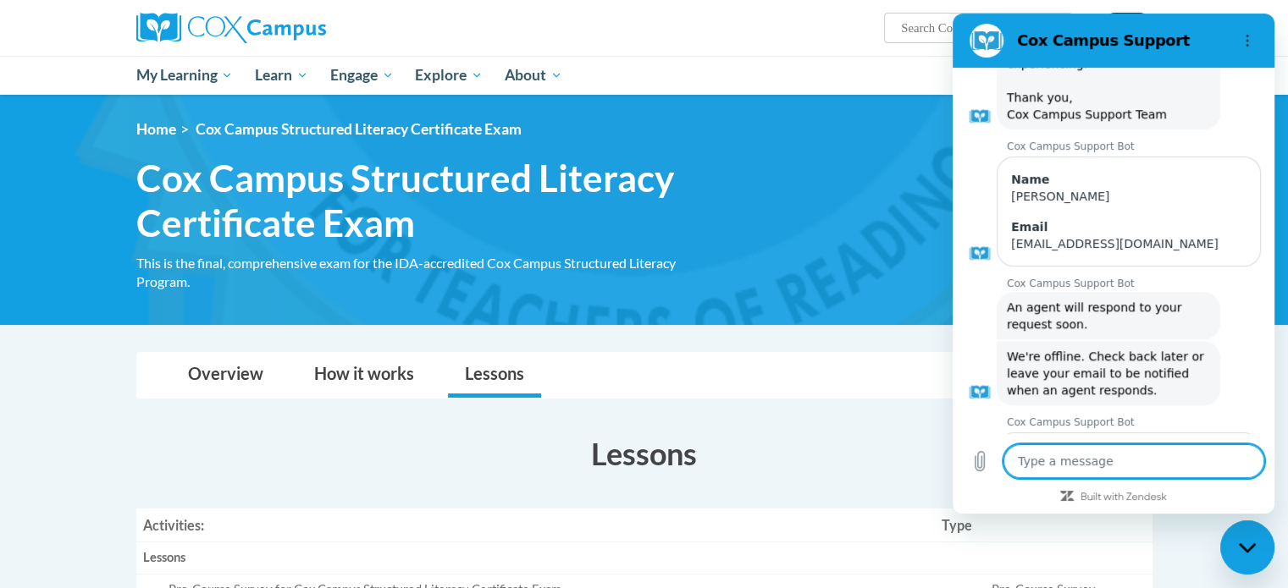
scroll to position [1589, 0]
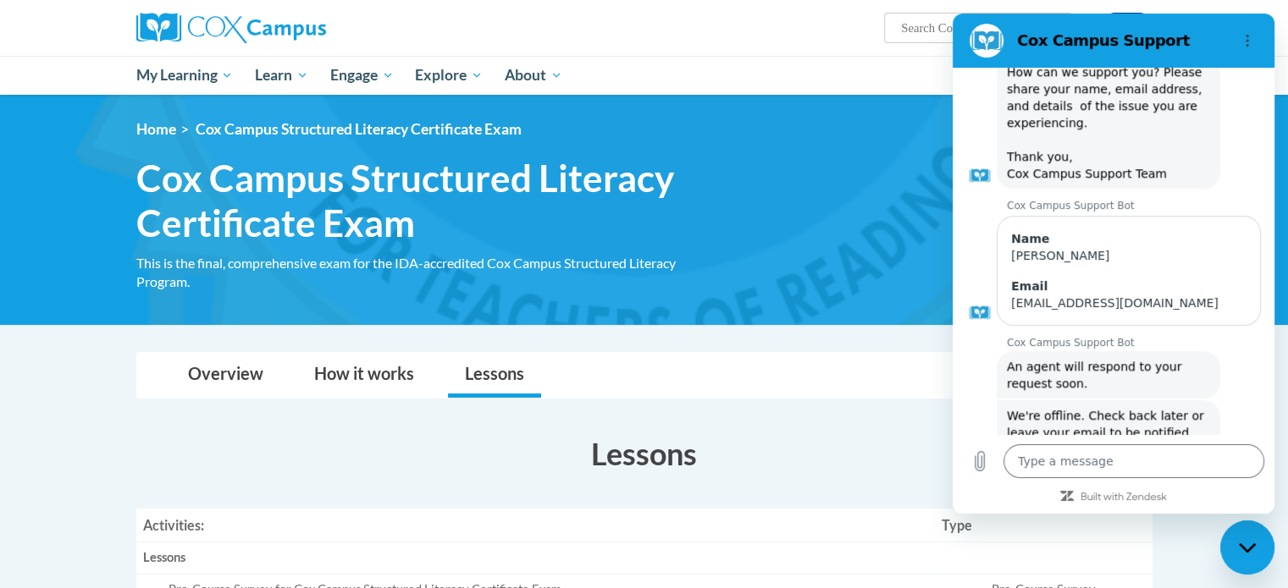
click at [830, 367] on div "Overview How it works Lessons FAQs Enroll" at bounding box center [644, 375] width 989 height 45
click at [1250, 36] on icon "Options menu" at bounding box center [1247, 41] width 14 height 14
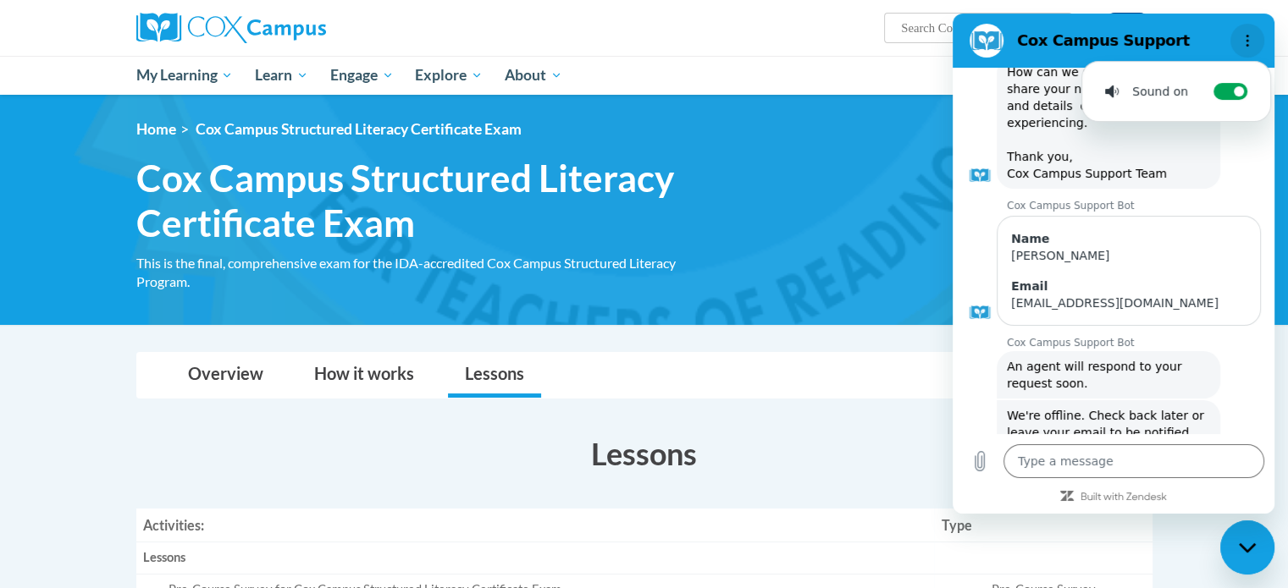
click at [1249, 36] on icon "Options menu" at bounding box center [1247, 41] width 14 height 14
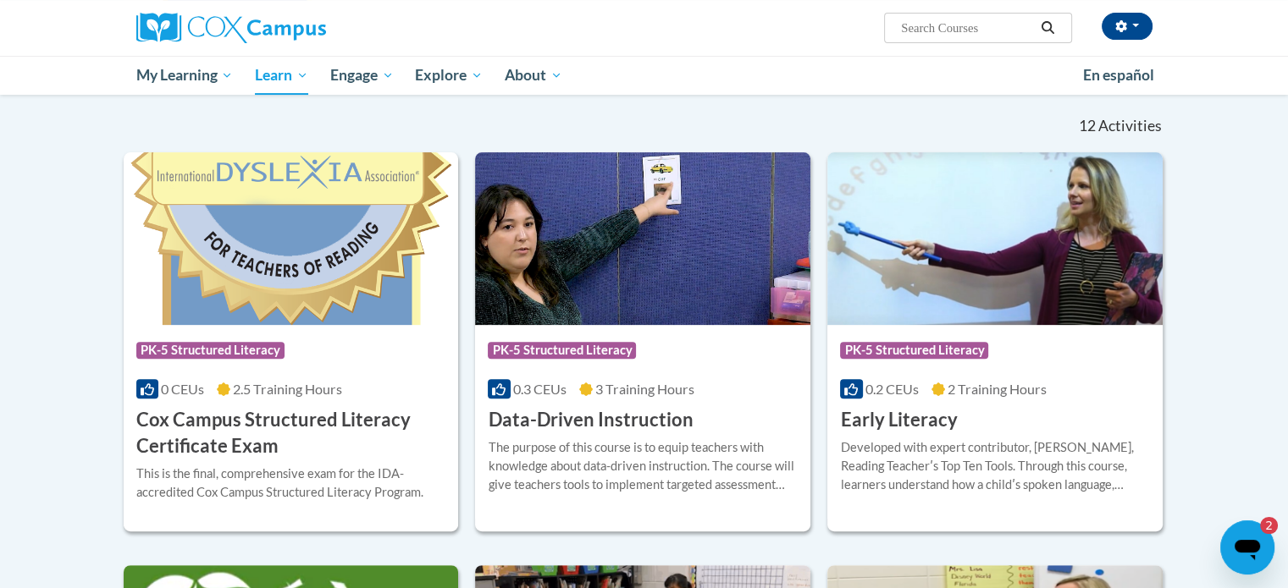
scroll to position [498, 0]
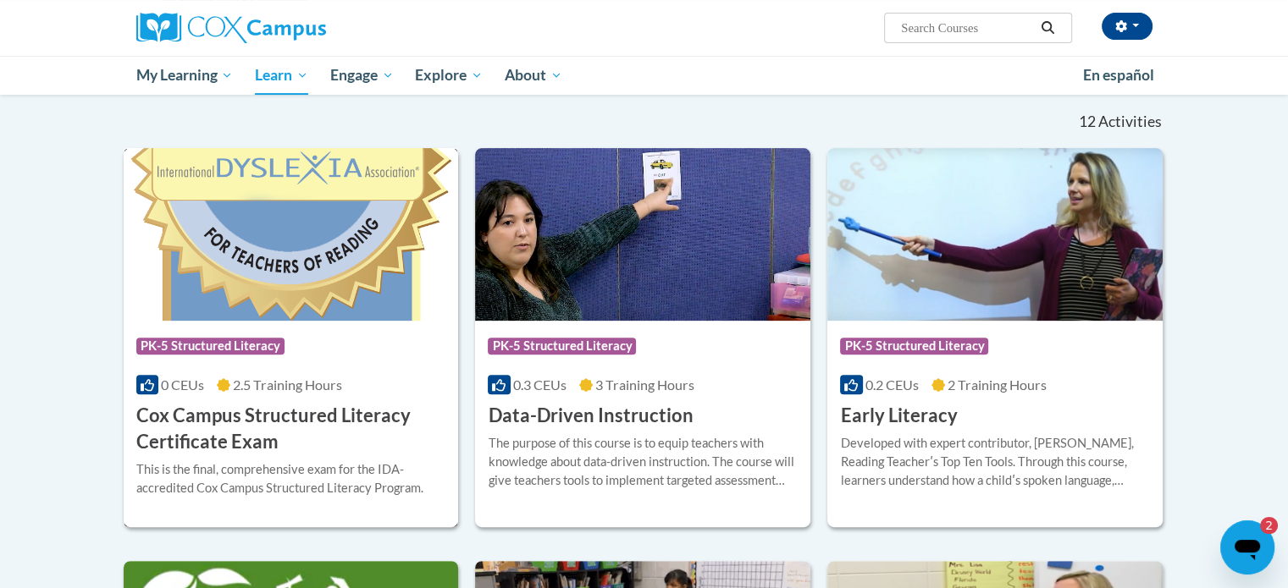
click at [223, 381] on icon at bounding box center [224, 385] width 14 height 14
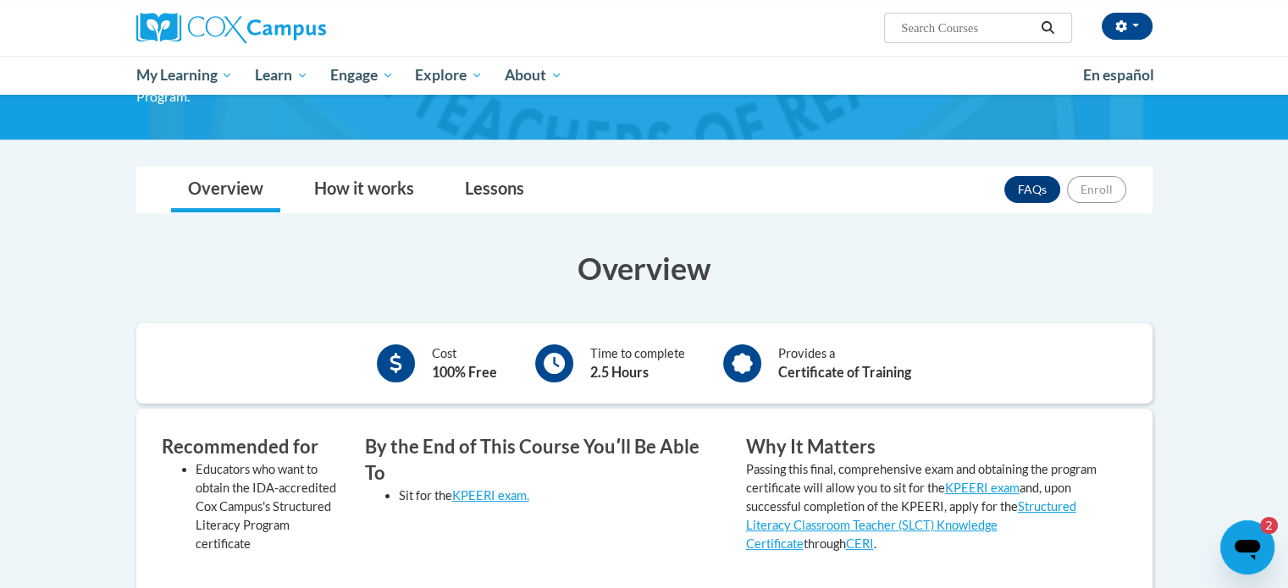
scroll to position [185, 0]
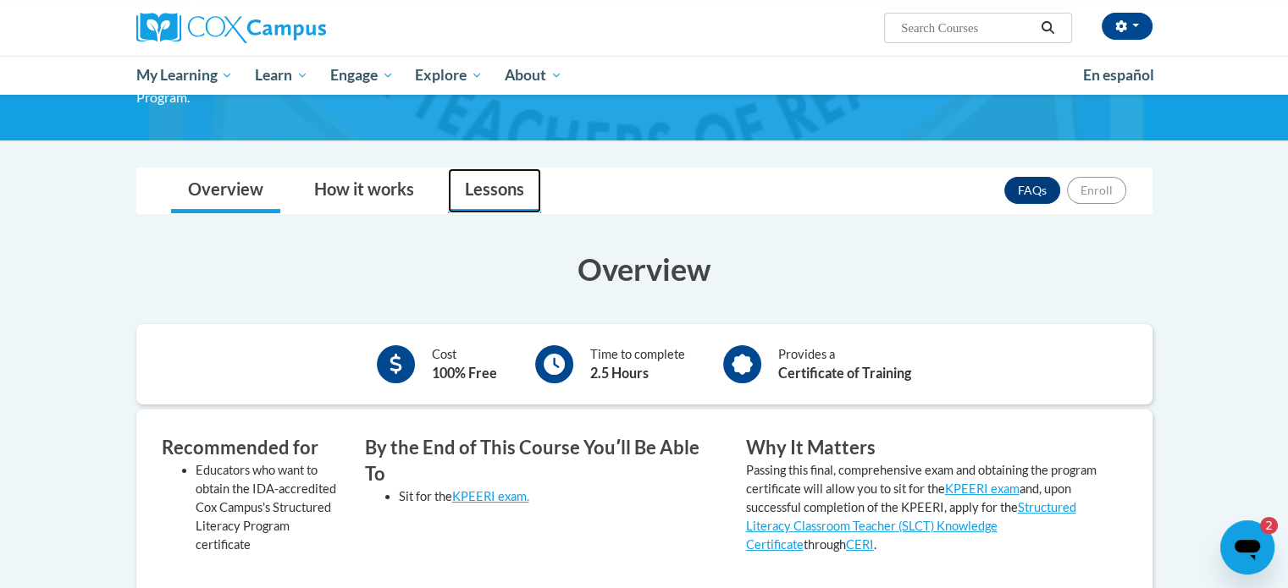
click at [516, 187] on link "Lessons" at bounding box center [494, 191] width 93 height 45
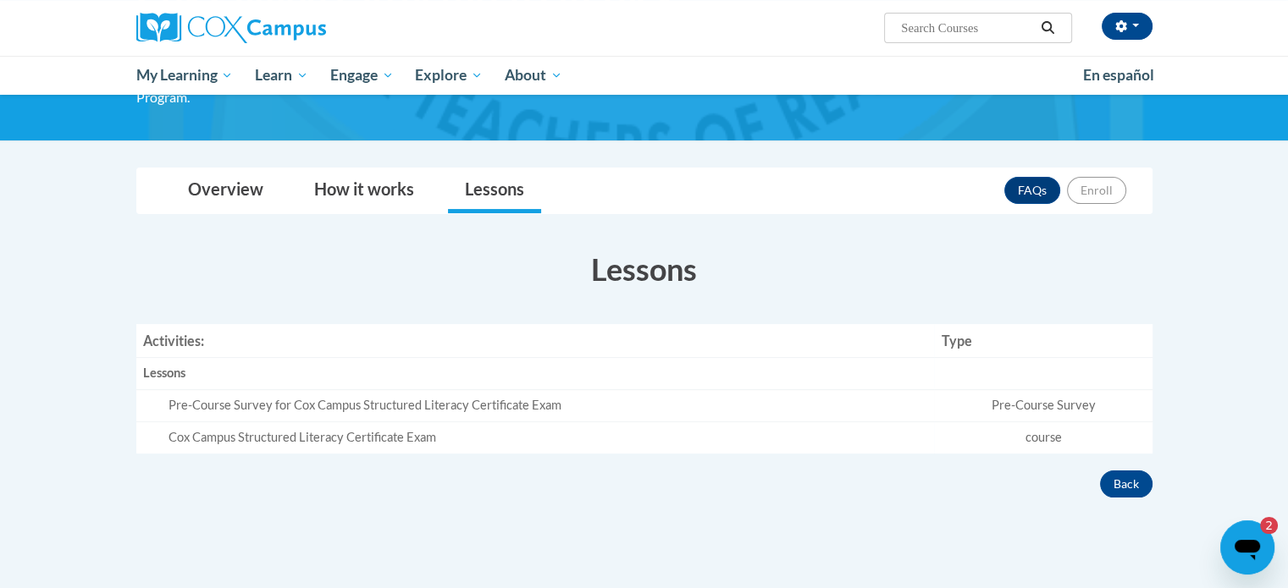
click at [988, 416] on td "Pre-Course Survey" at bounding box center [1043, 406] width 218 height 32
click at [529, 399] on div "Pre-Course Survey for Cox Campus Structured Literacy Certificate Exam" at bounding box center [549, 406] width 760 height 18
click at [386, 182] on link "How it works" at bounding box center [364, 191] width 134 height 45
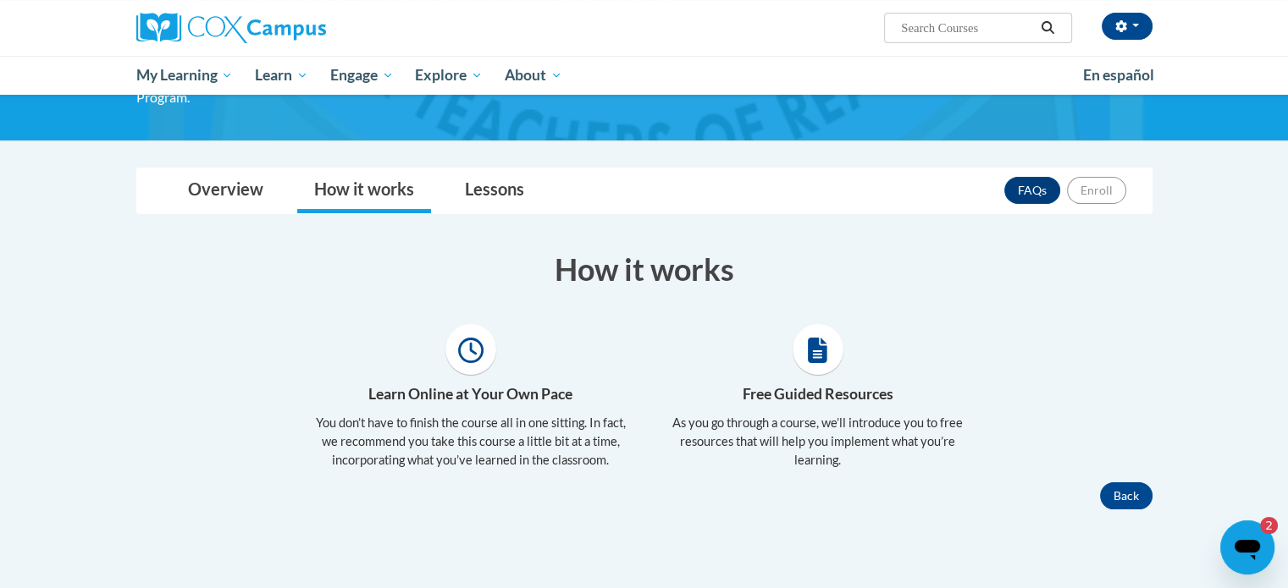
click at [484, 336] on span at bounding box center [470, 349] width 51 height 51
click at [823, 348] on icon at bounding box center [817, 350] width 19 height 25
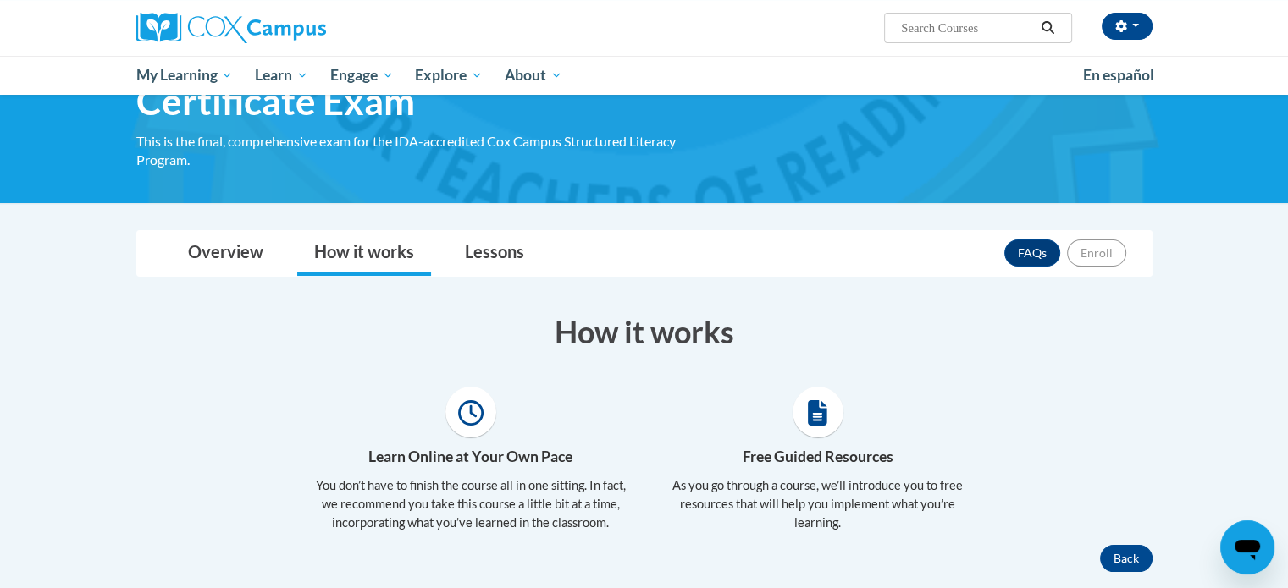
scroll to position [0, 0]
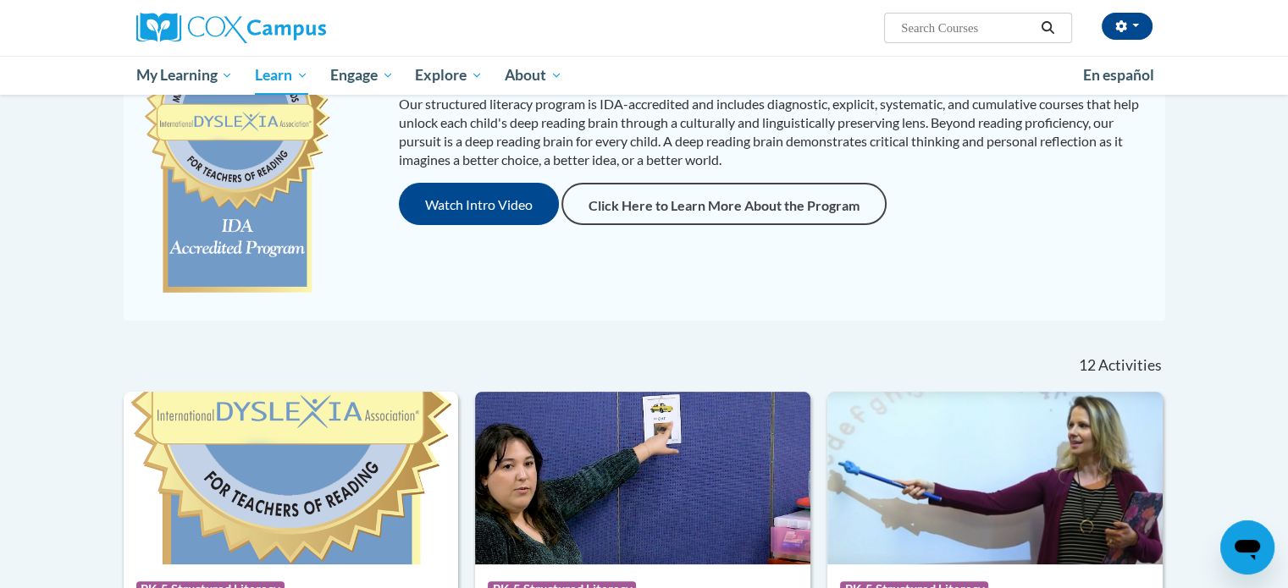
scroll to position [449, 0]
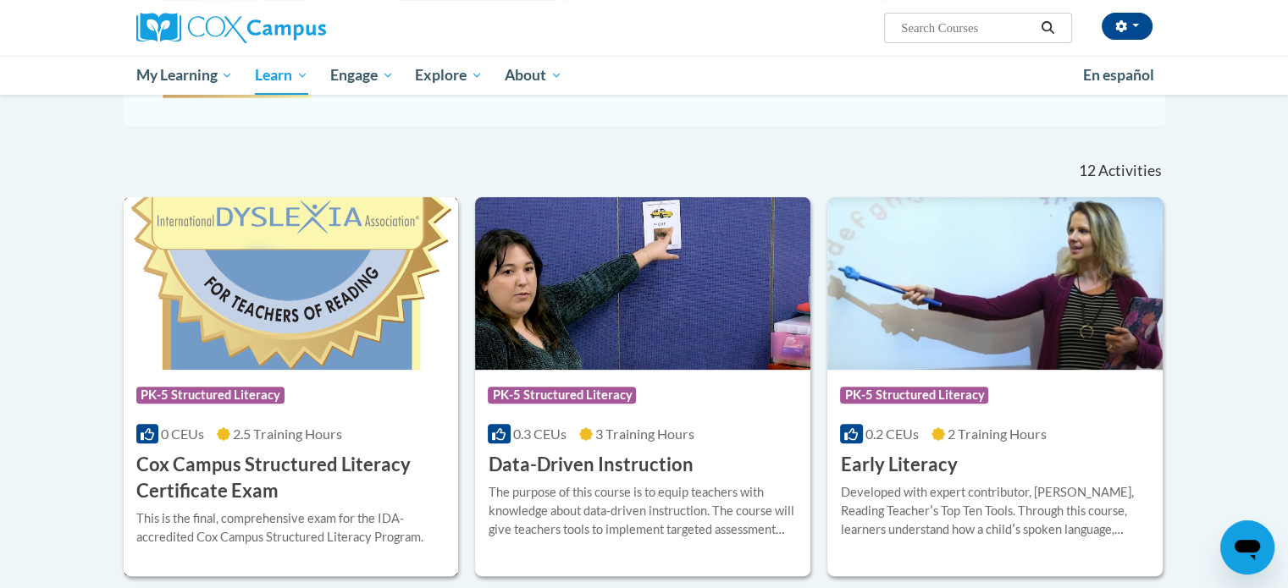
click at [329, 330] on img at bounding box center [291, 283] width 335 height 173
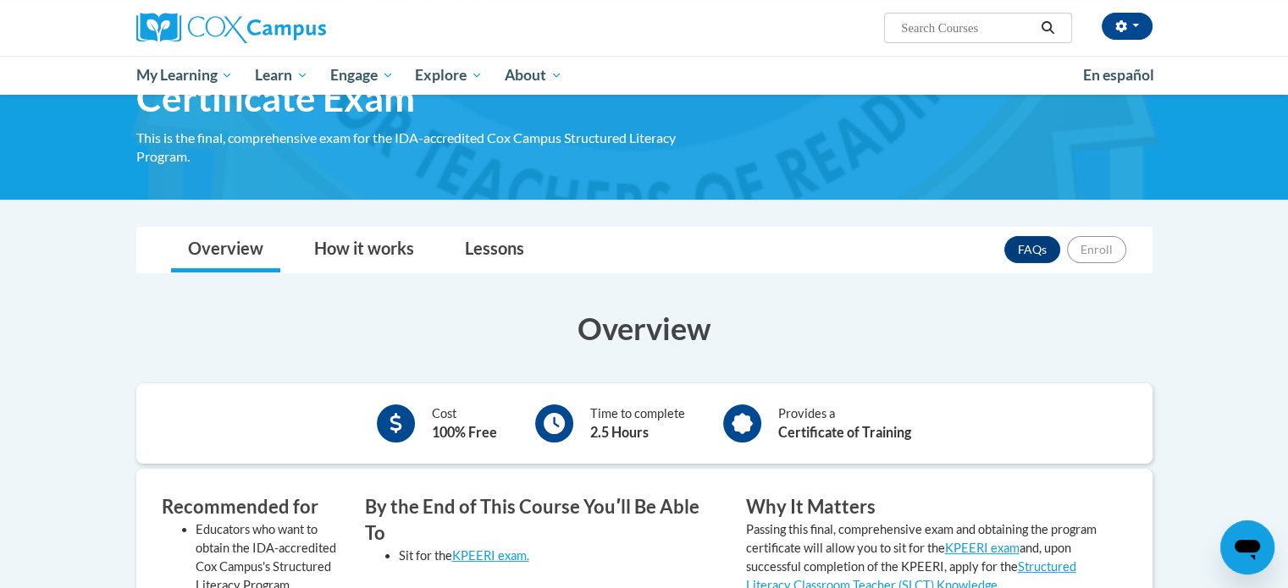
scroll to position [122, 0]
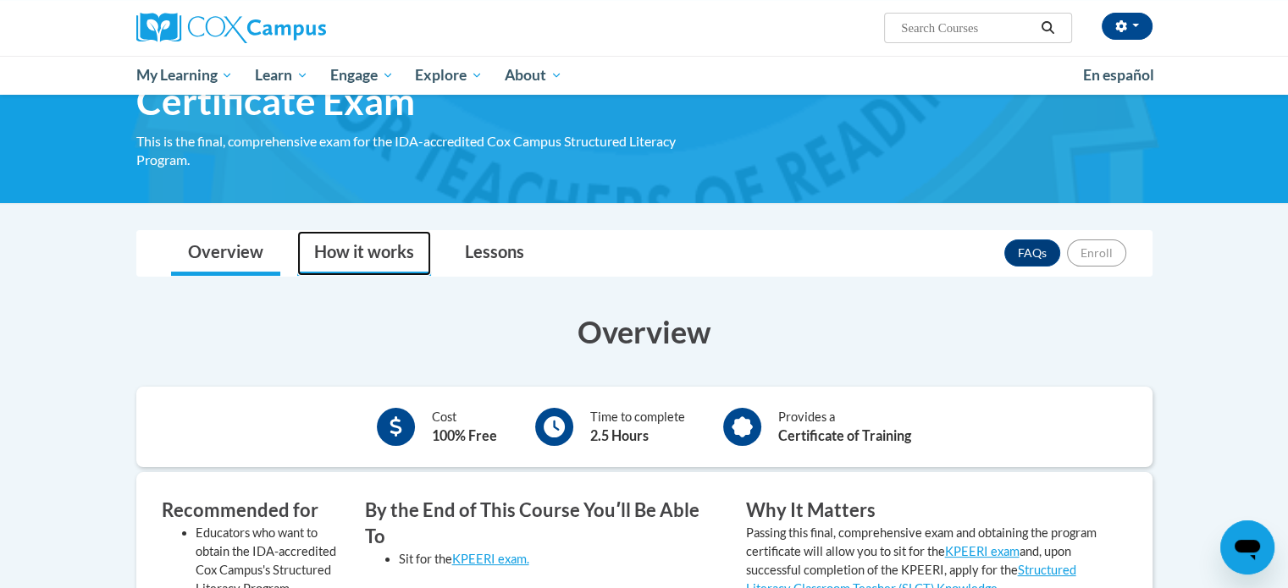
click at [388, 246] on link "How it works" at bounding box center [364, 253] width 134 height 45
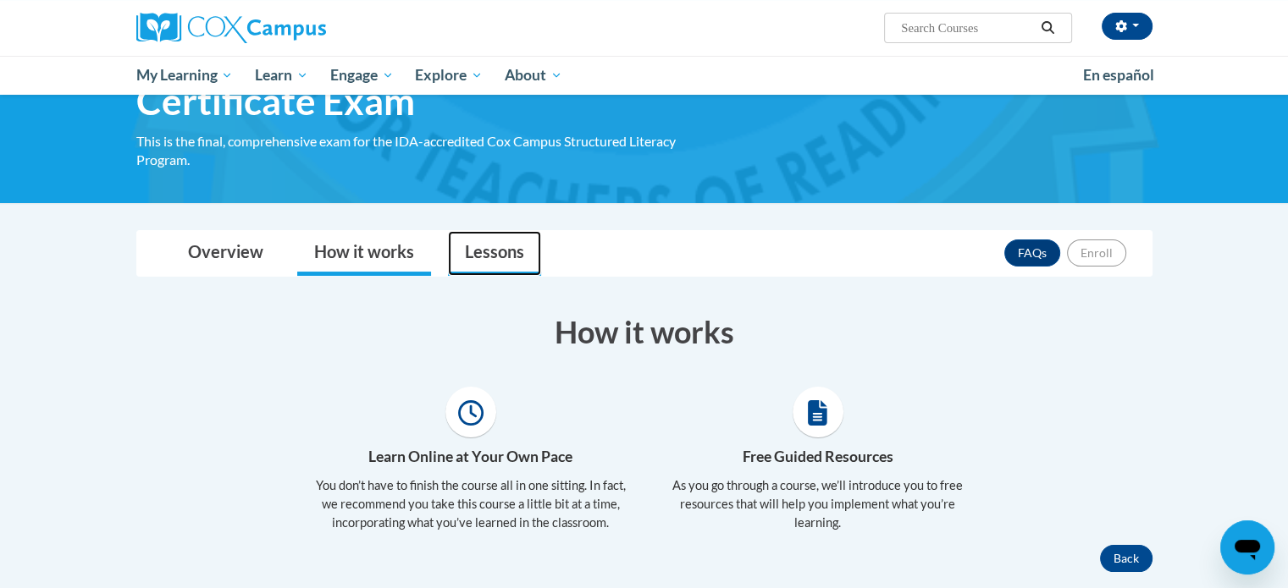
click at [480, 257] on link "Lessons" at bounding box center [494, 253] width 93 height 45
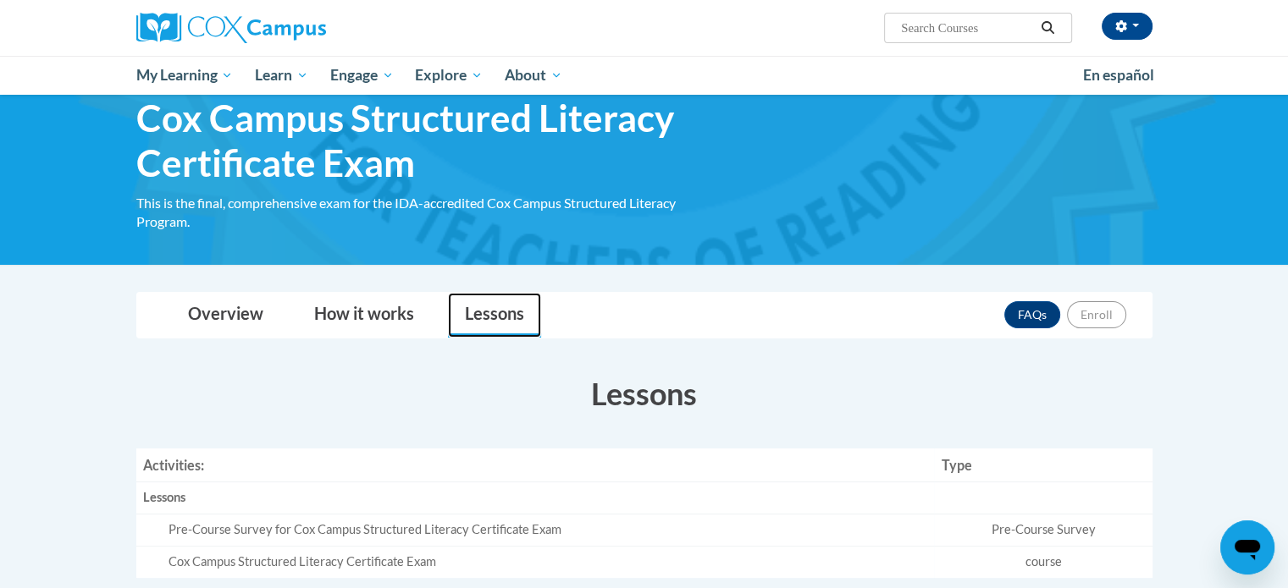
scroll to position [0, 0]
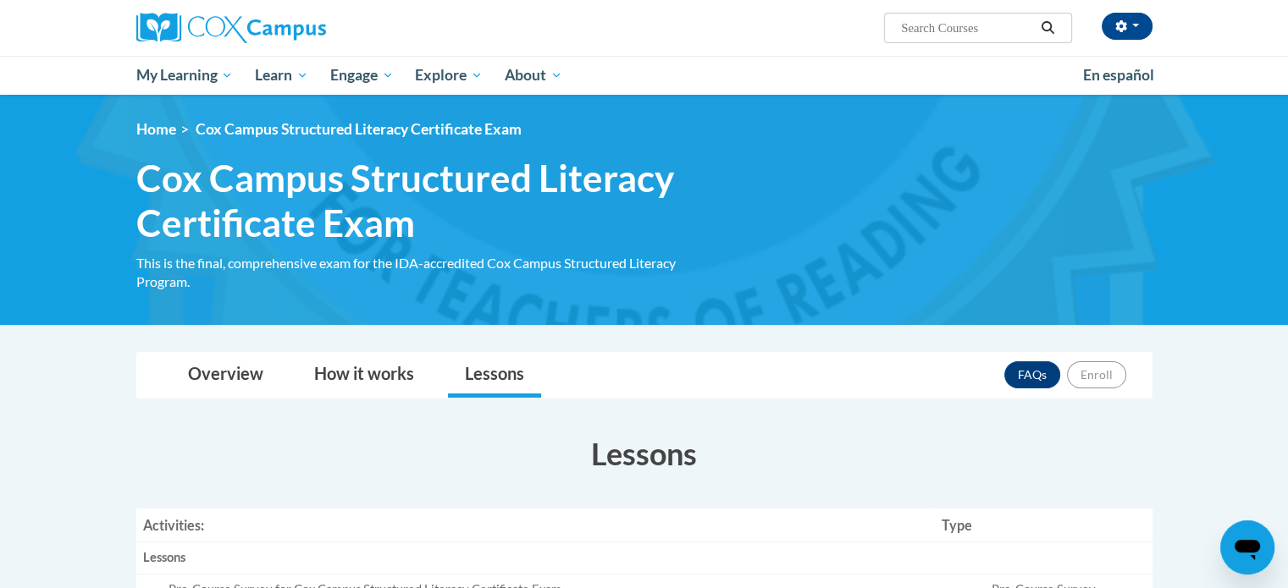
click at [452, 250] on div "<en>Home</en><fr>Accueil</fr><de>Zuhause</de><it>Casa</it><es>Casa</es><pt>Casa…" at bounding box center [644, 210] width 1067 height 180
click at [1113, 73] on span "En español" at bounding box center [1118, 75] width 71 height 18
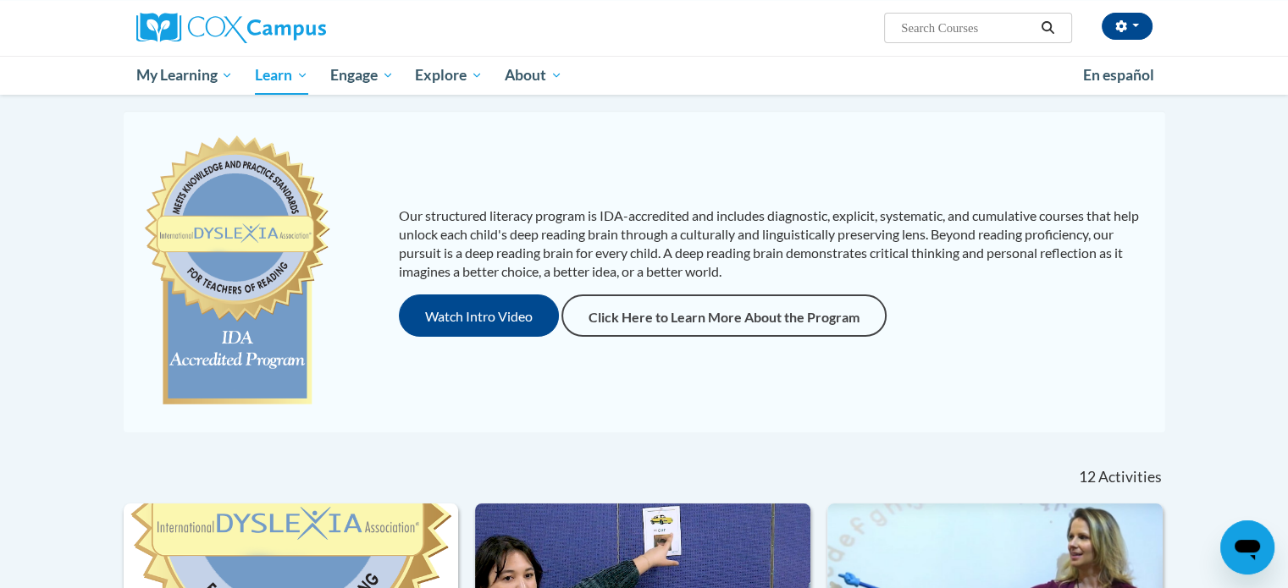
scroll to position [142, 0]
click at [467, 313] on button "Watch Intro Video" at bounding box center [479, 316] width 160 height 42
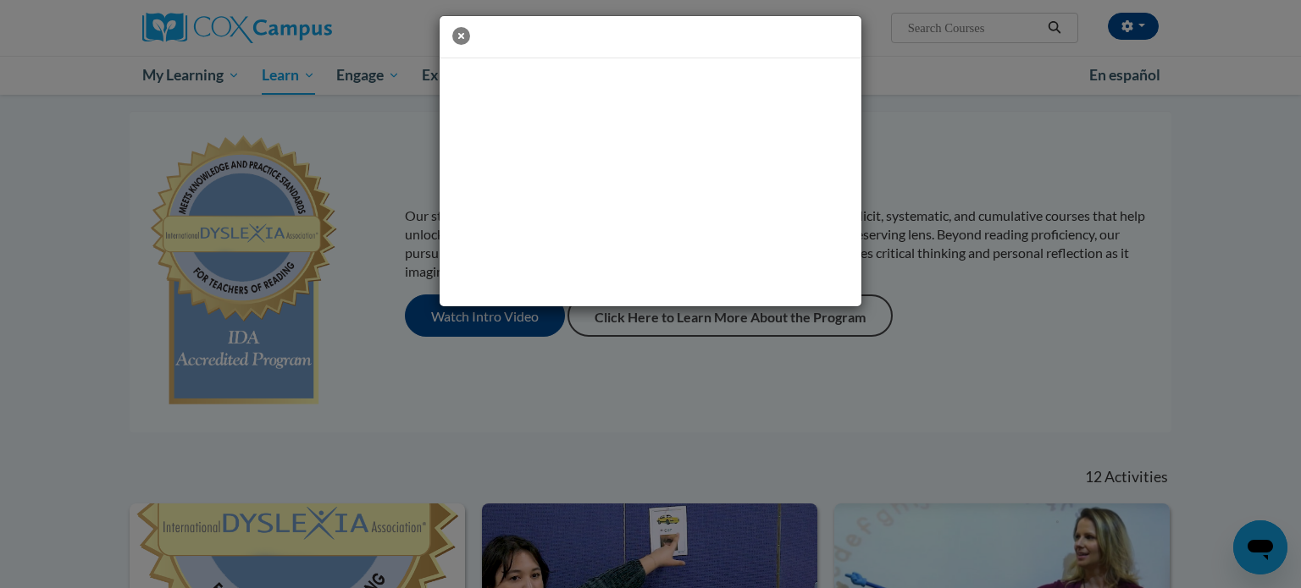
click at [461, 34] on icon "button" at bounding box center [461, 36] width 18 height 18
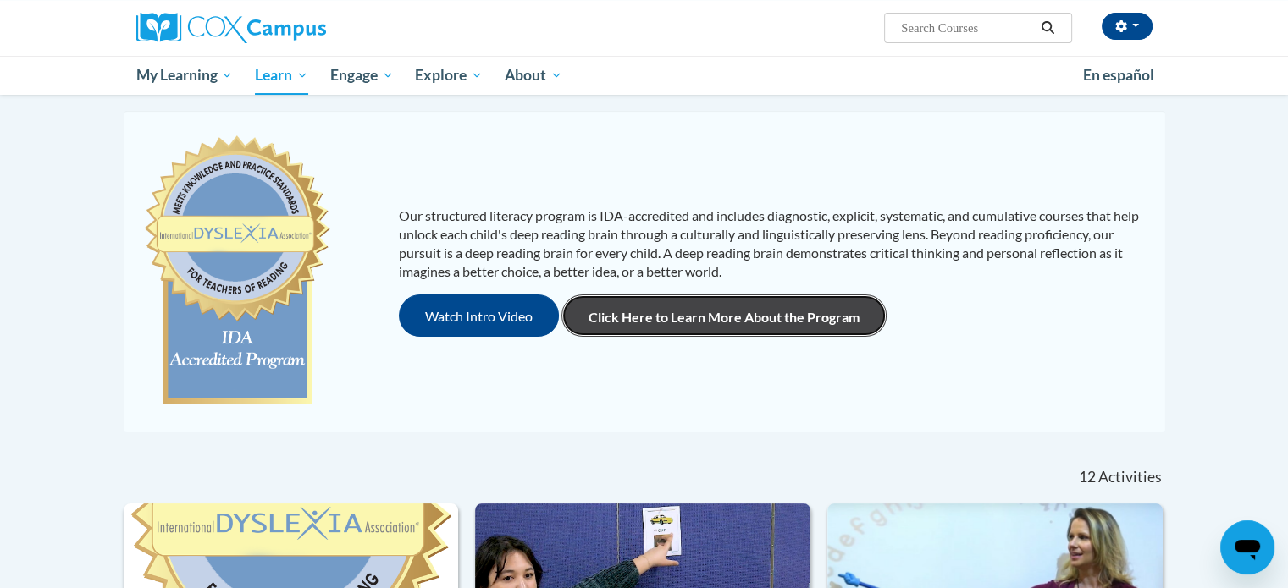
click at [663, 324] on link "Click Here to Learn More About the Program" at bounding box center [723, 316] width 325 height 42
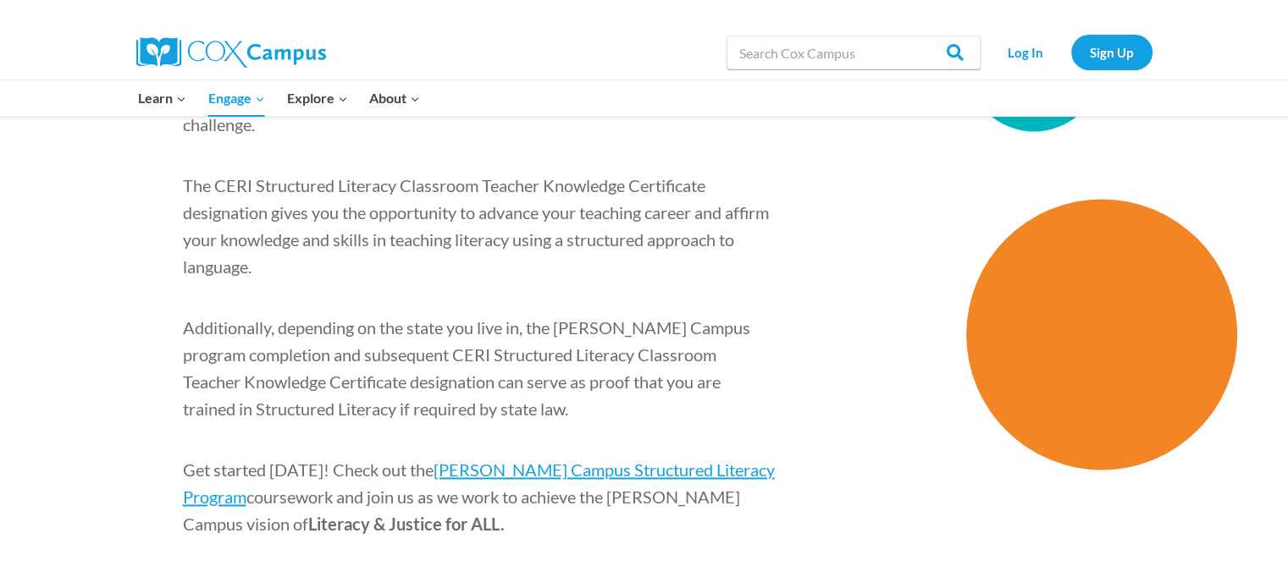
scroll to position [2598, 0]
click at [654, 460] on span "[PERSON_NAME] Campus Structured Literacy Program" at bounding box center [479, 483] width 592 height 47
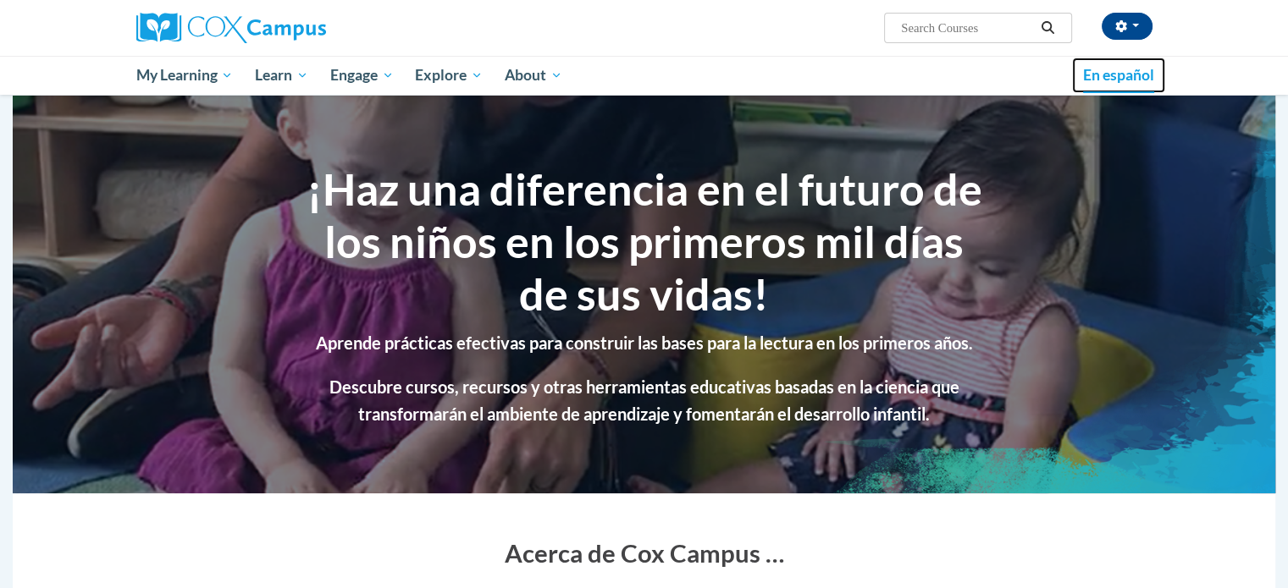
drag, startPoint x: 0, startPoint y: 0, endPoint x: 1113, endPoint y: 73, distance: 1115.8
click at [1113, 73] on span "En español" at bounding box center [1118, 75] width 71 height 18
click at [1148, 77] on span "En español" at bounding box center [1118, 75] width 71 height 18
click at [1137, 26] on span "button" at bounding box center [1135, 25] width 7 height 3
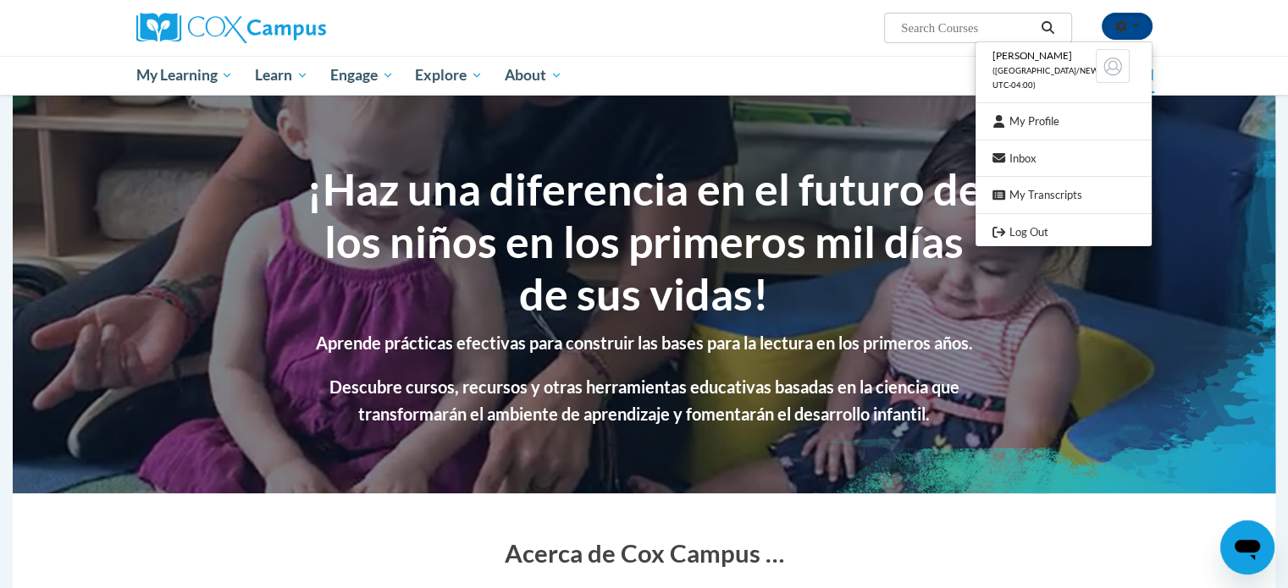
click at [1035, 72] on span "([GEOGRAPHIC_DATA]/New_York UTC-04:00)" at bounding box center [1058, 78] width 132 height 24
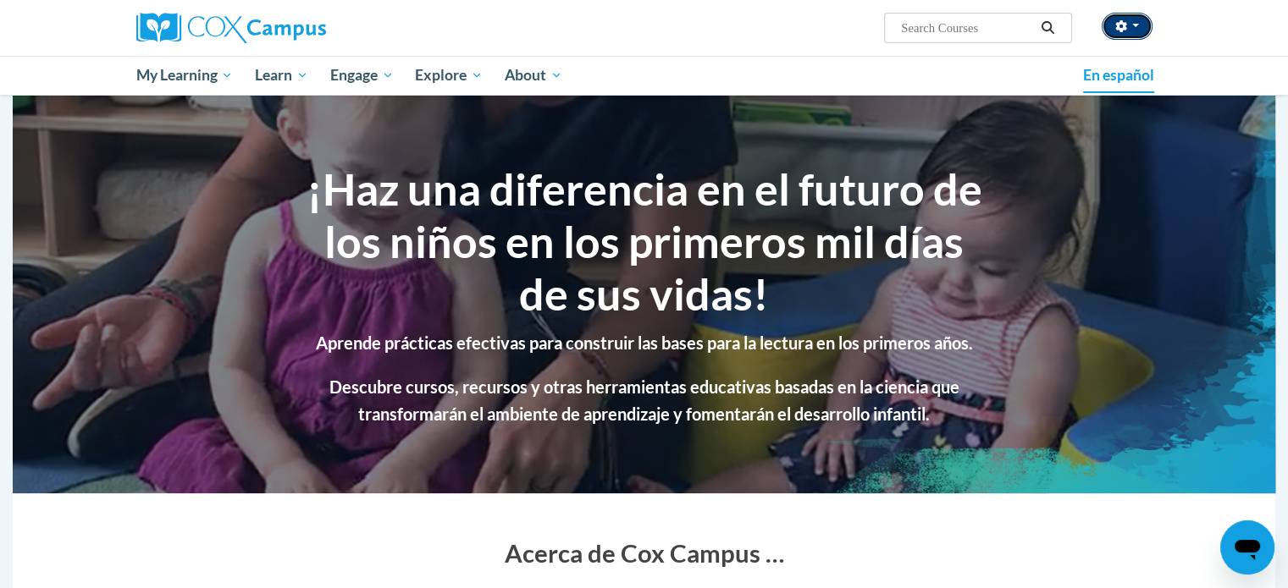
click at [1130, 24] on button "button" at bounding box center [1127, 26] width 51 height 27
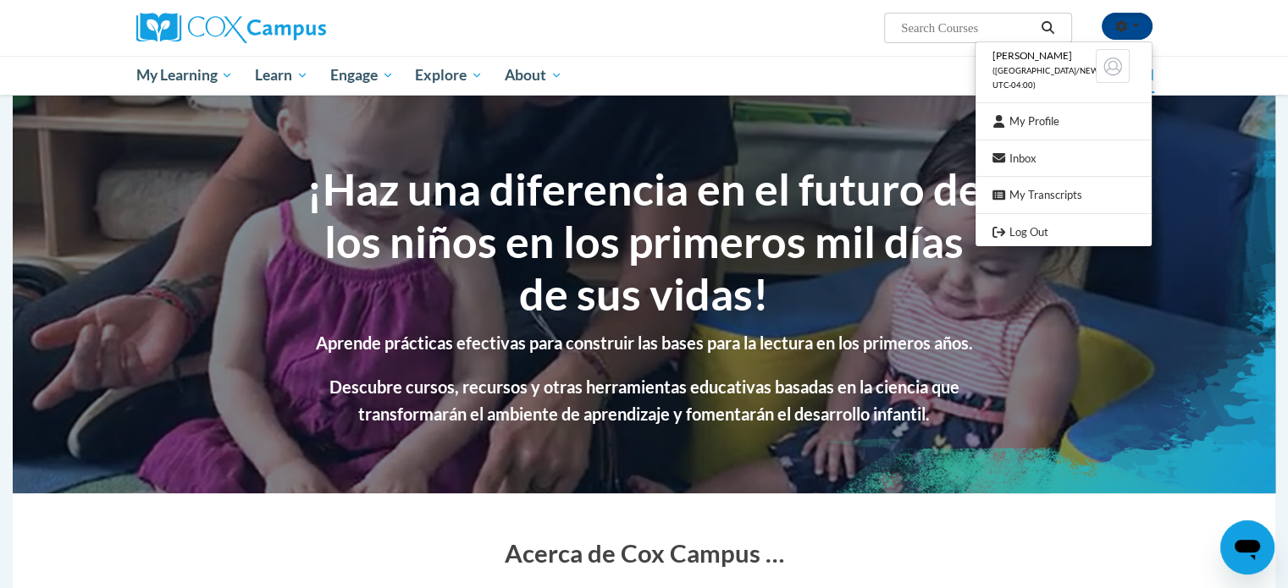
click at [1114, 69] on img at bounding box center [1113, 66] width 34 height 34
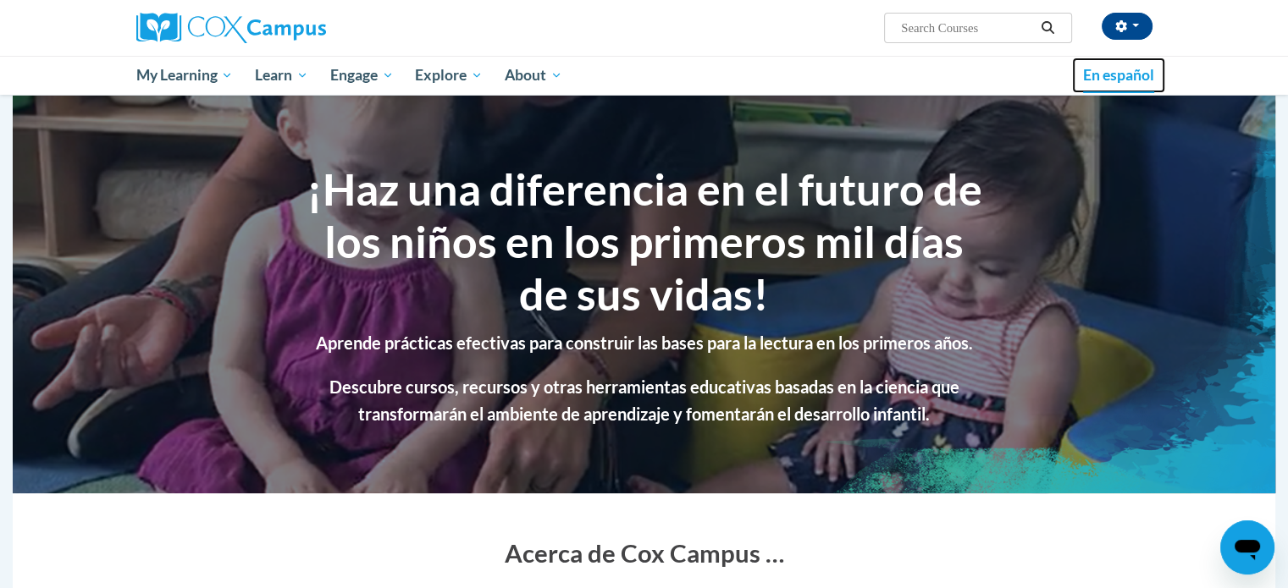
click at [1140, 70] on span "En español" at bounding box center [1118, 75] width 71 height 18
click at [1122, 27] on icon "button" at bounding box center [1120, 26] width 11 height 12
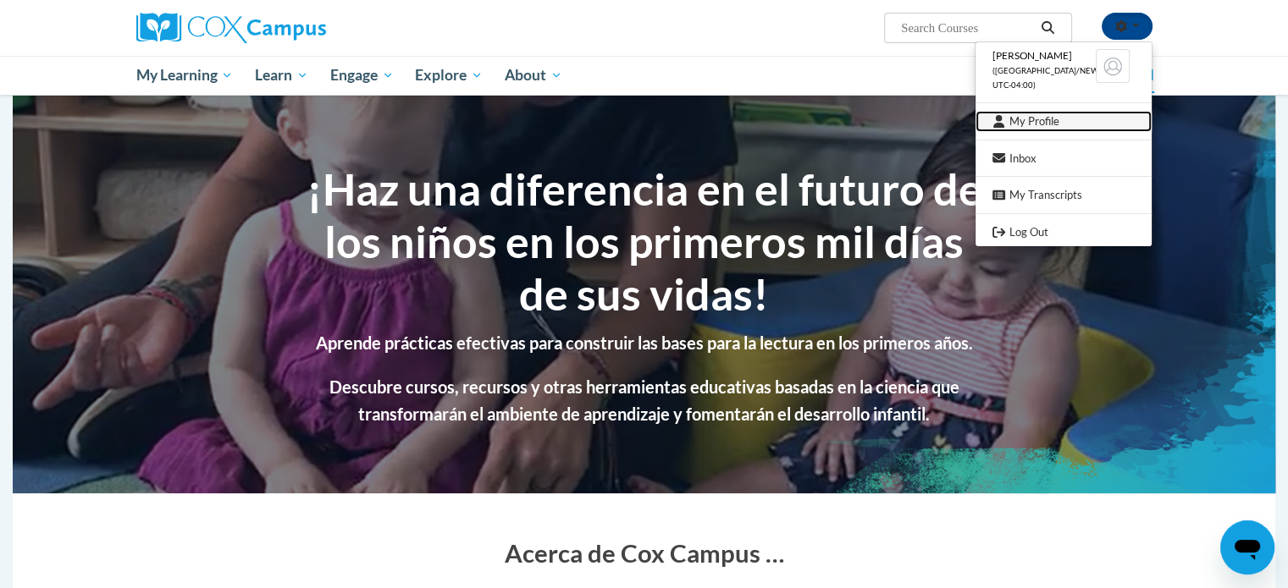
click at [1057, 122] on link "My Profile" at bounding box center [1063, 121] width 176 height 21
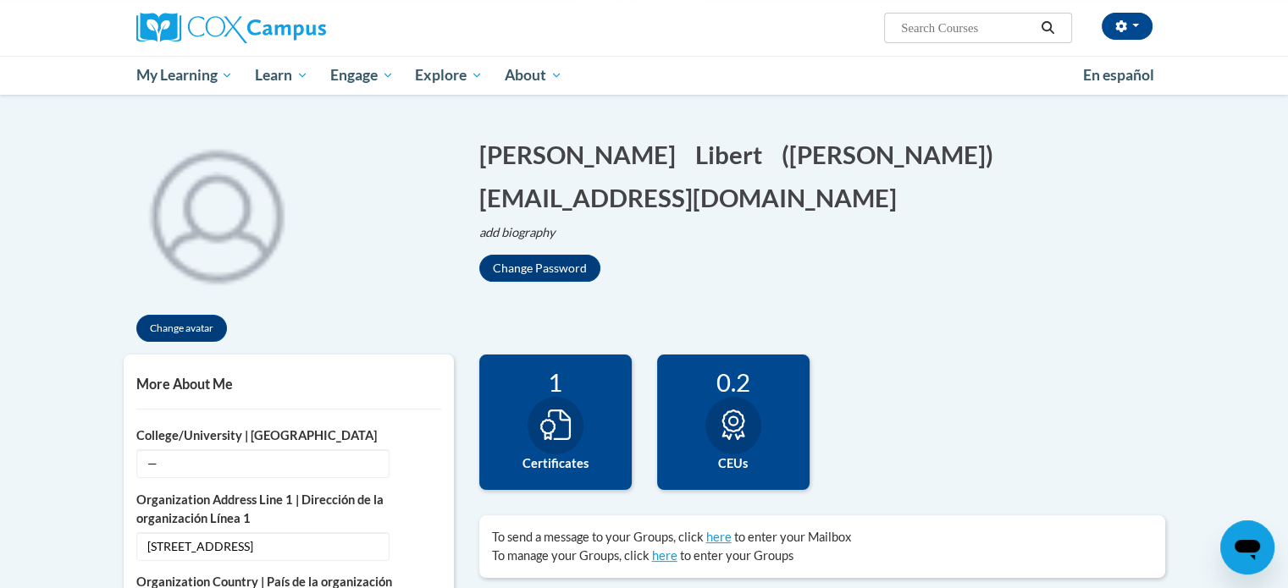
scroll to position [230, 0]
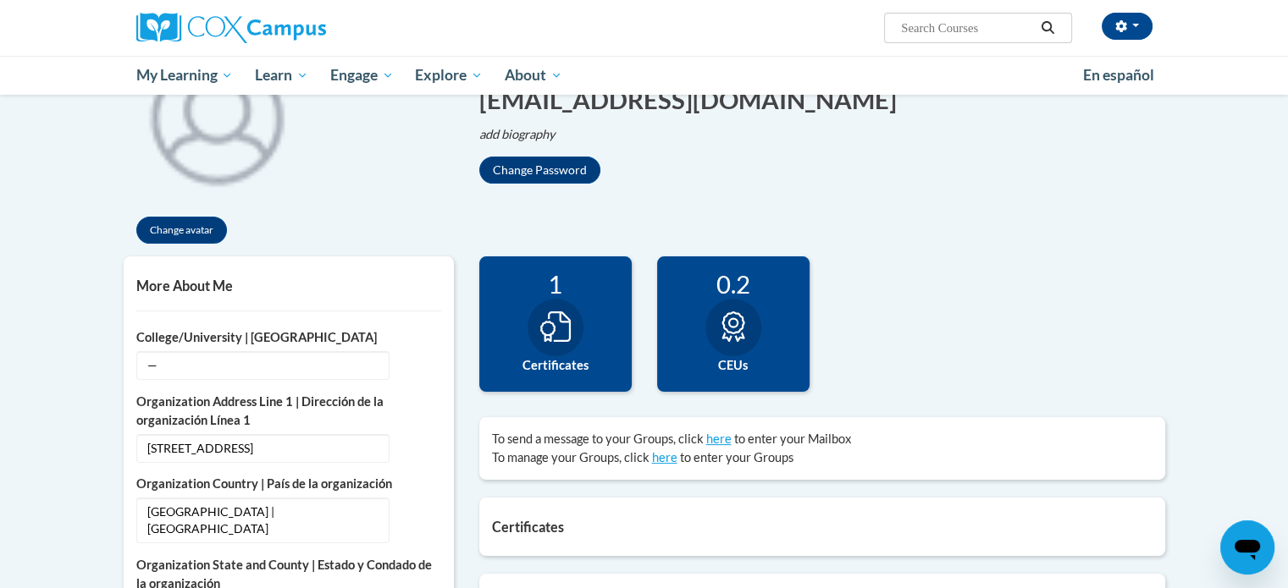
click at [554, 344] on div at bounding box center [556, 328] width 56 height 58
click at [558, 281] on div "1" at bounding box center [555, 284] width 127 height 30
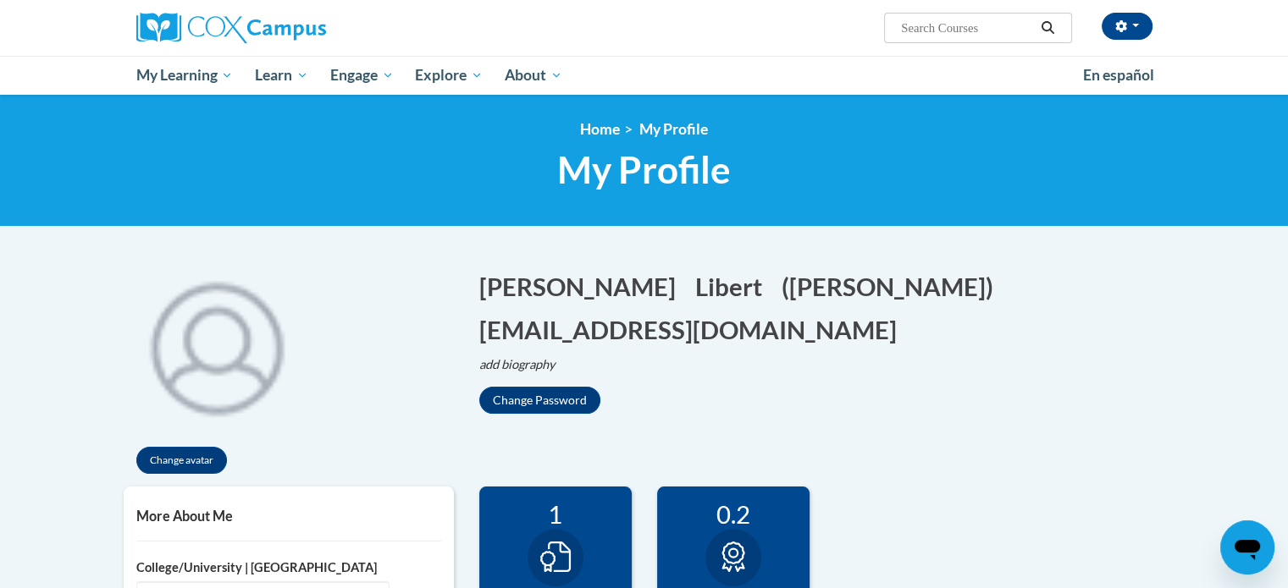
click at [936, 21] on input "Search..." at bounding box center [966, 28] width 135 height 20
type input "dyslexia"
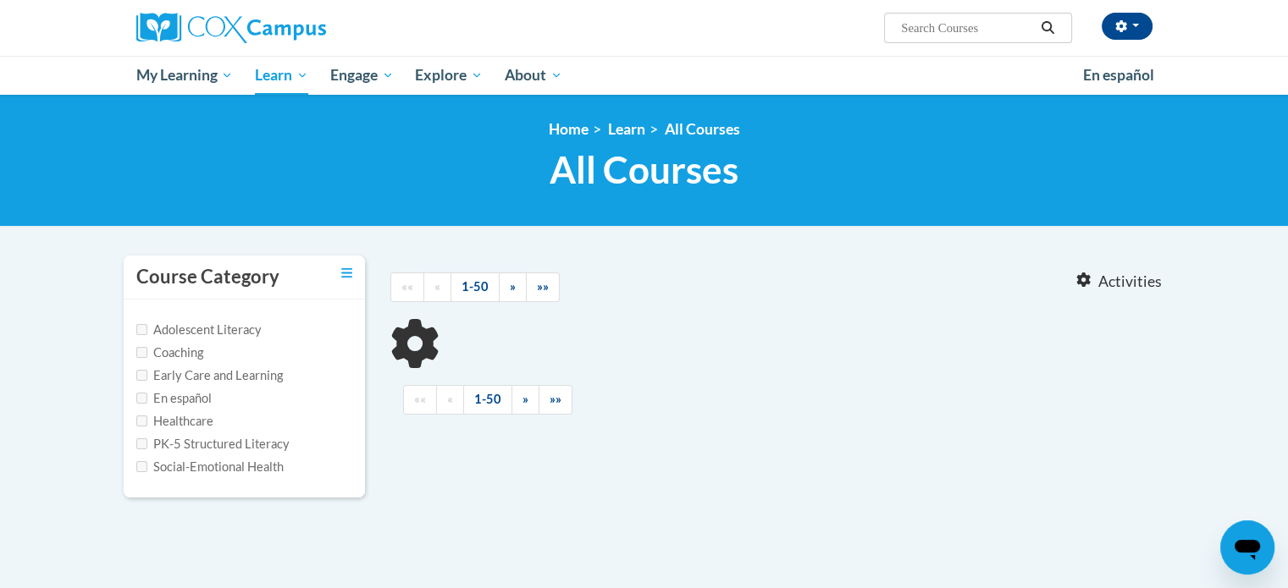
type input "[MEDICAL_DATA]"
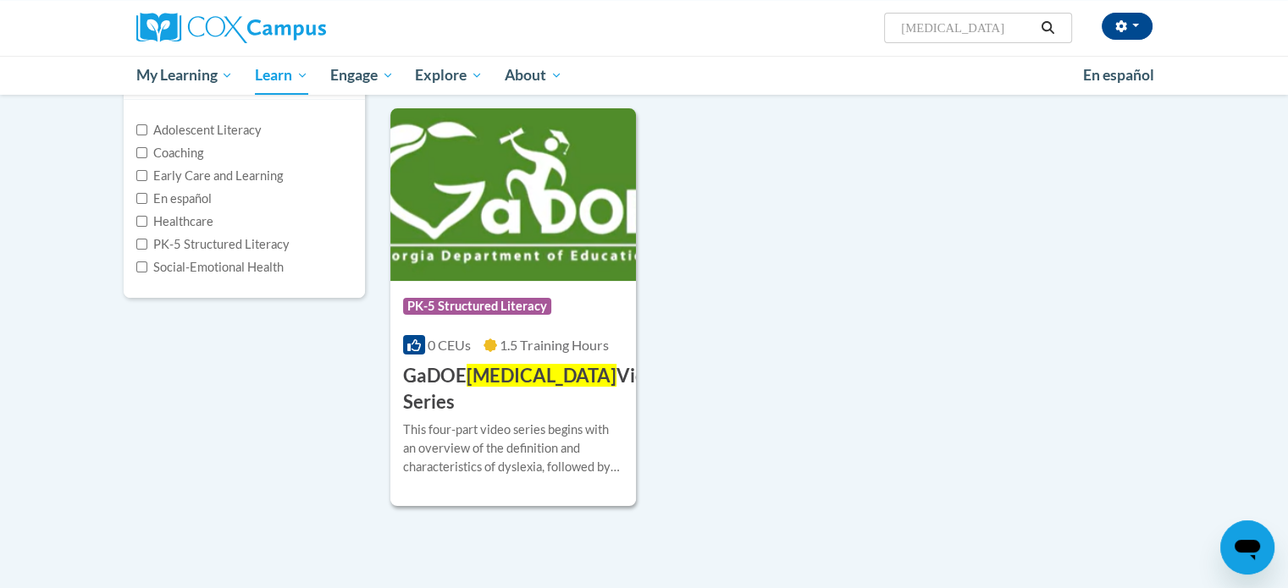
scroll to position [210, 0]
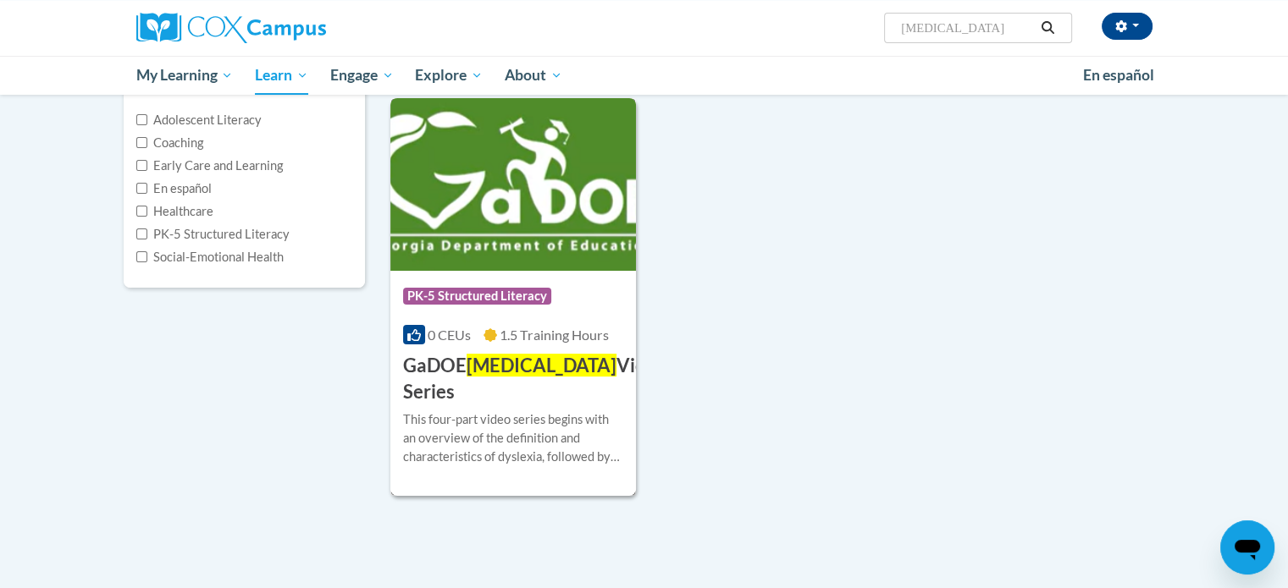
click at [566, 234] on img at bounding box center [513, 184] width 246 height 173
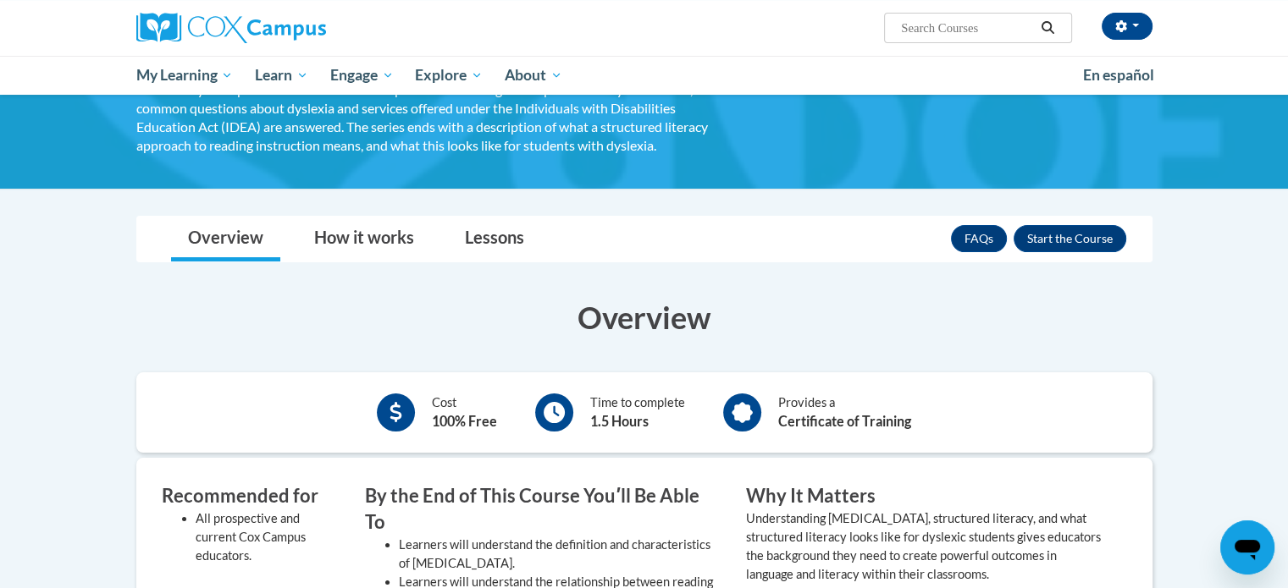
scroll to position [152, 0]
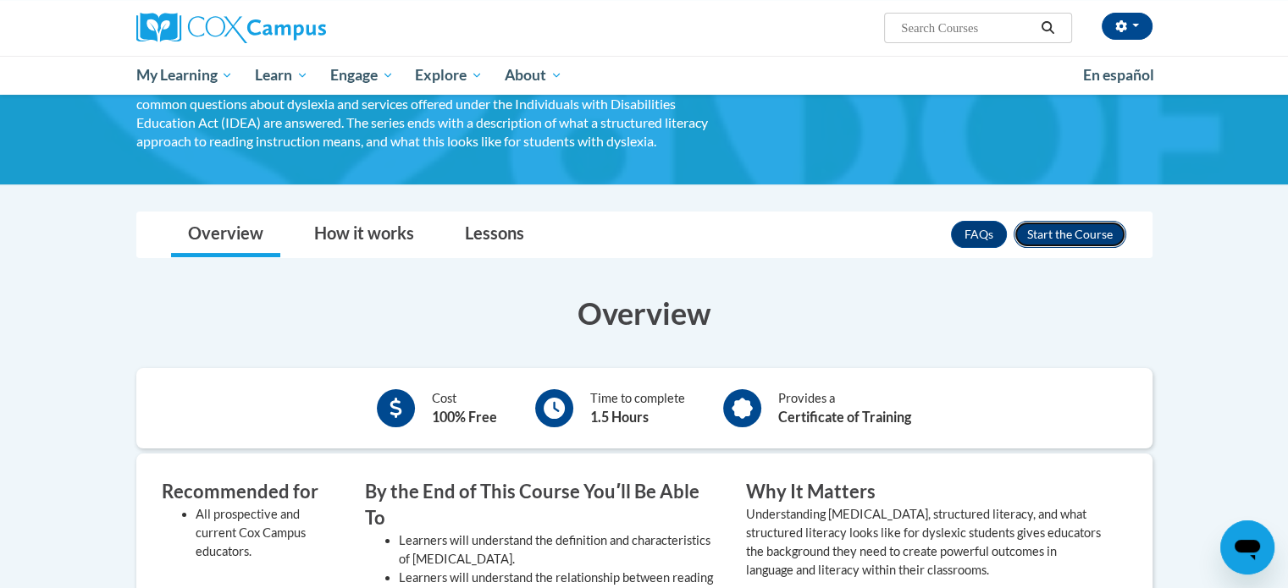
click at [1047, 232] on button "Enroll" at bounding box center [1070, 234] width 113 height 27
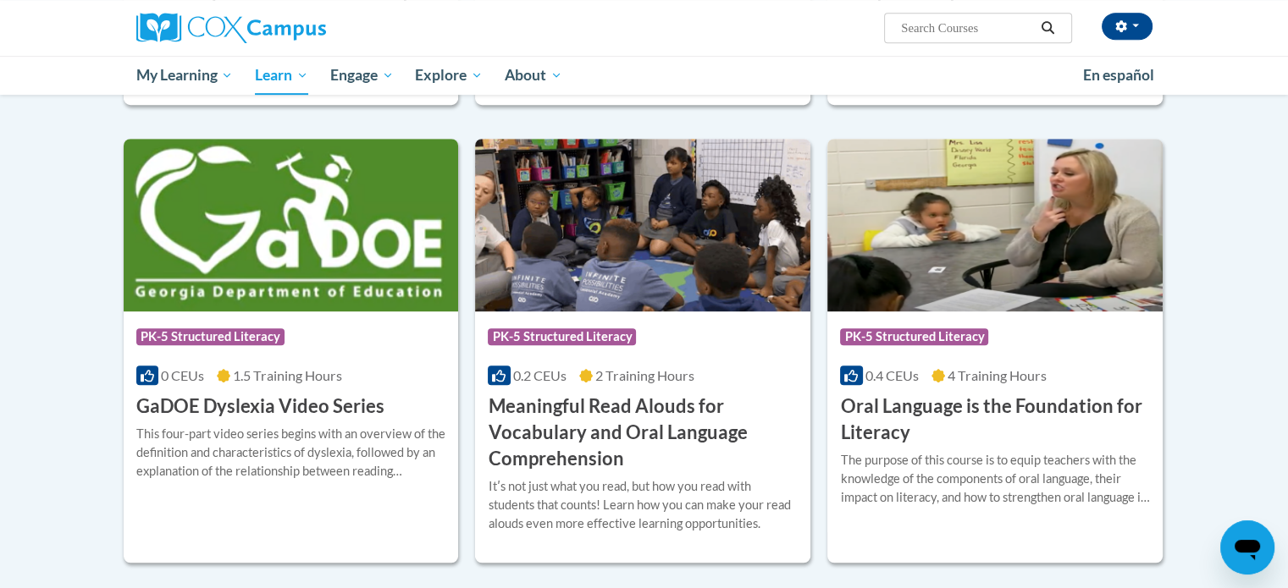
scroll to position [925, 0]
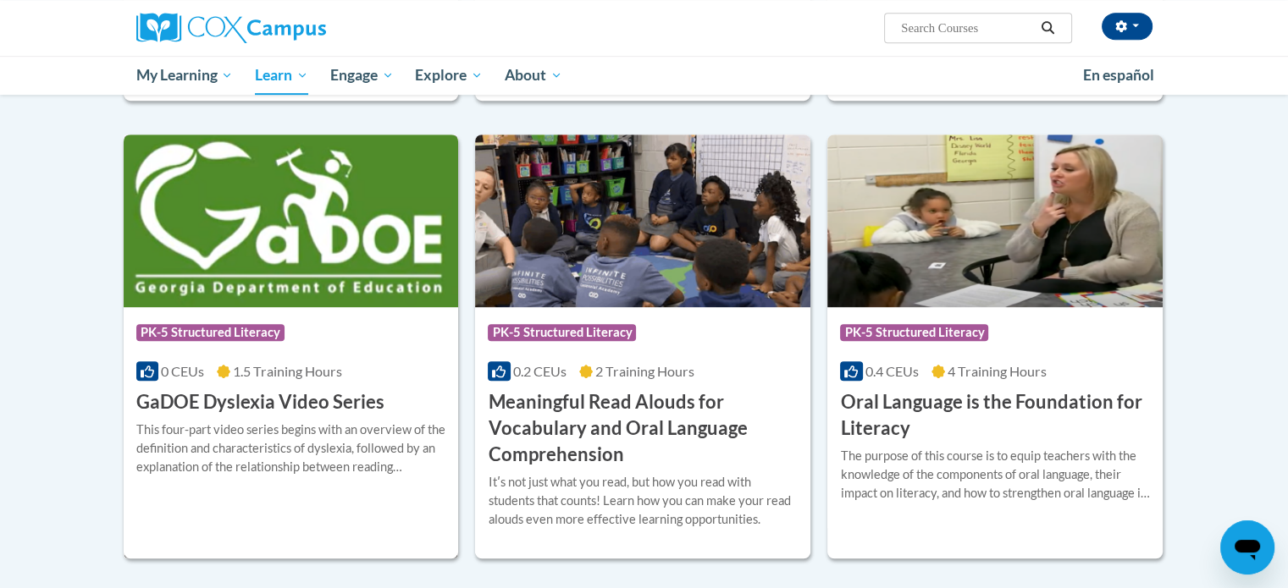
click at [191, 269] on img at bounding box center [291, 221] width 335 height 173
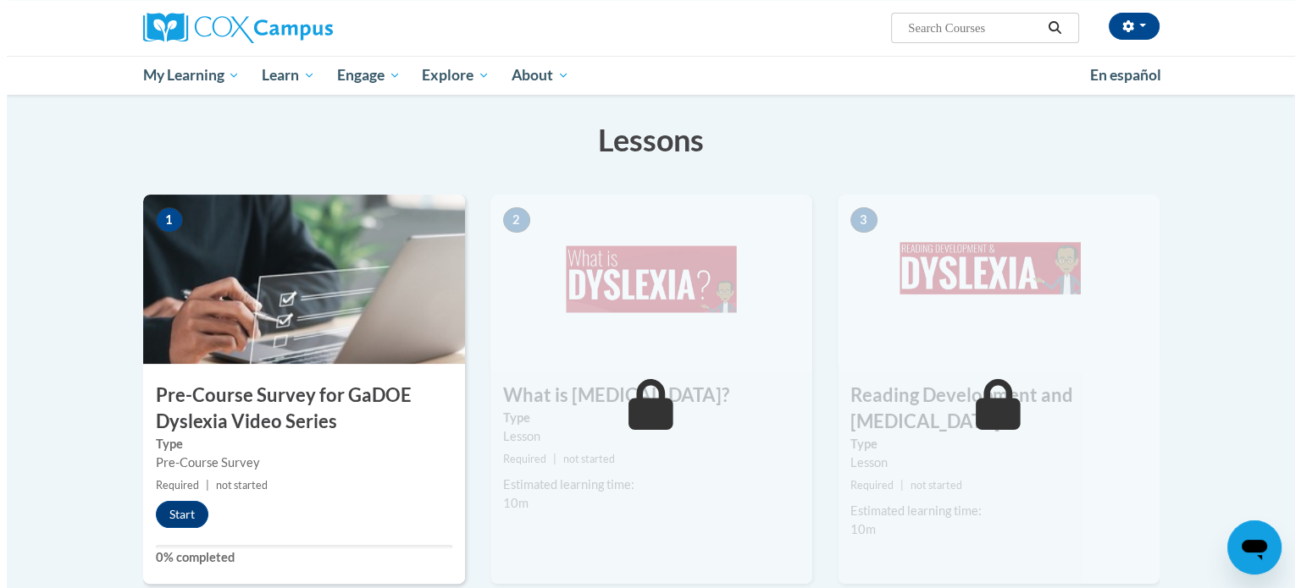
scroll to position [393, 0]
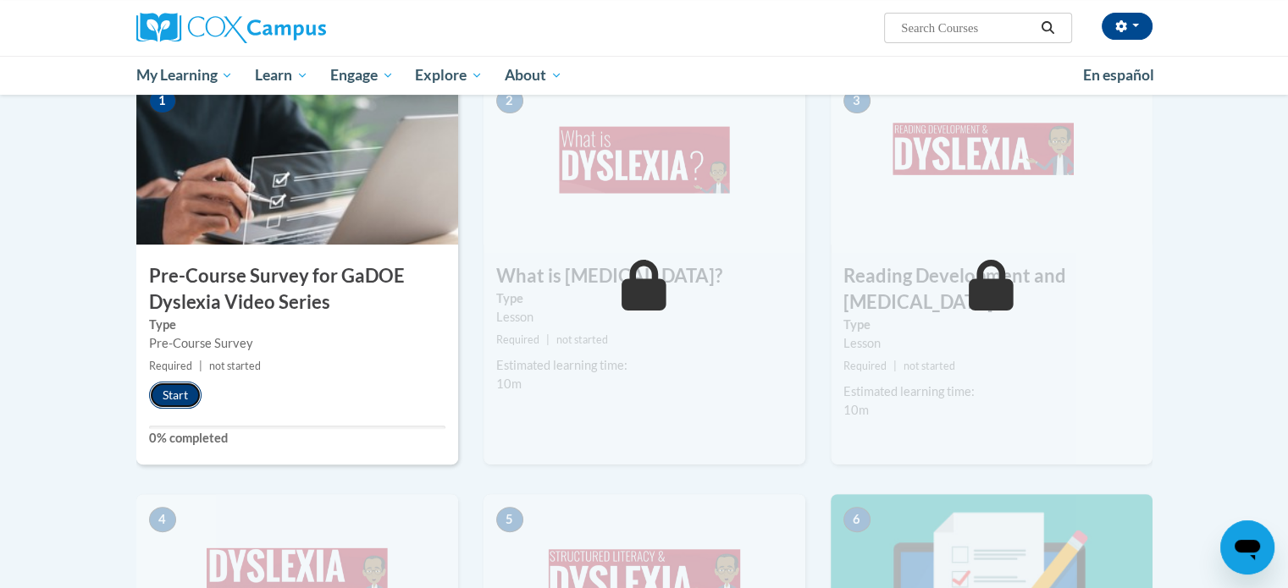
click at [169, 389] on button "Start" at bounding box center [175, 395] width 52 height 27
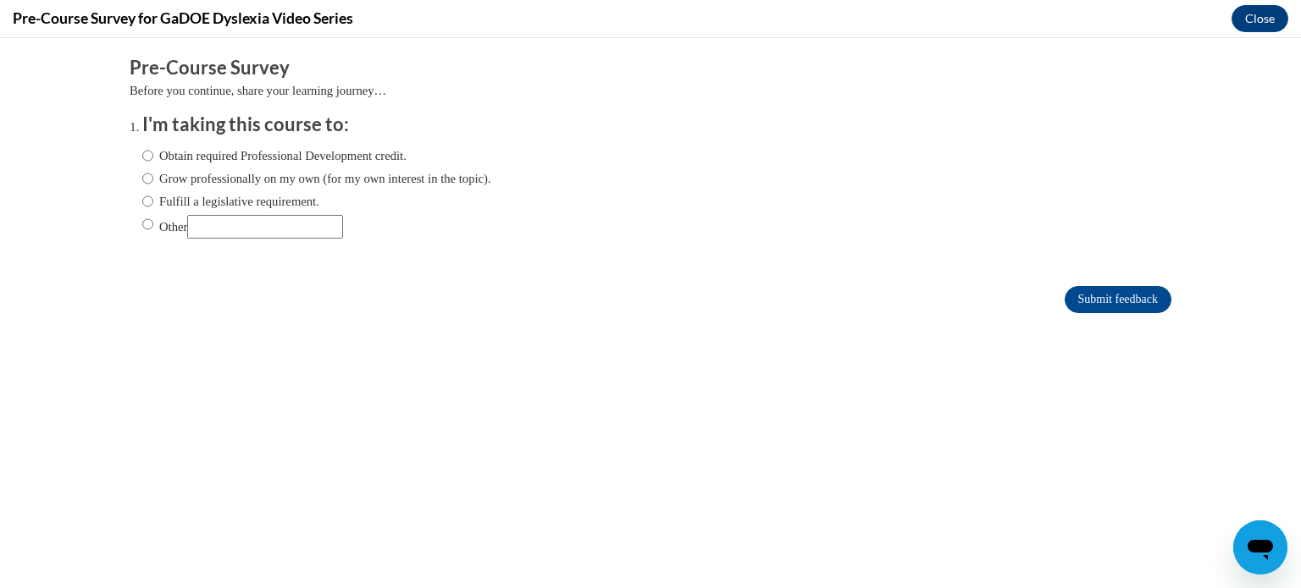
scroll to position [0, 0]
click at [142, 157] on input "Obtain required Professional Development credit." at bounding box center [147, 155] width 11 height 19
radio input "true"
click at [1080, 297] on input "Submit feedback" at bounding box center [1117, 299] width 107 height 27
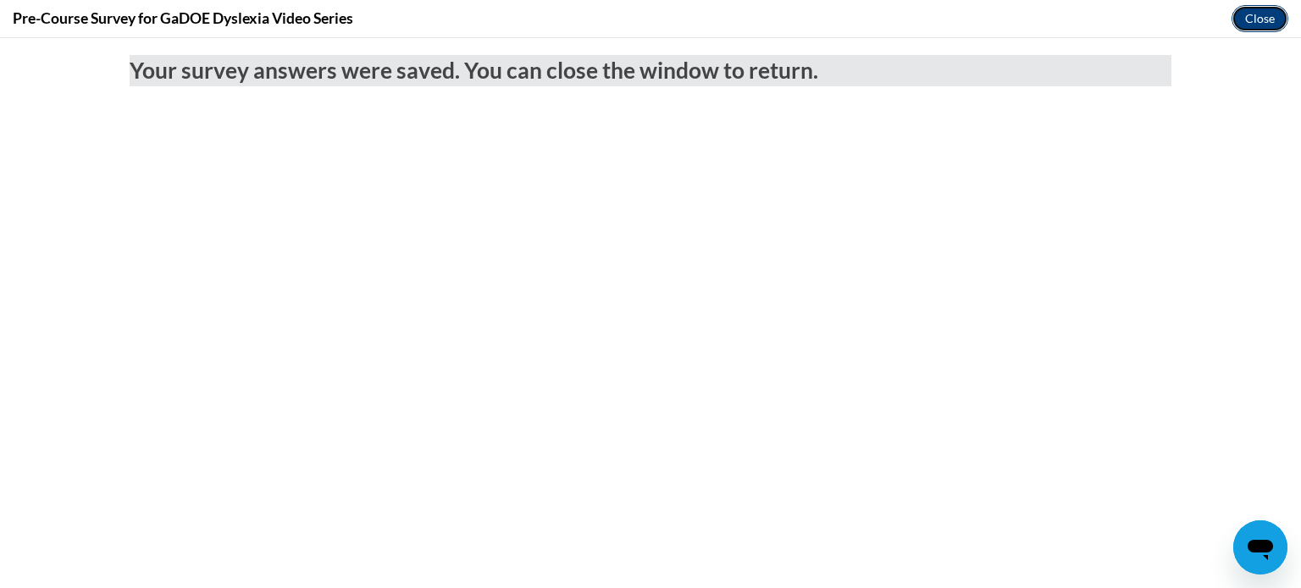
click at [1252, 29] on button "Close" at bounding box center [1259, 18] width 57 height 27
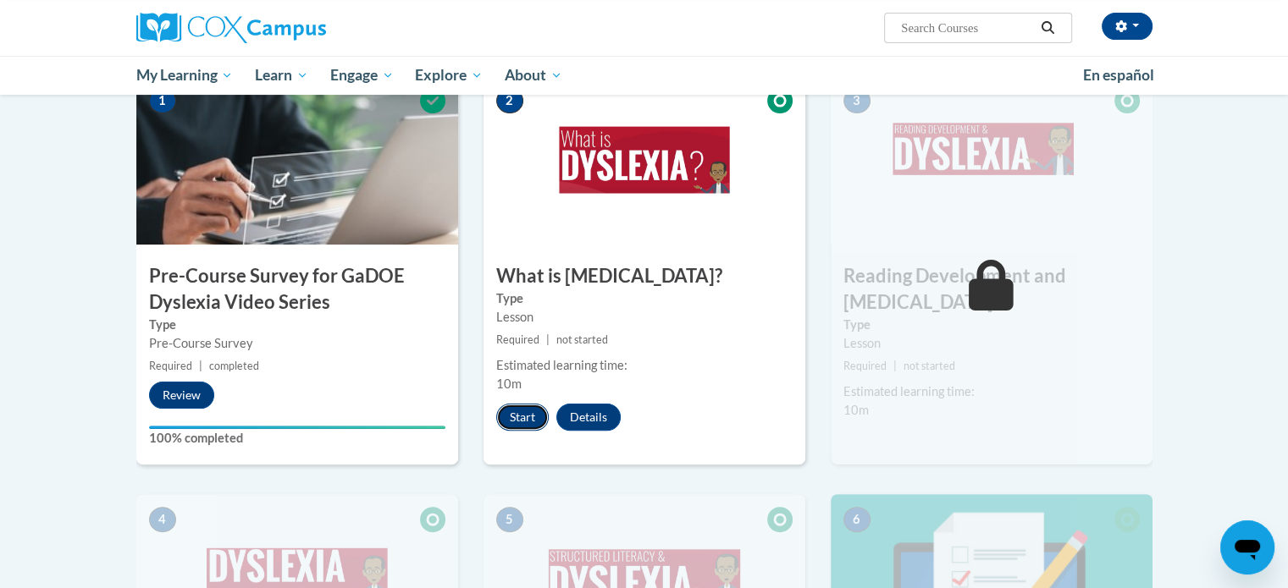
click at [516, 422] on button "Start" at bounding box center [522, 417] width 52 height 27
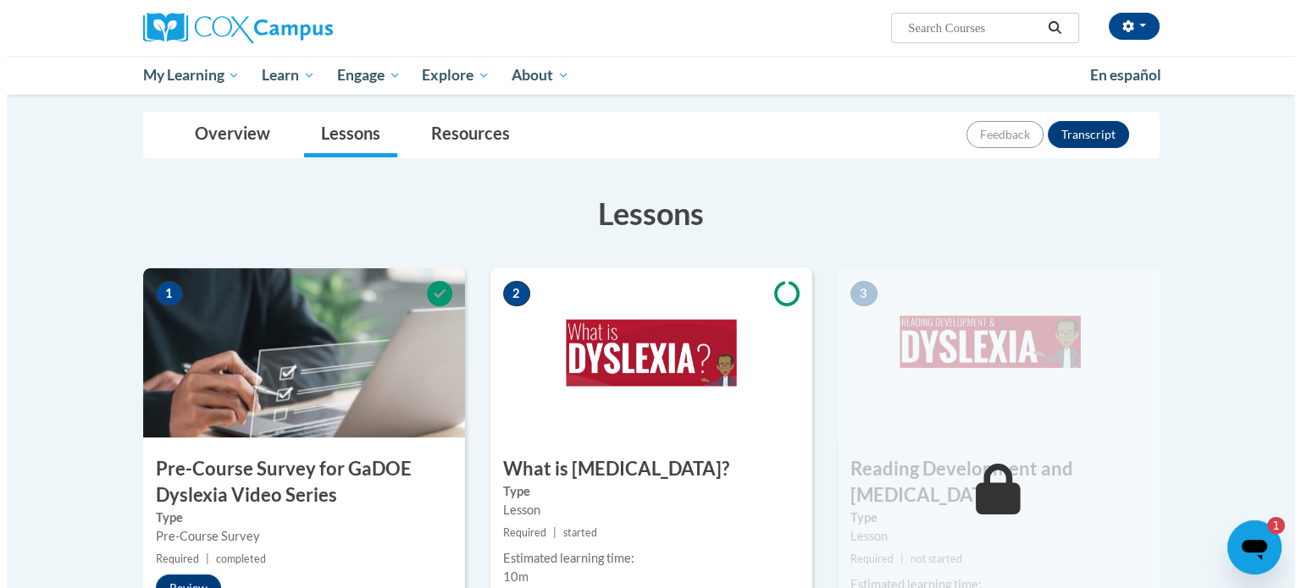
scroll to position [386, 0]
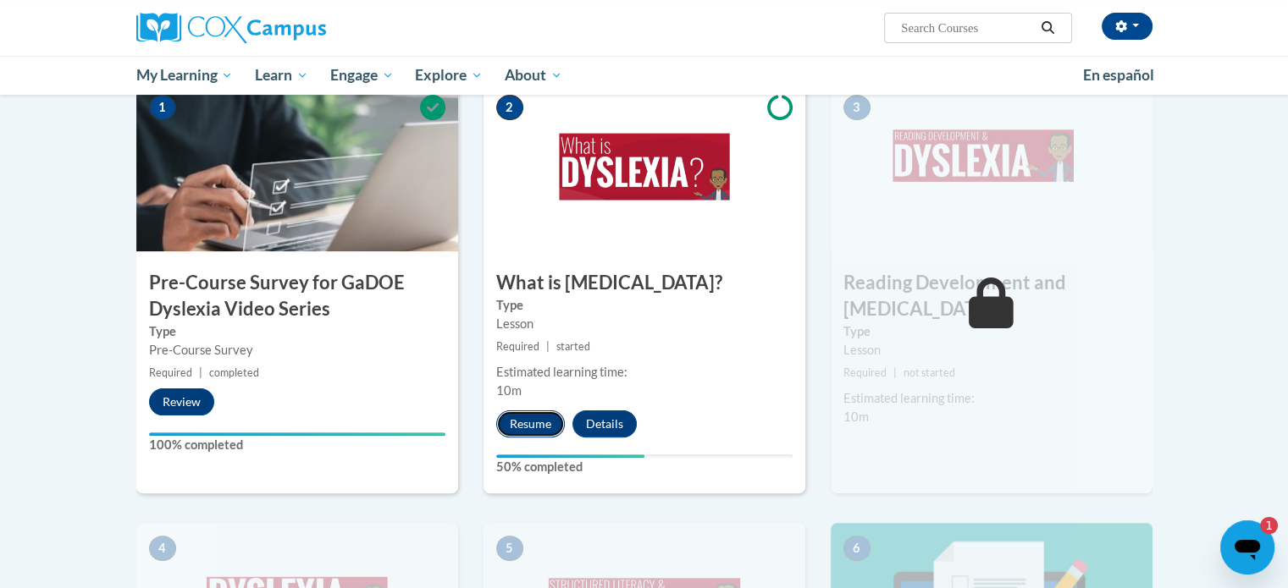
click at [525, 416] on button "Resume" at bounding box center [530, 424] width 69 height 27
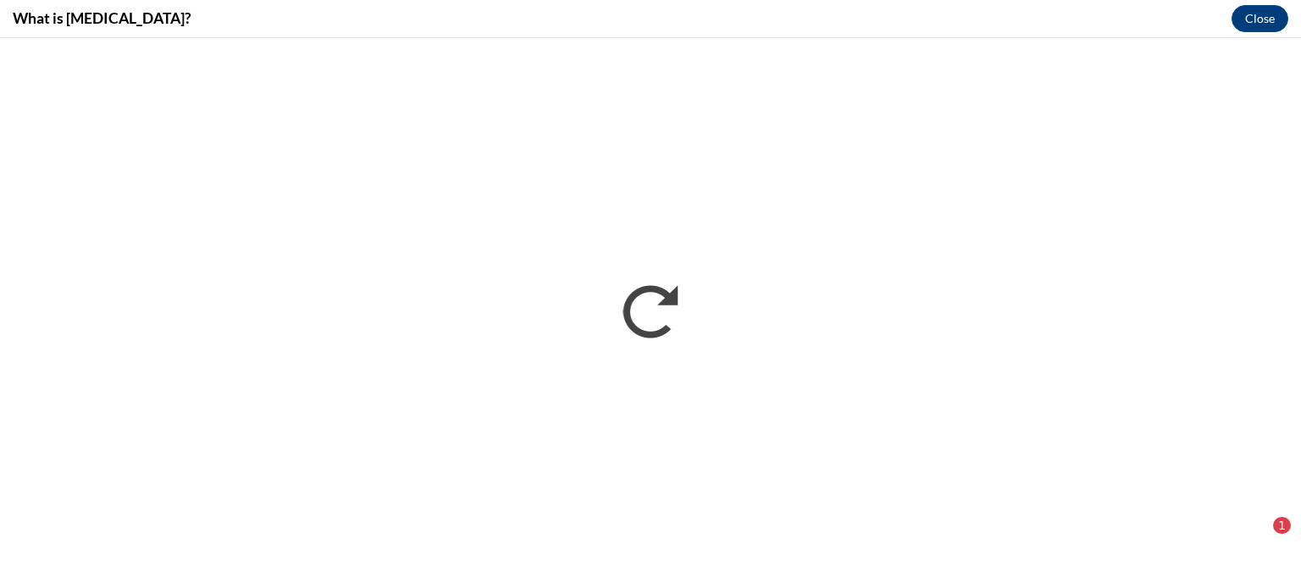
scroll to position [0, 0]
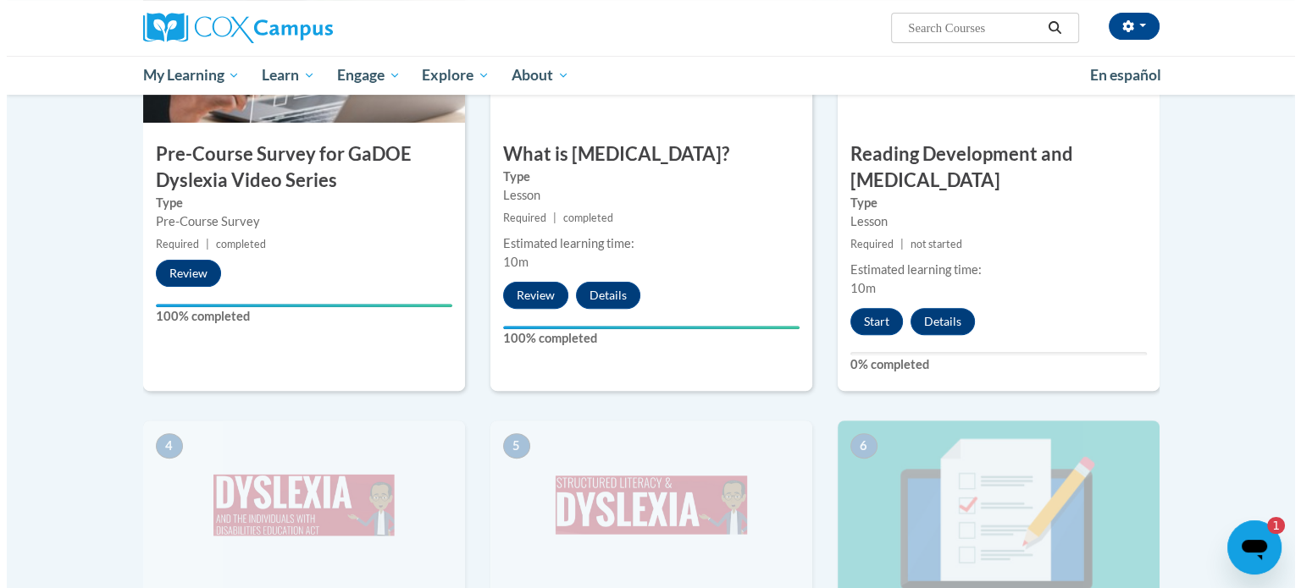
scroll to position [515, 0]
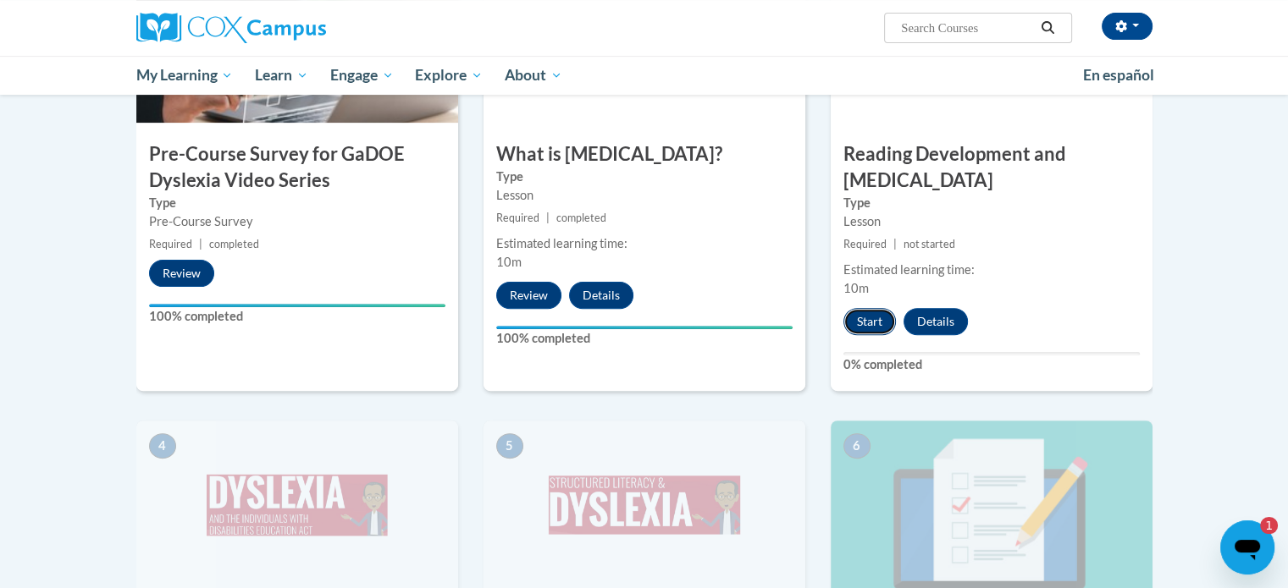
click at [875, 308] on button "Start" at bounding box center [869, 321] width 52 height 27
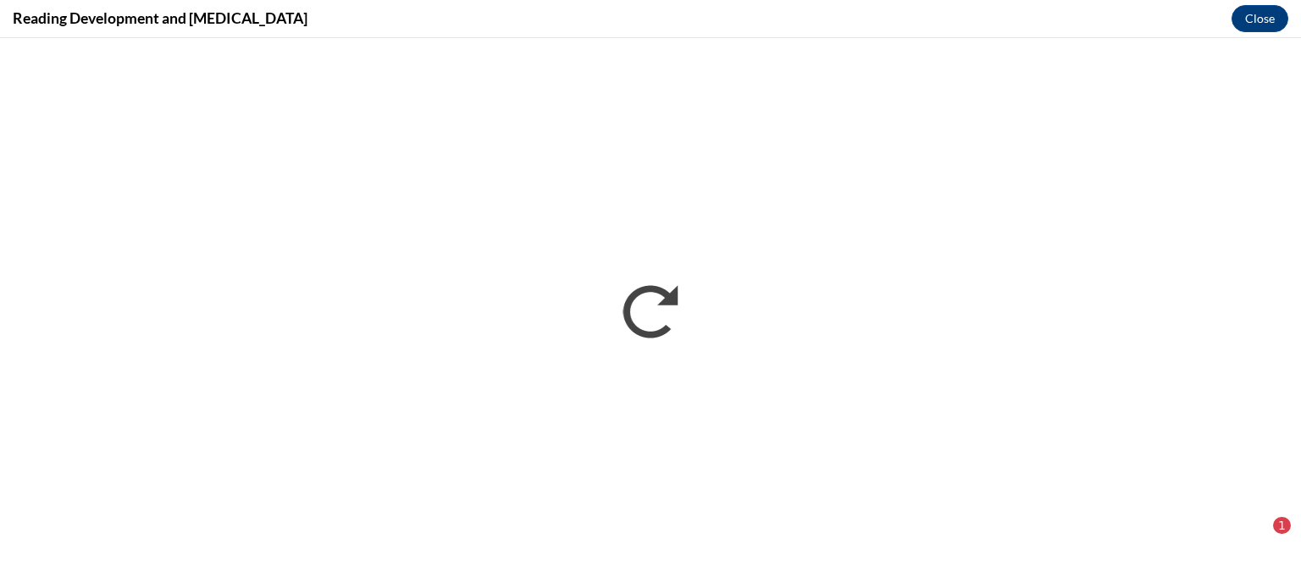
scroll to position [0, 0]
